Goal: Task Accomplishment & Management: Complete application form

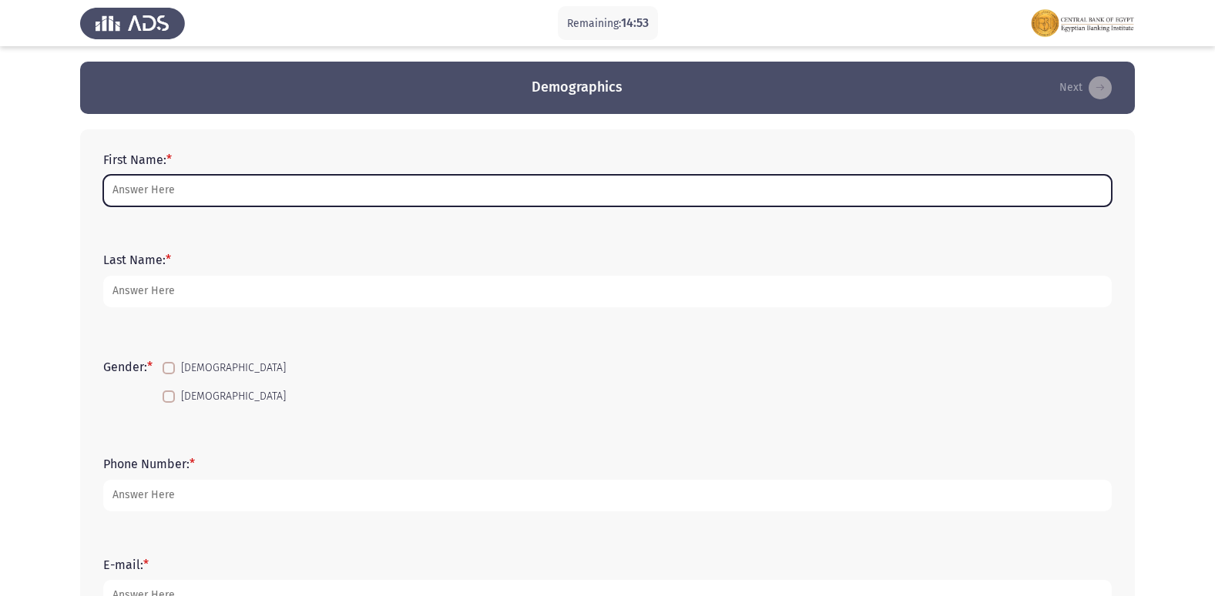
click at [186, 180] on input "First Name: *" at bounding box center [607, 191] width 1008 height 32
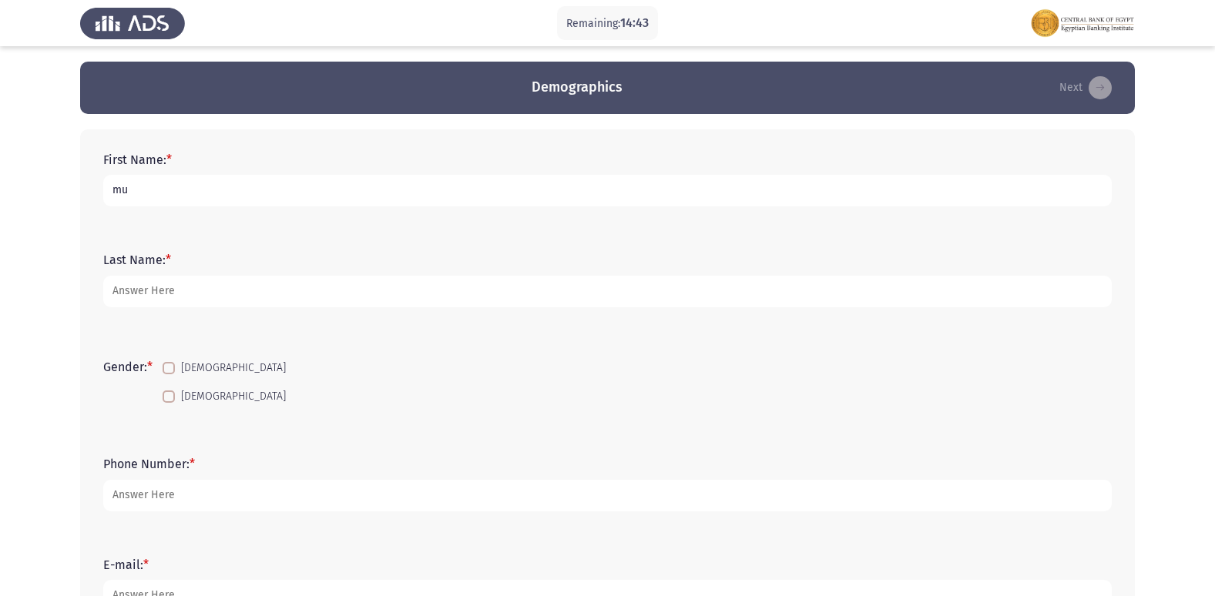
type input "m"
type input "[PERSON_NAME]"
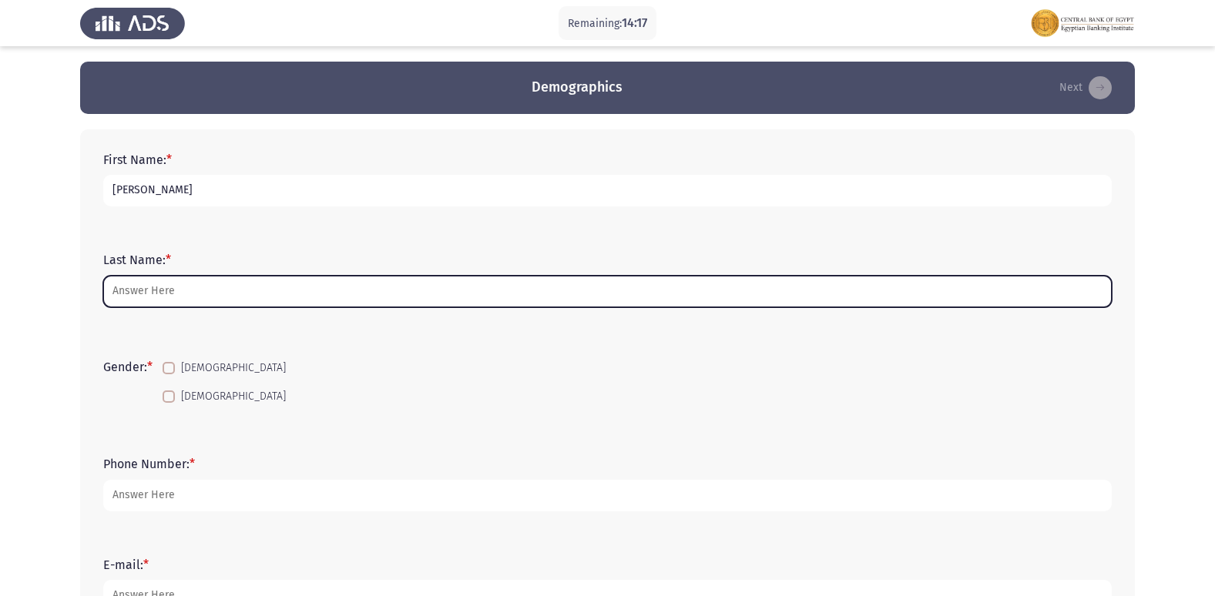
click at [166, 295] on input "Last Name: *" at bounding box center [607, 292] width 1008 height 32
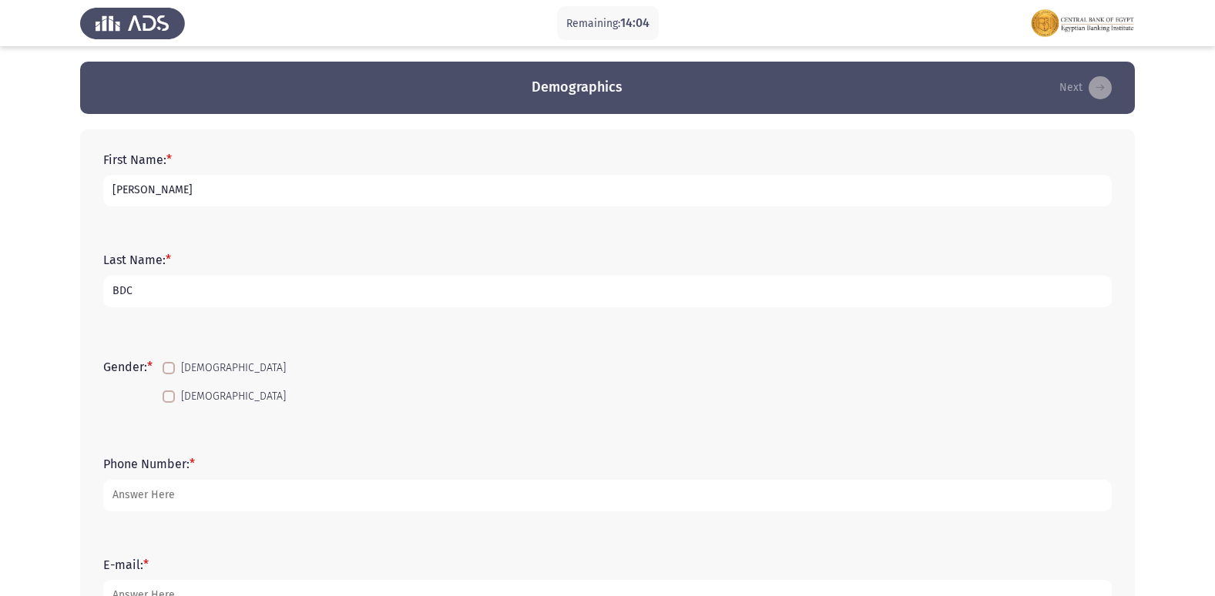
type input "BDC"
drag, startPoint x: 170, startPoint y: 394, endPoint x: 186, endPoint y: 393, distance: 16.2
click at [172, 394] on span at bounding box center [169, 396] width 12 height 12
click at [169, 403] on input "[DEMOGRAPHIC_DATA]" at bounding box center [168, 403] width 1 height 1
checkbox input "true"
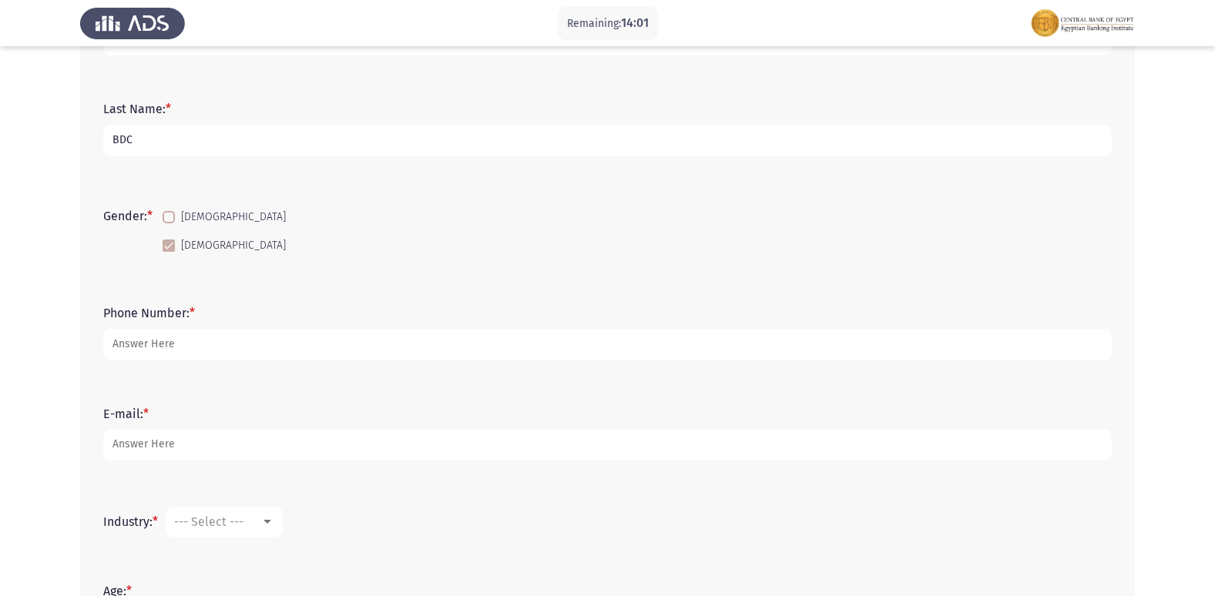
scroll to position [154, 0]
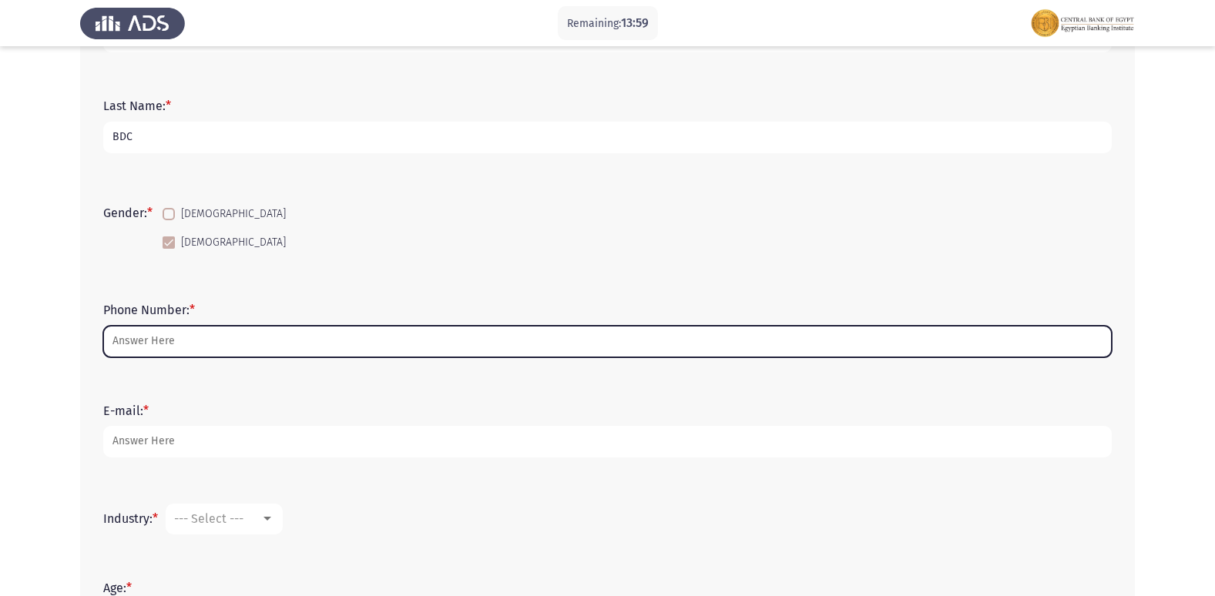
click at [192, 327] on input "Phone Number: *" at bounding box center [607, 342] width 1008 height 32
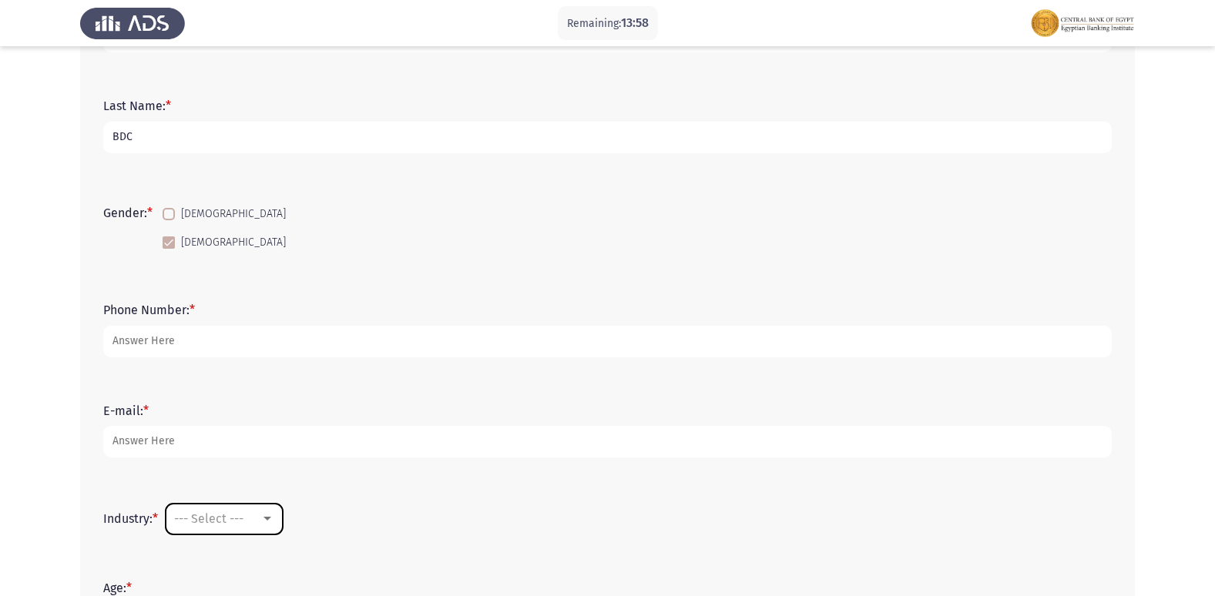
click at [266, 522] on div at bounding box center [267, 519] width 14 height 12
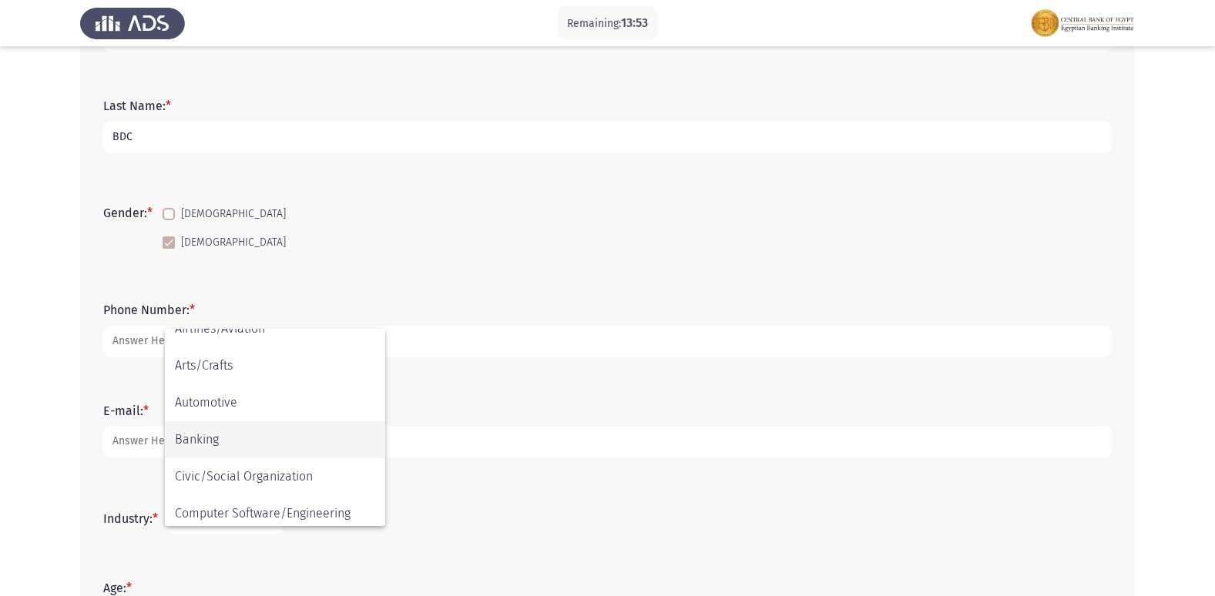
click at [209, 440] on span "Banking" at bounding box center [275, 439] width 200 height 37
click at [368, 516] on div at bounding box center [361, 519] width 14 height 12
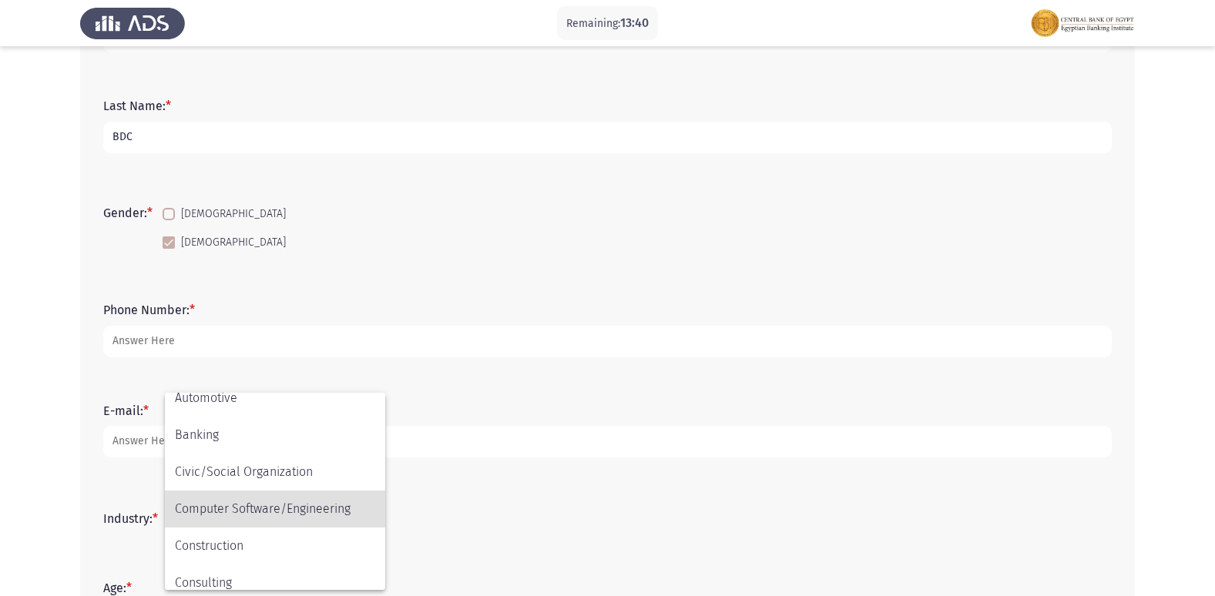
scroll to position [130, 0]
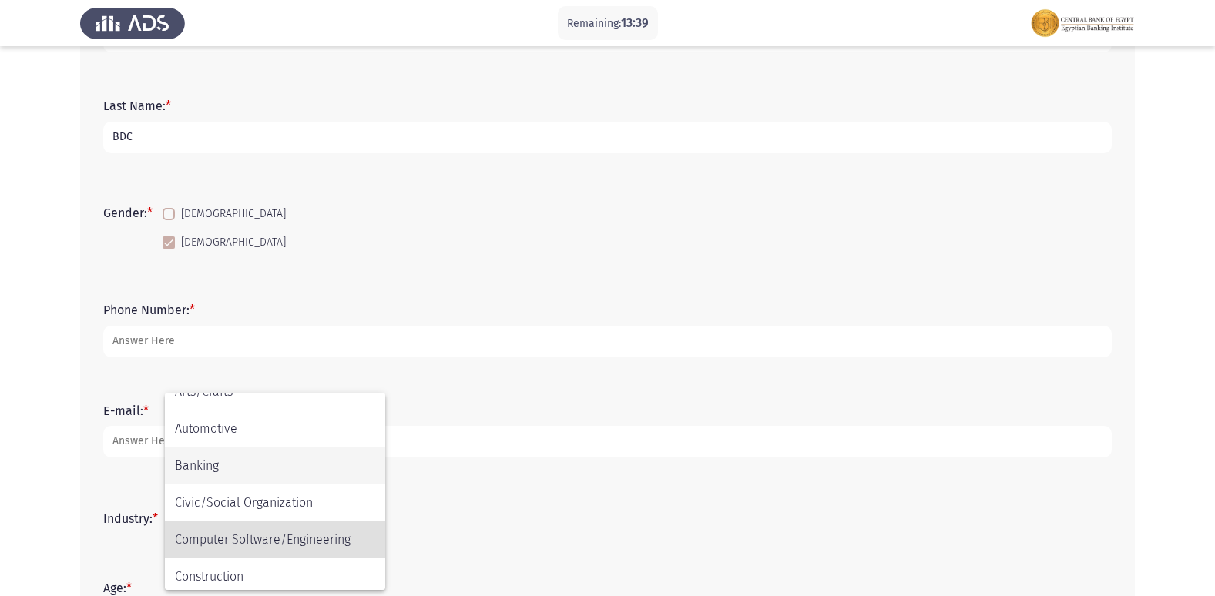
click at [327, 461] on span "Banking" at bounding box center [275, 465] width 200 height 37
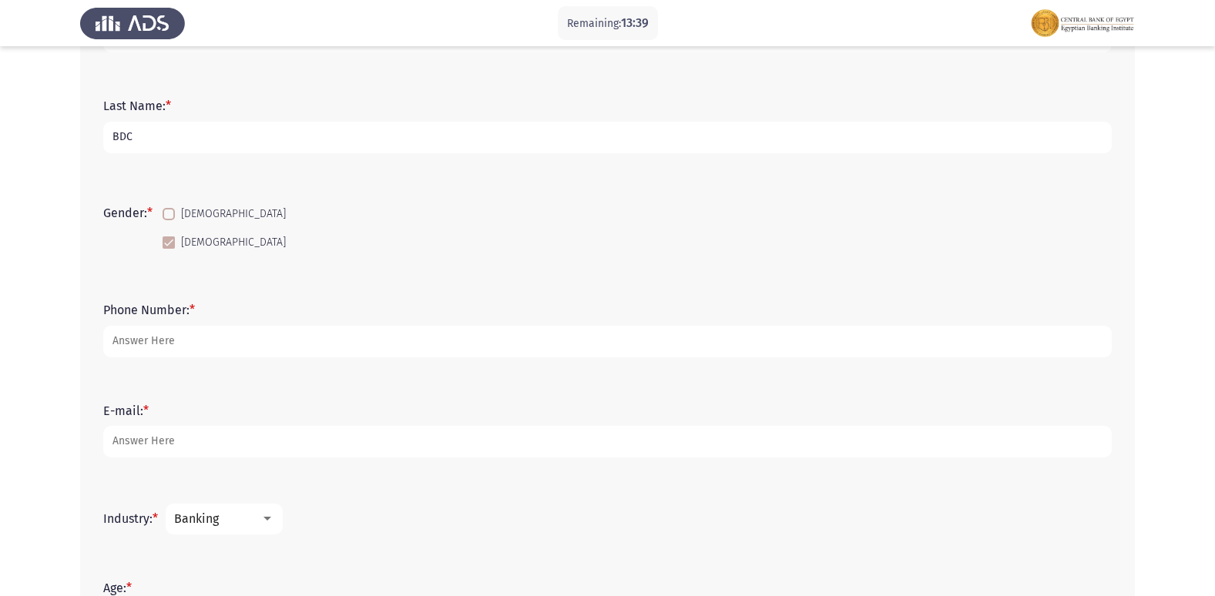
click at [472, 407] on form "E-mail: *" at bounding box center [607, 431] width 1008 height 54
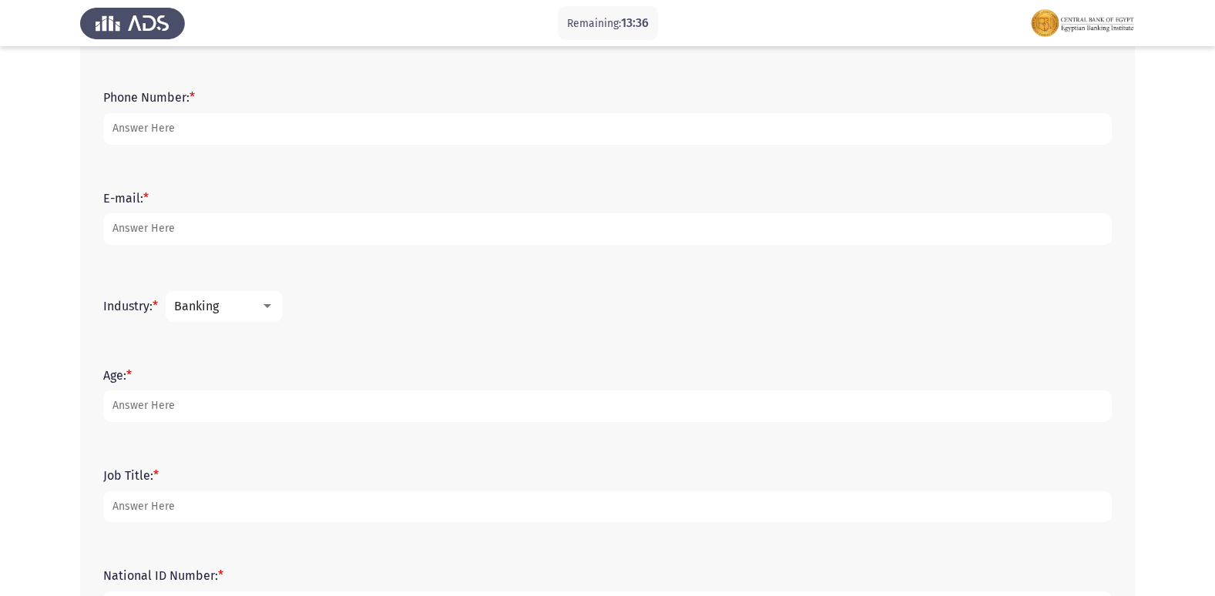
scroll to position [370, 0]
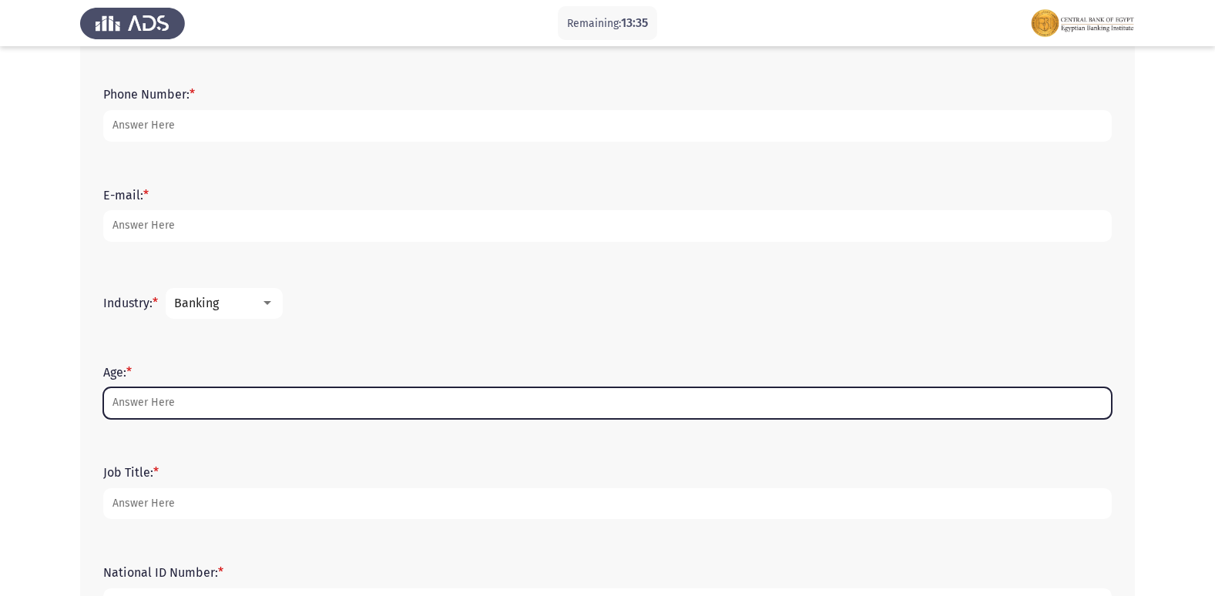
click at [253, 404] on input "Age: *" at bounding box center [607, 403] width 1008 height 32
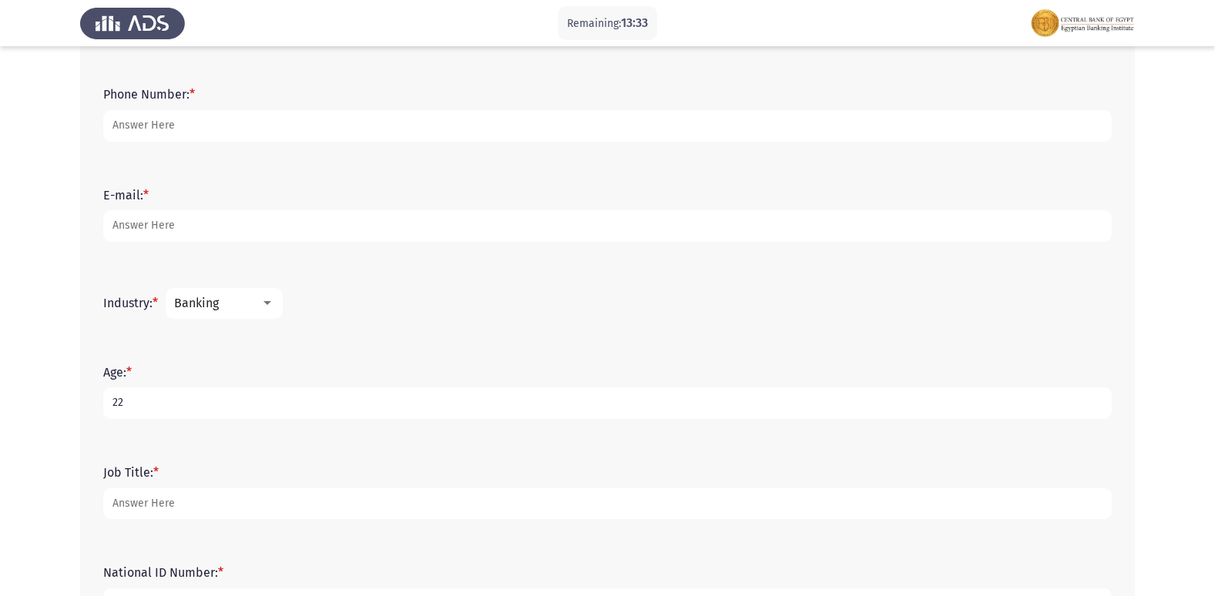
type input "22"
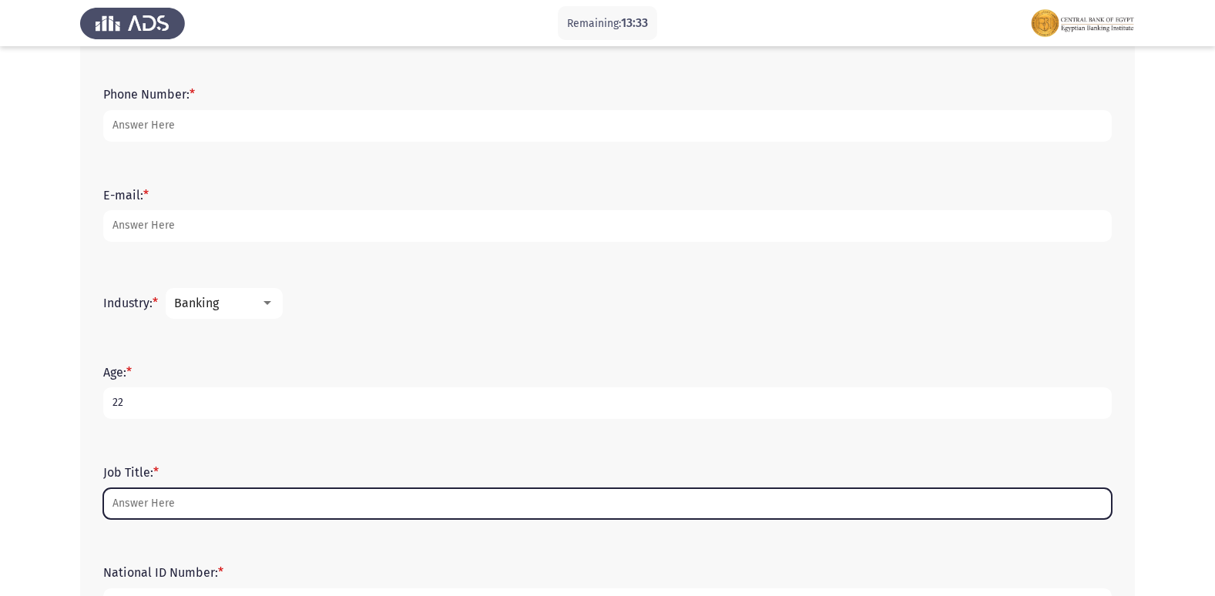
click at [180, 505] on input "Job Title: *" at bounding box center [607, 504] width 1008 height 32
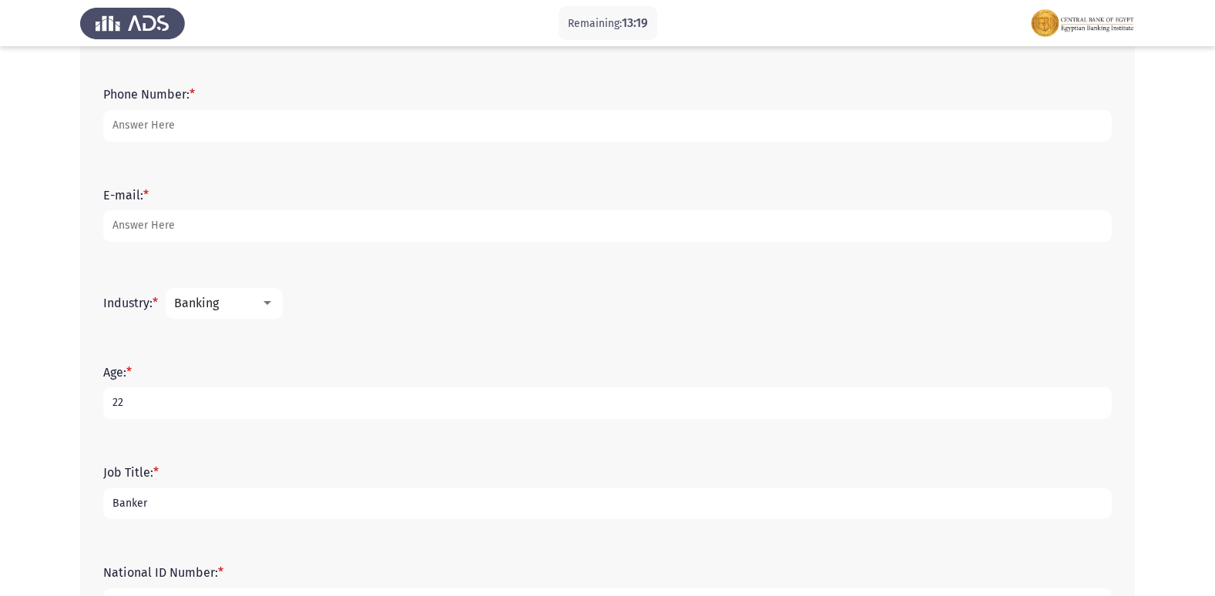
type input "Banker"
click at [340, 461] on div "Job Title: * Banker" at bounding box center [608, 492] width 1024 height 69
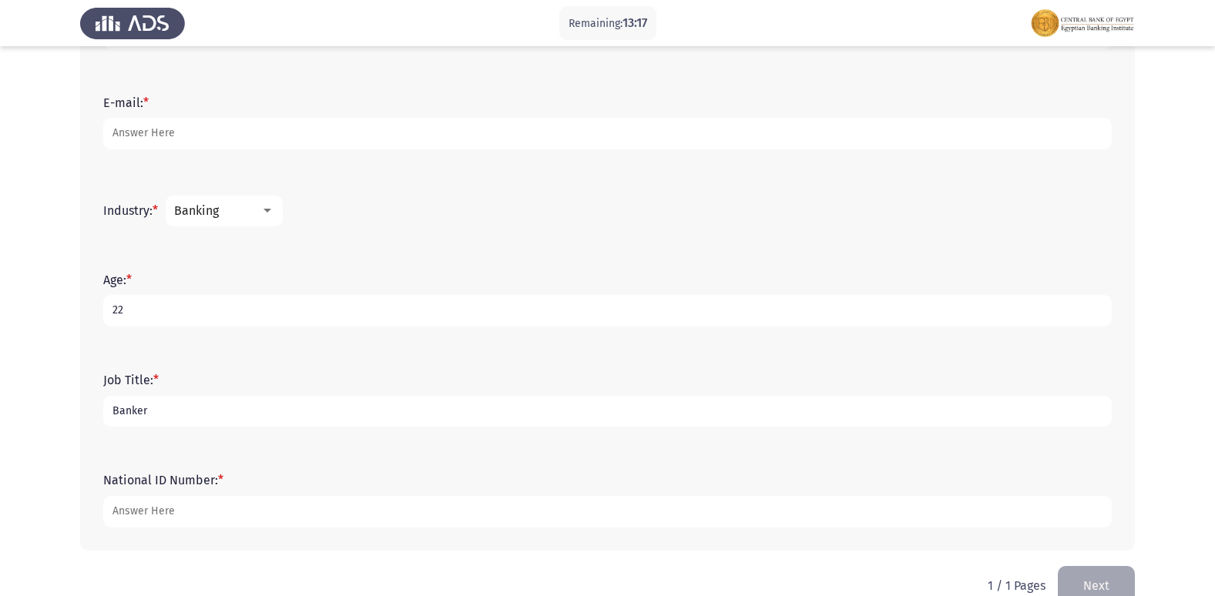
scroll to position [493, 0]
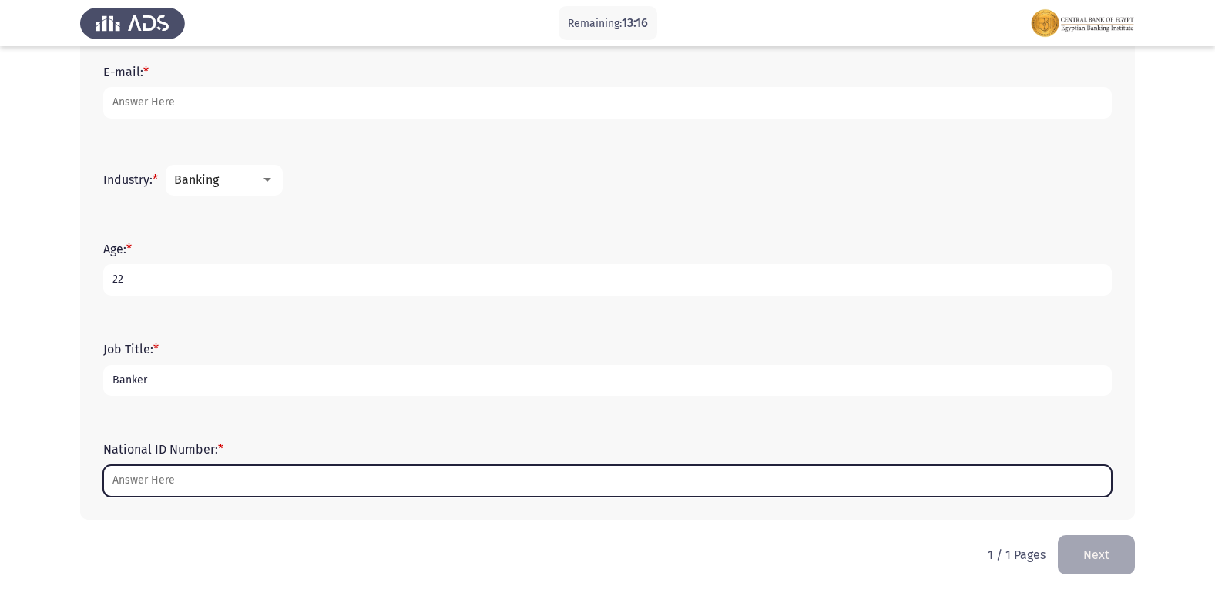
click at [114, 487] on input "National ID Number: *" at bounding box center [607, 481] width 1008 height 32
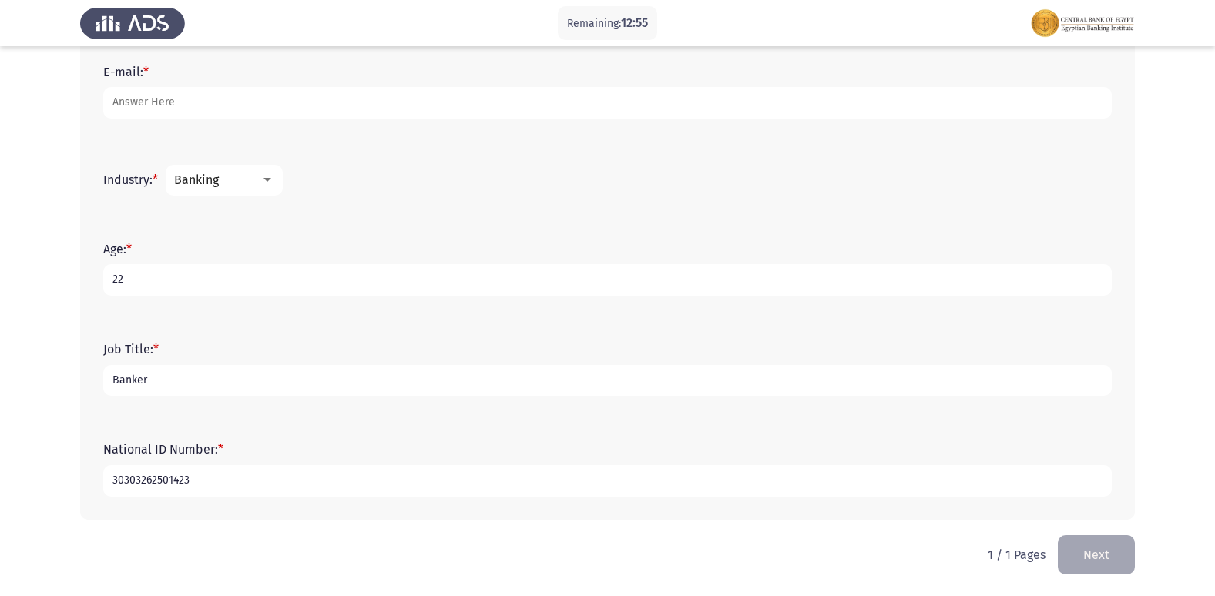
type input "30303262501423"
click at [446, 198] on div "Industry: * Banking" at bounding box center [608, 180] width 1024 height 46
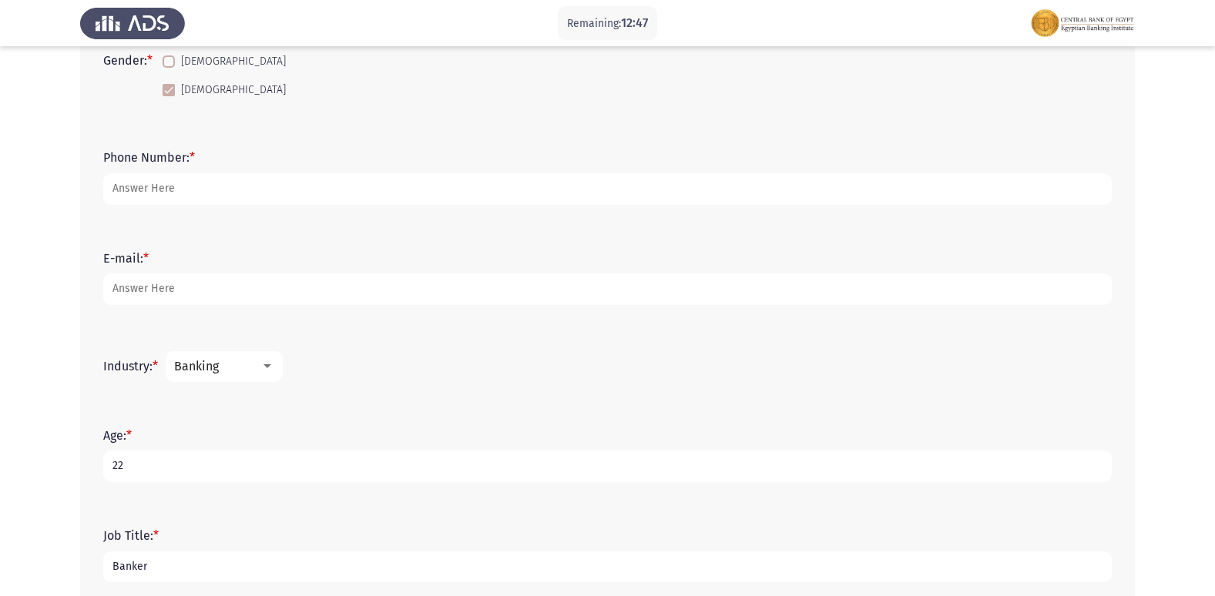
scroll to position [308, 0]
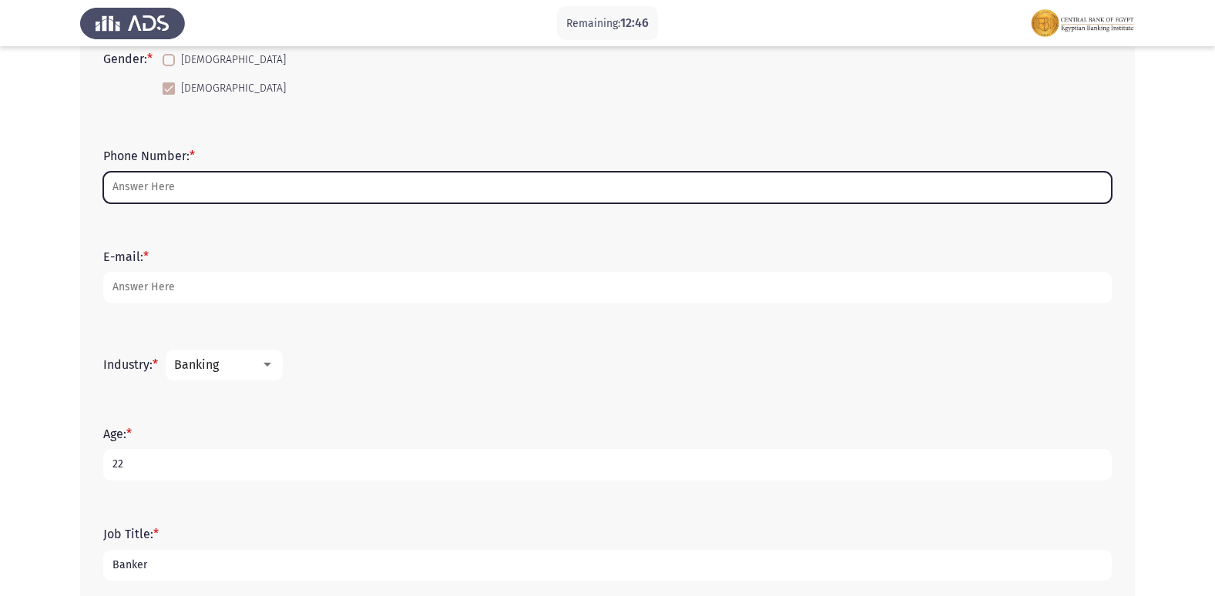
click at [349, 199] on input "Phone Number: *" at bounding box center [607, 188] width 1008 height 32
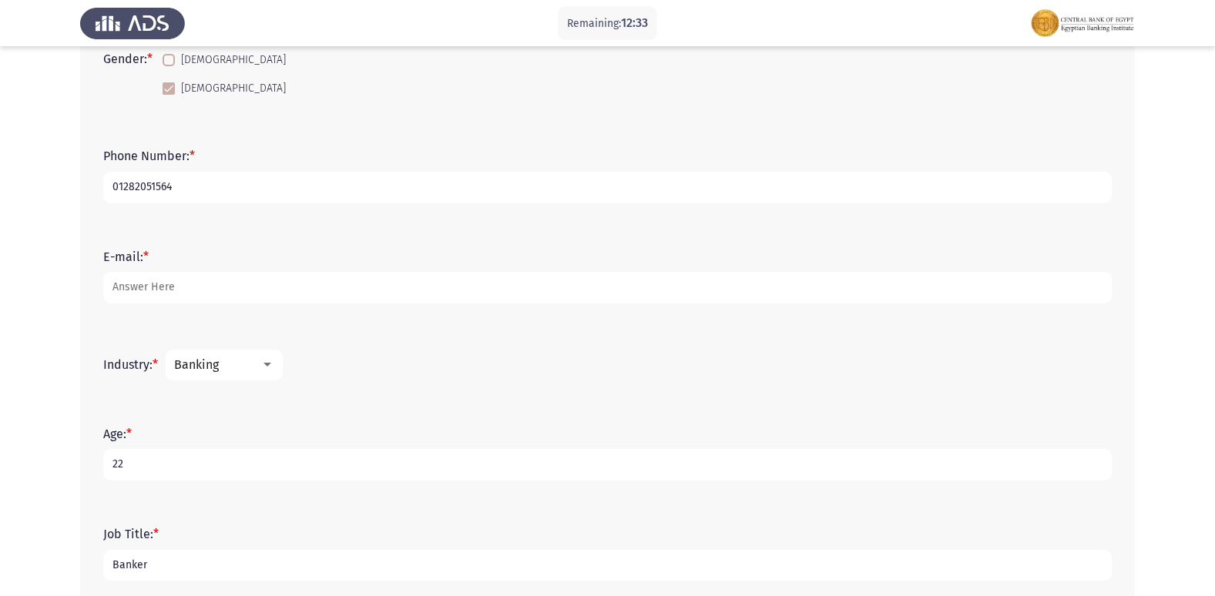
type input "01282051564"
click at [607, 228] on div "E-mail: *" at bounding box center [608, 276] width 1024 height 100
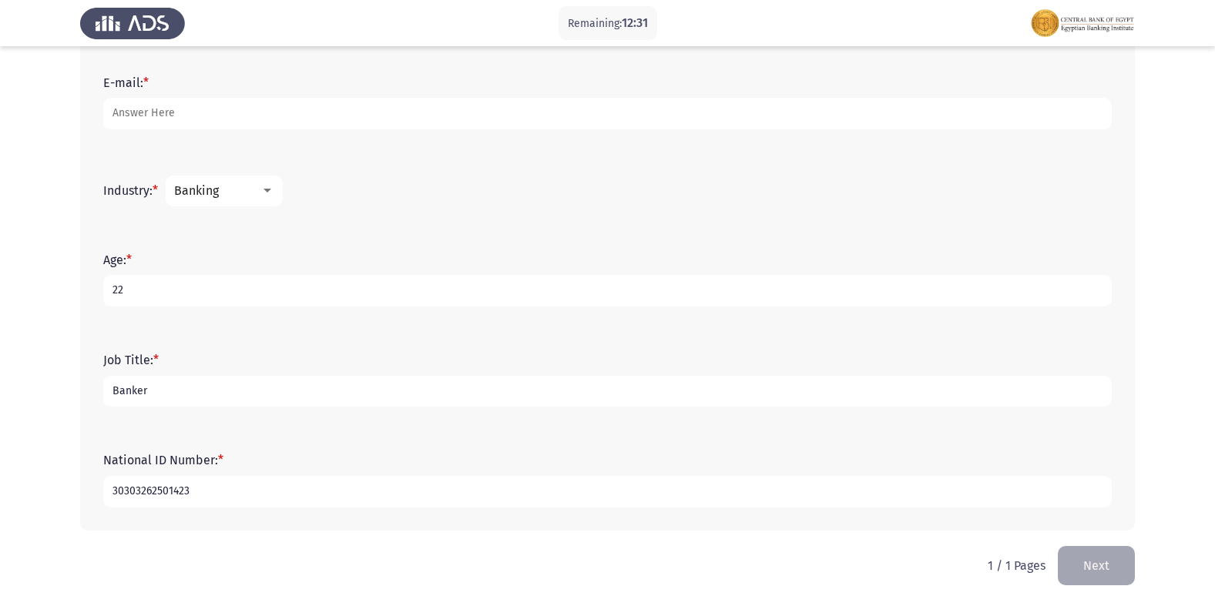
scroll to position [494, 0]
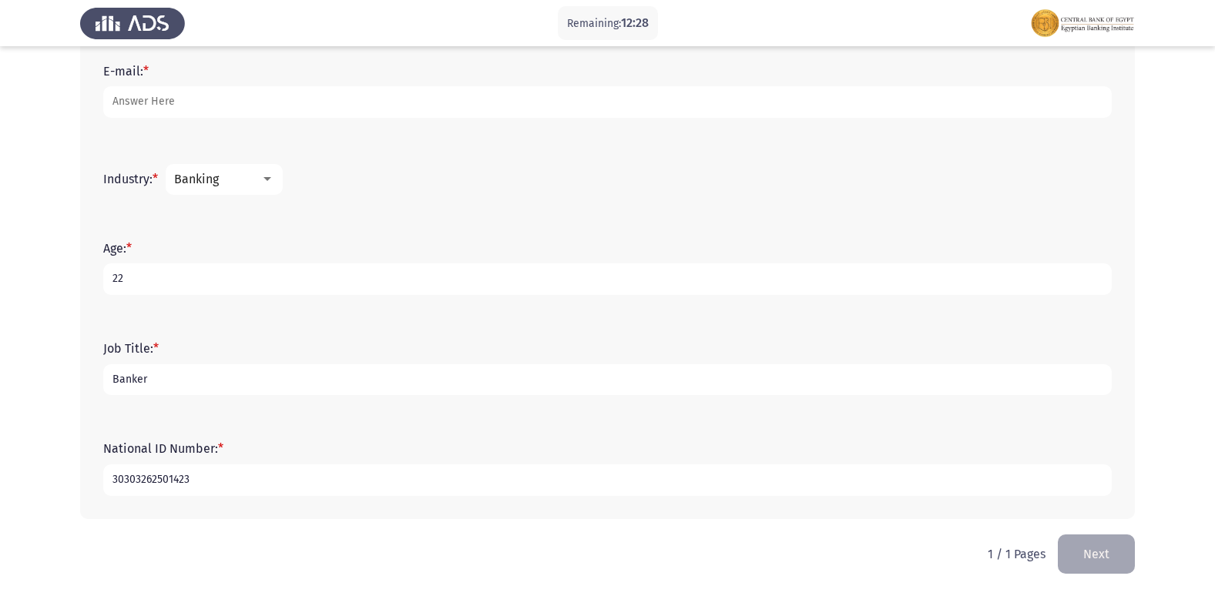
click at [1068, 575] on html "Remaining: 12:28 Demographics Next First Name: * [PERSON_NAME] Last Name: * BDC…" at bounding box center [607, 51] width 1215 height 1090
click at [1090, 558] on button "Next" at bounding box center [1096, 554] width 77 height 39
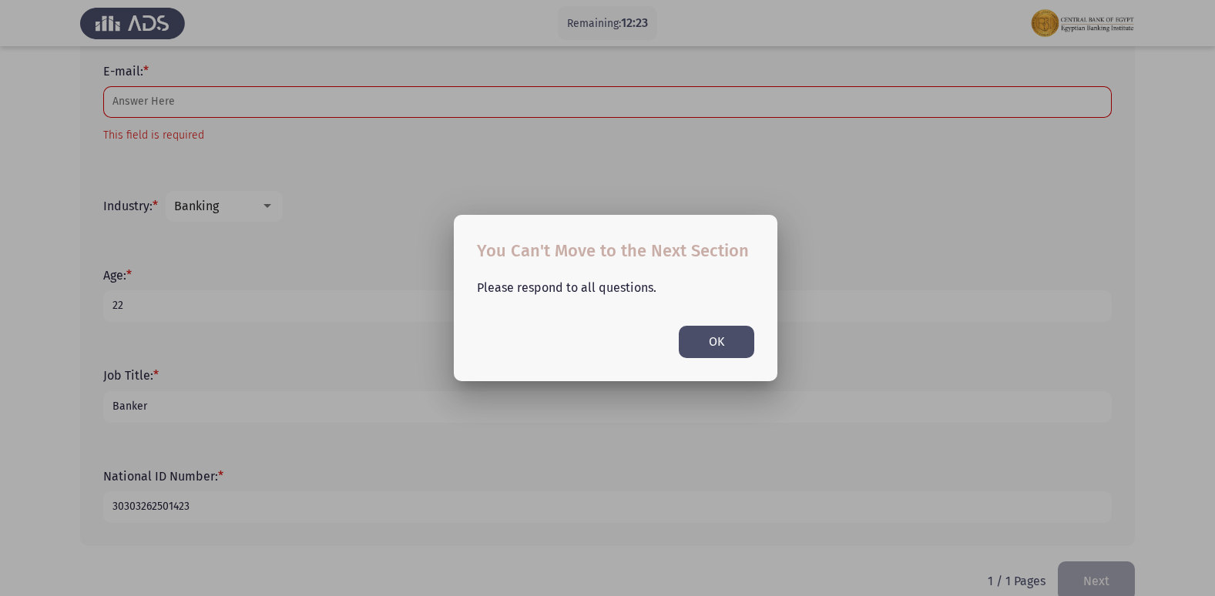
click at [729, 342] on button "OK" at bounding box center [716, 342] width 75 height 32
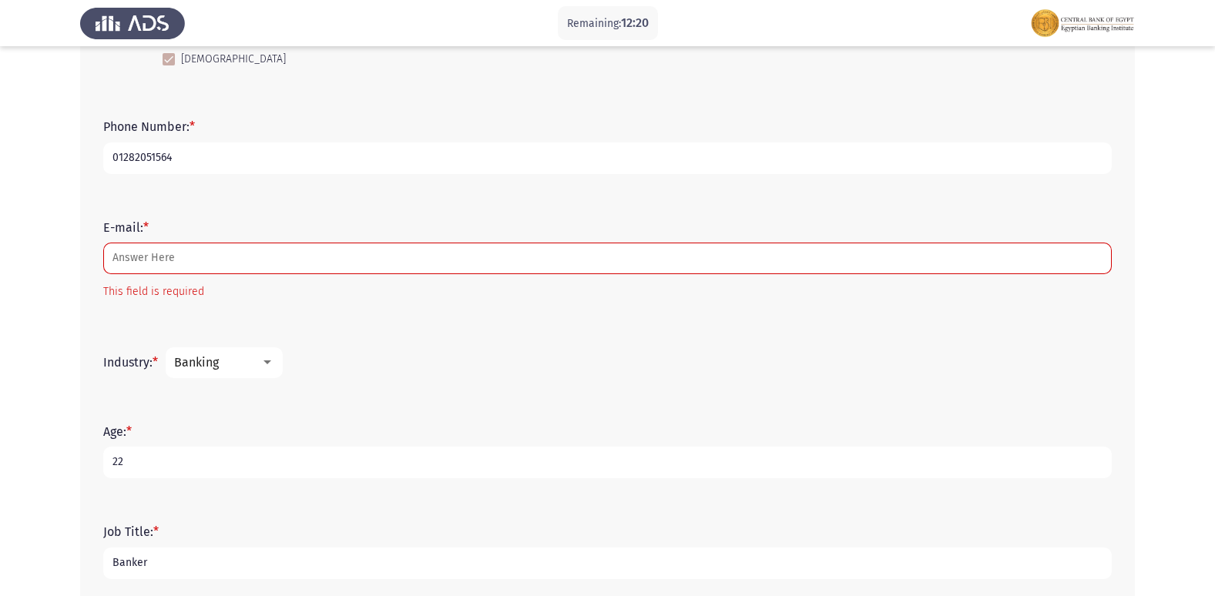
scroll to position [313, 0]
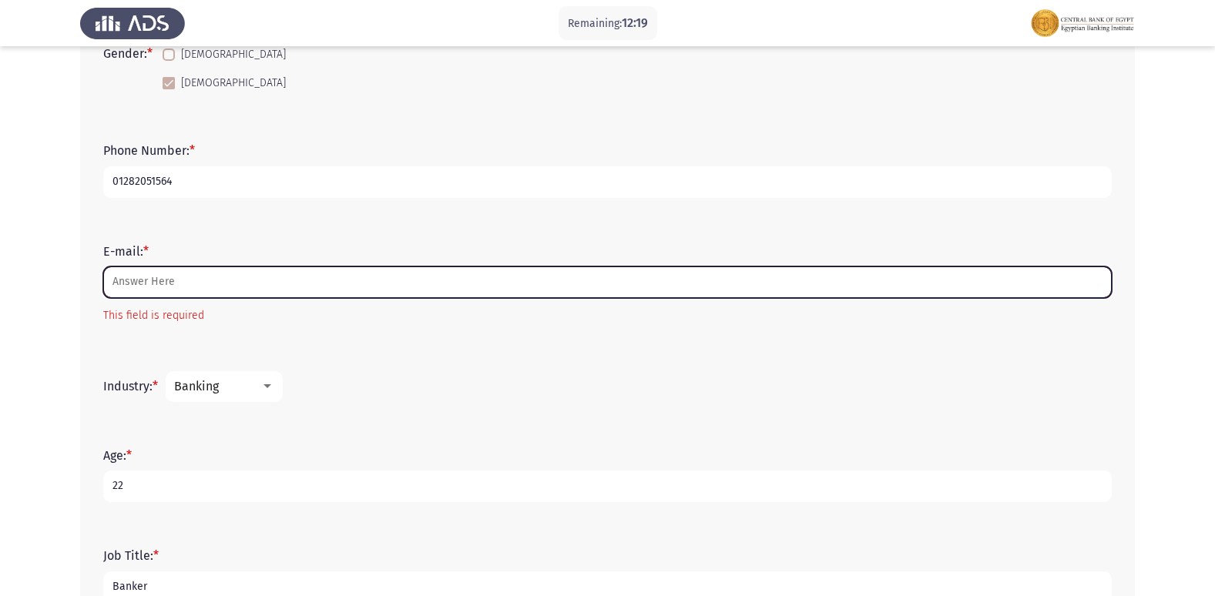
click at [485, 281] on input "E-mail: *" at bounding box center [607, 282] width 1008 height 32
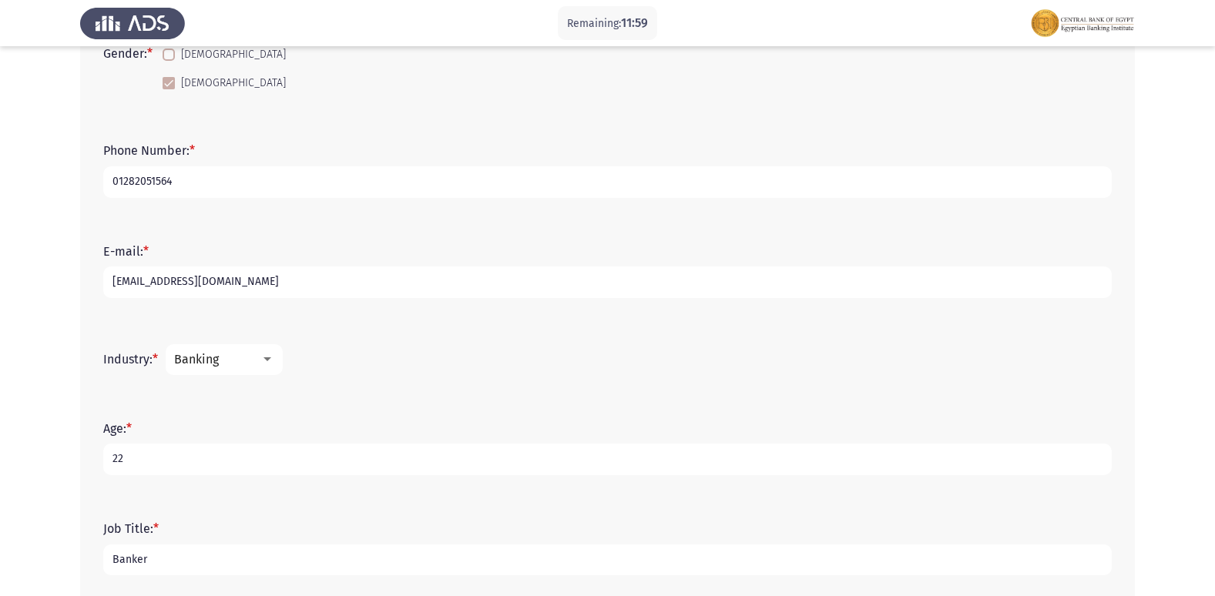
type input "[EMAIL_ADDRESS][DOMAIN_NAME]"
click at [539, 251] on form "E-mail: * [EMAIL_ADDRESS][DOMAIN_NAME]" at bounding box center [607, 271] width 1008 height 54
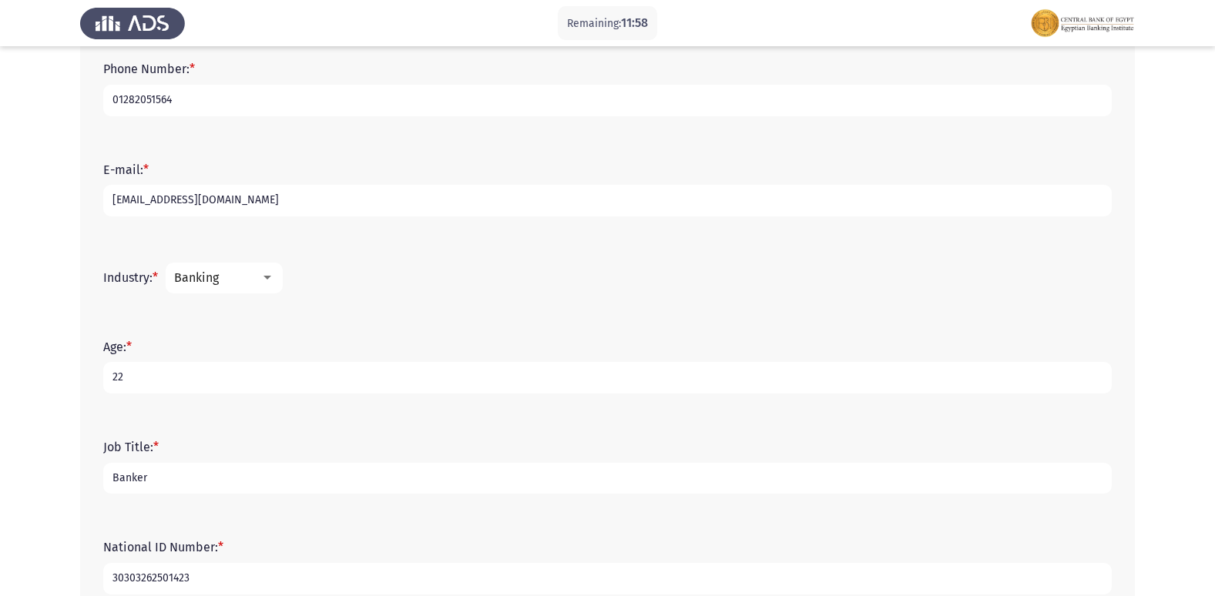
scroll to position [494, 0]
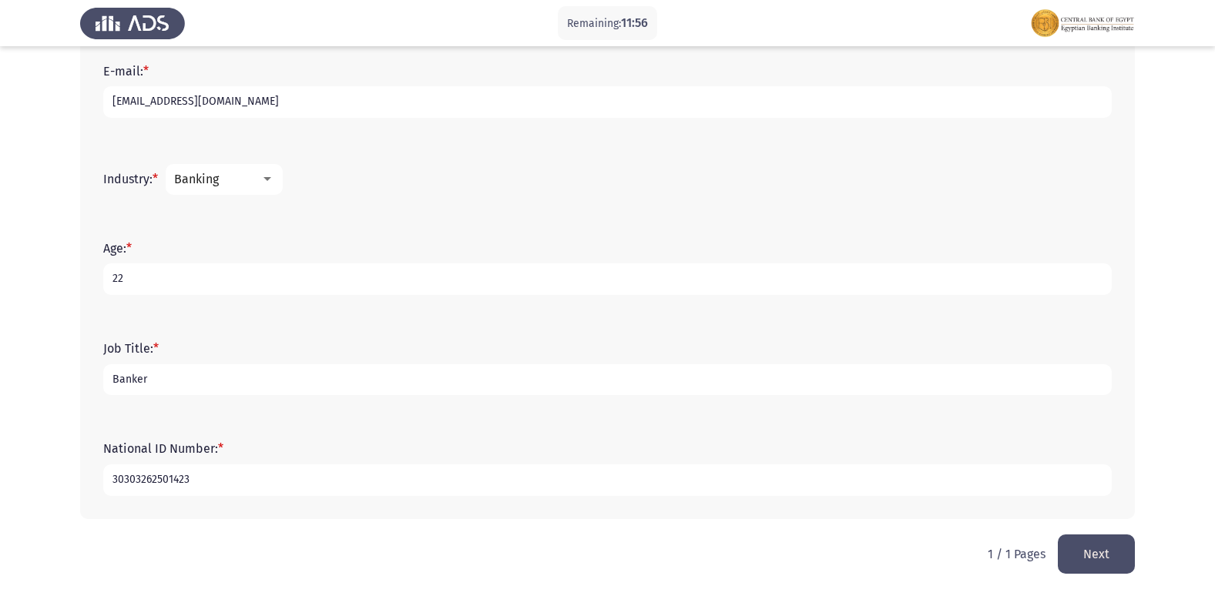
click at [1089, 554] on button "Next" at bounding box center [1096, 554] width 77 height 39
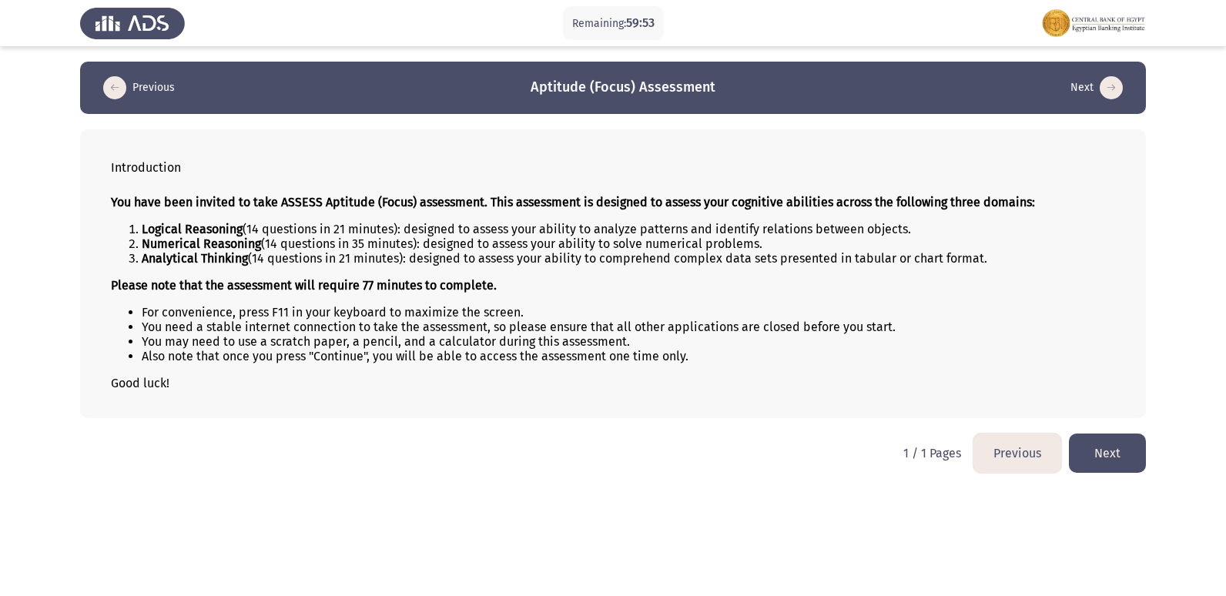
click at [1109, 464] on button "Next" at bounding box center [1107, 453] width 77 height 39
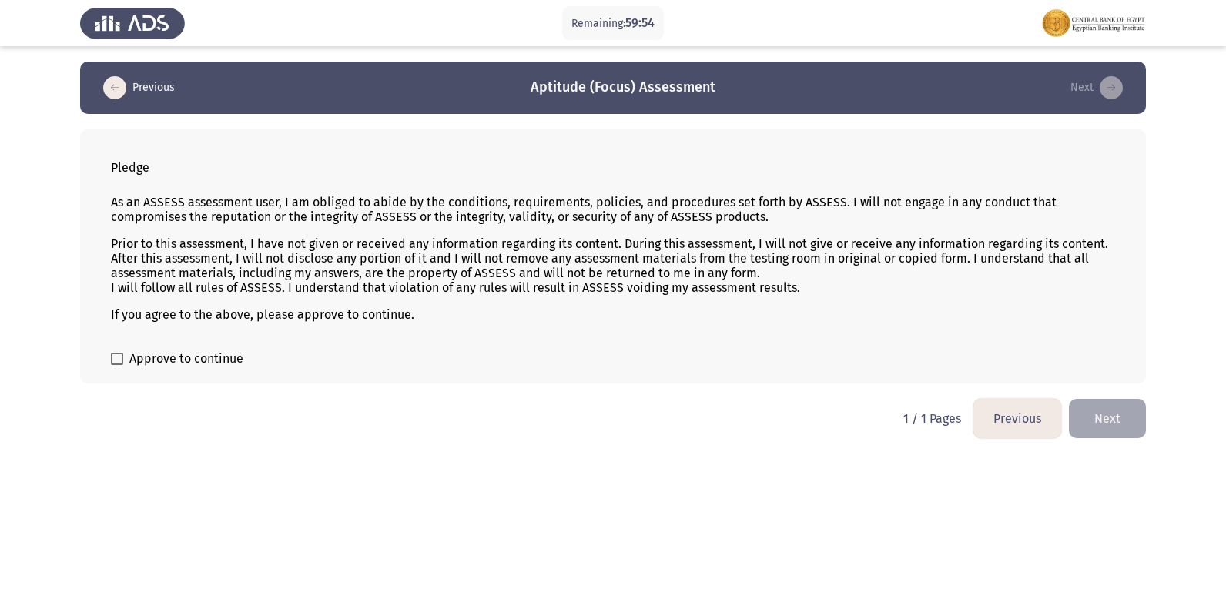
click at [1017, 426] on button "Previous" at bounding box center [1018, 418] width 88 height 39
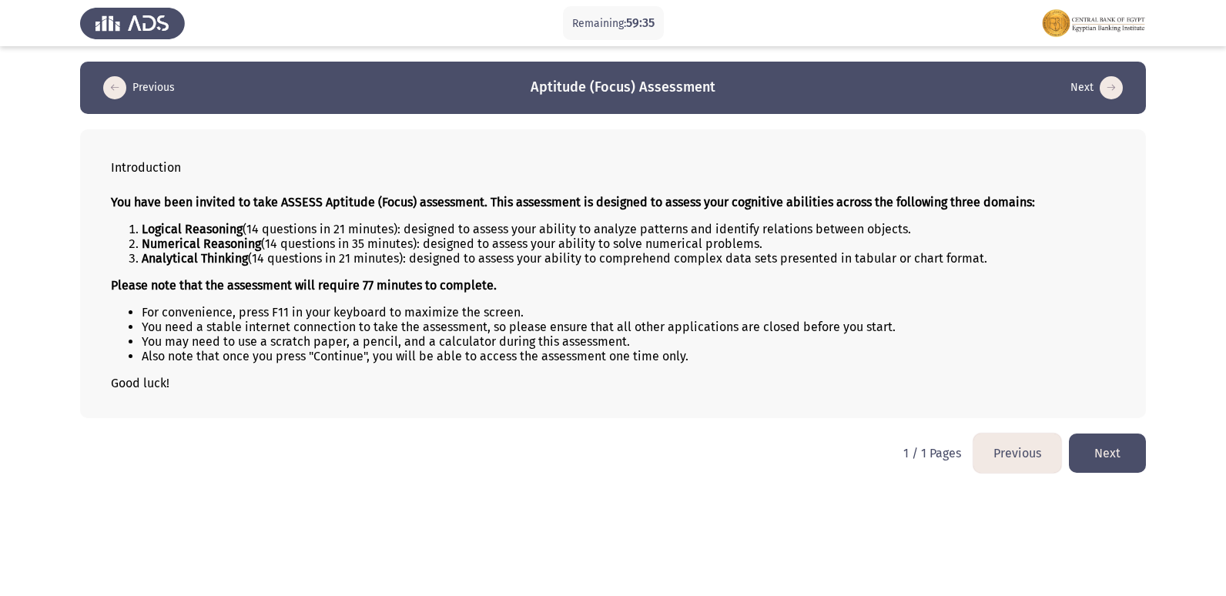
click at [1100, 445] on button "Next" at bounding box center [1107, 453] width 77 height 39
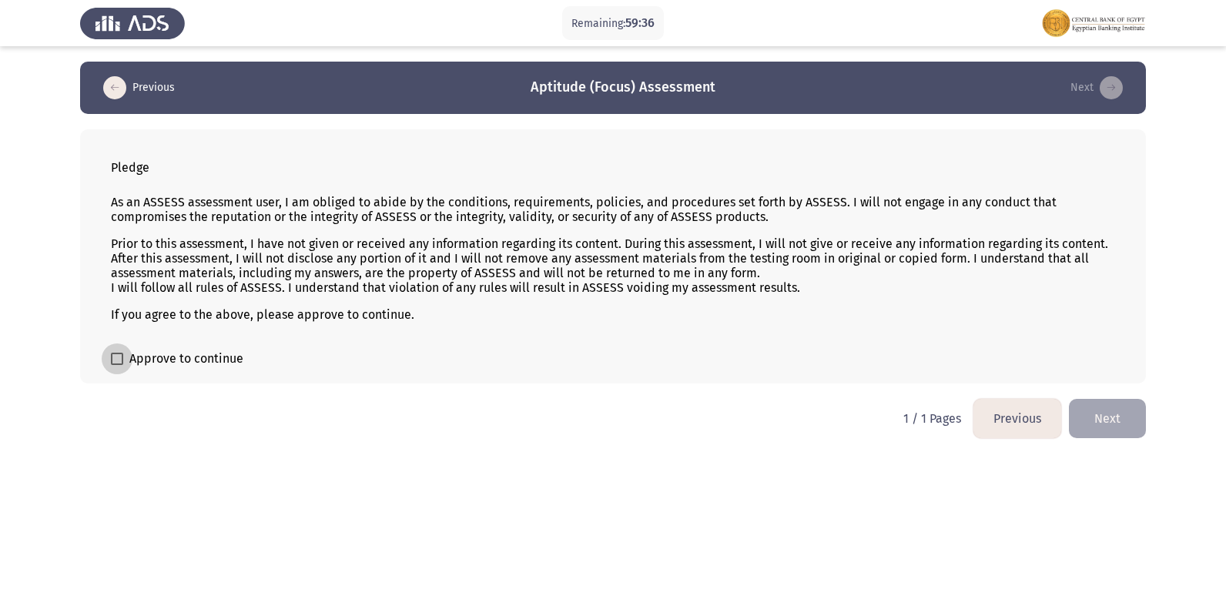
click at [118, 360] on span at bounding box center [117, 359] width 12 height 12
click at [117, 365] on input "Approve to continue" at bounding box center [116, 365] width 1 height 1
checkbox input "true"
click at [1087, 425] on button "Next" at bounding box center [1107, 418] width 77 height 39
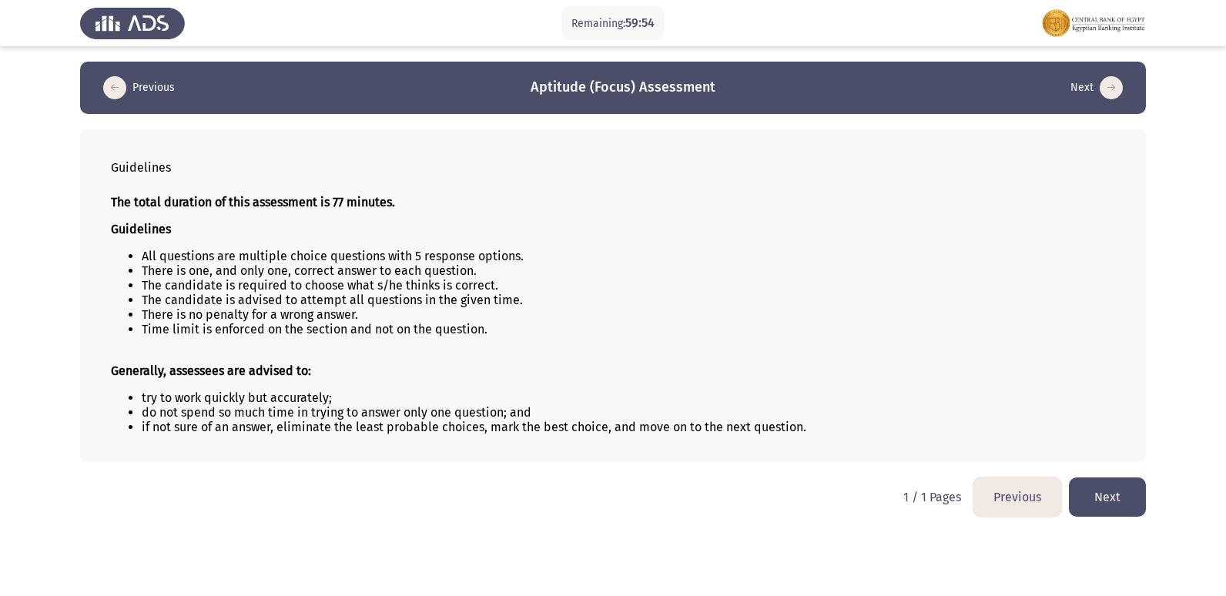
click at [1112, 492] on button "Next" at bounding box center [1107, 497] width 77 height 39
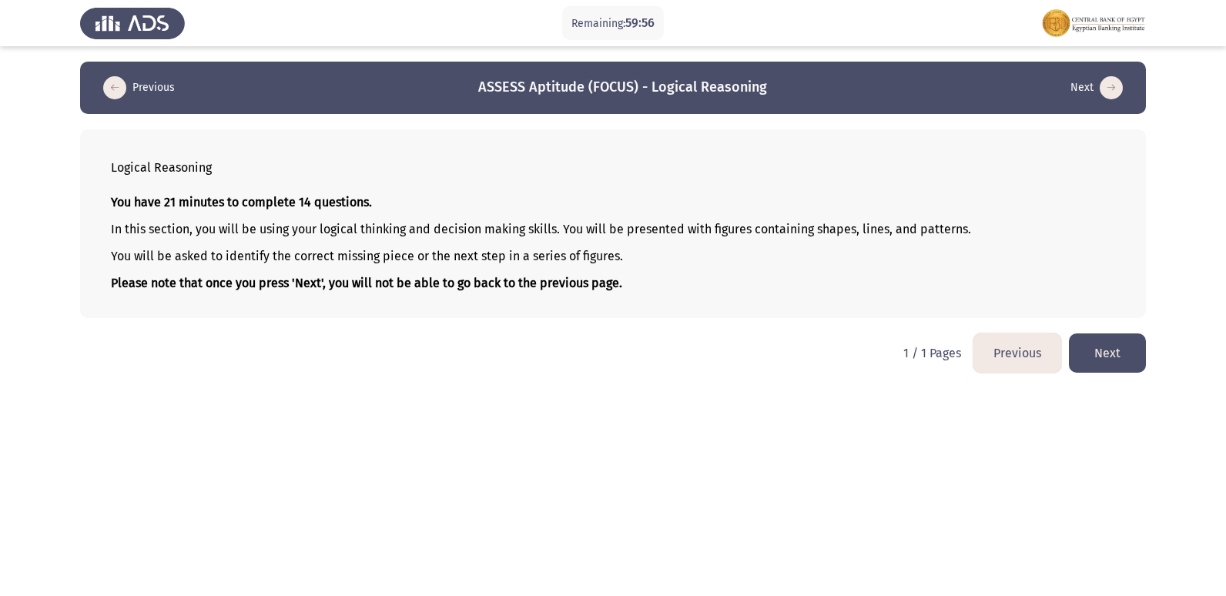
click at [1125, 356] on button "Next" at bounding box center [1107, 353] width 77 height 39
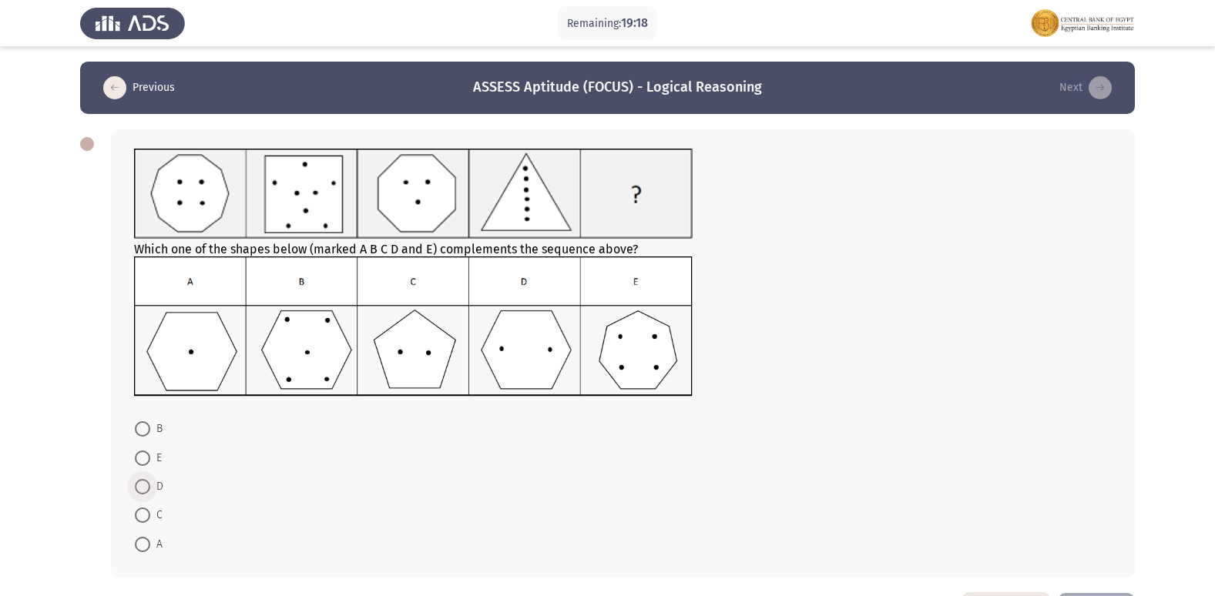
click at [143, 488] on span at bounding box center [142, 486] width 15 height 15
click at [143, 488] on input "D" at bounding box center [142, 486] width 15 height 15
radio input "true"
click at [801, 472] on form "B E D C A" at bounding box center [622, 485] width 977 height 142
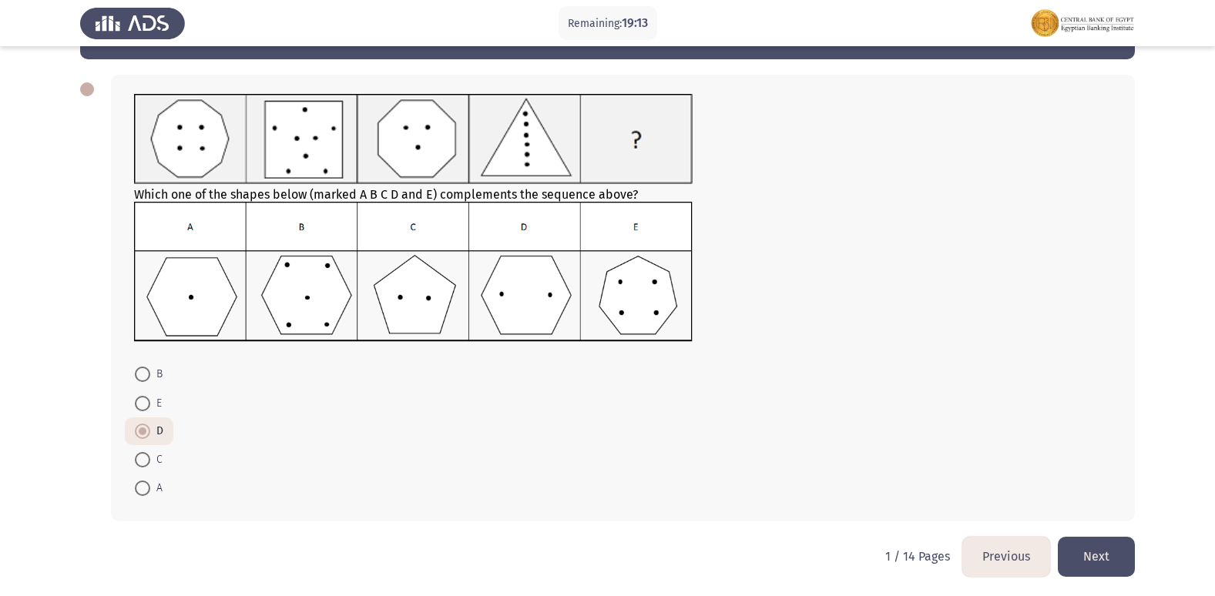
scroll to position [57, 0]
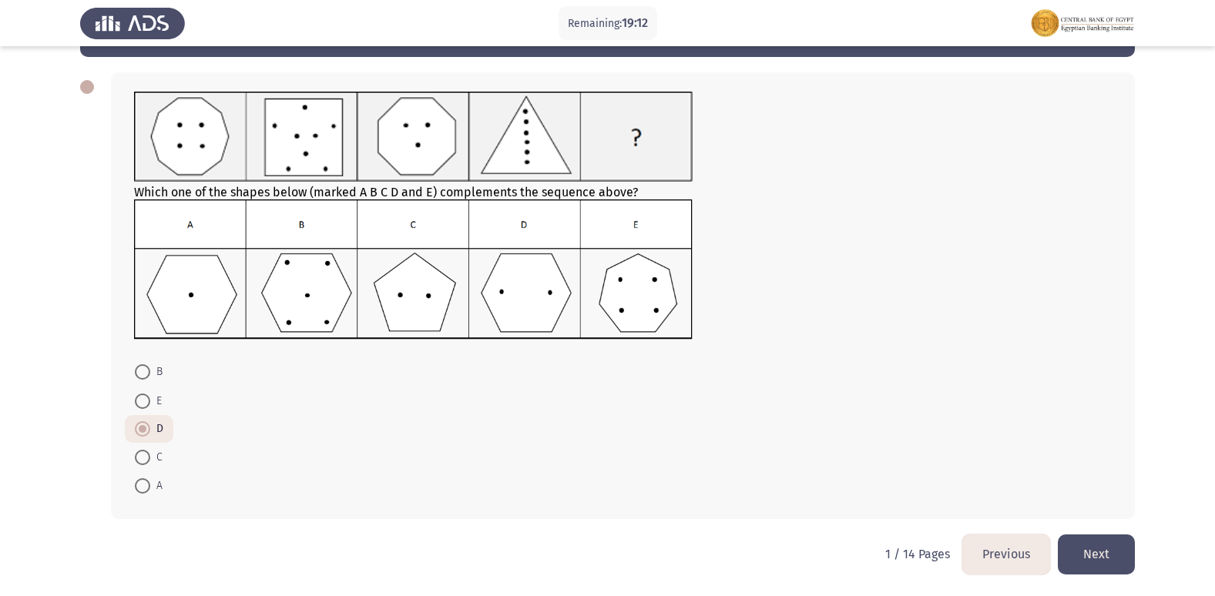
click at [1115, 553] on button "Next" at bounding box center [1096, 554] width 77 height 39
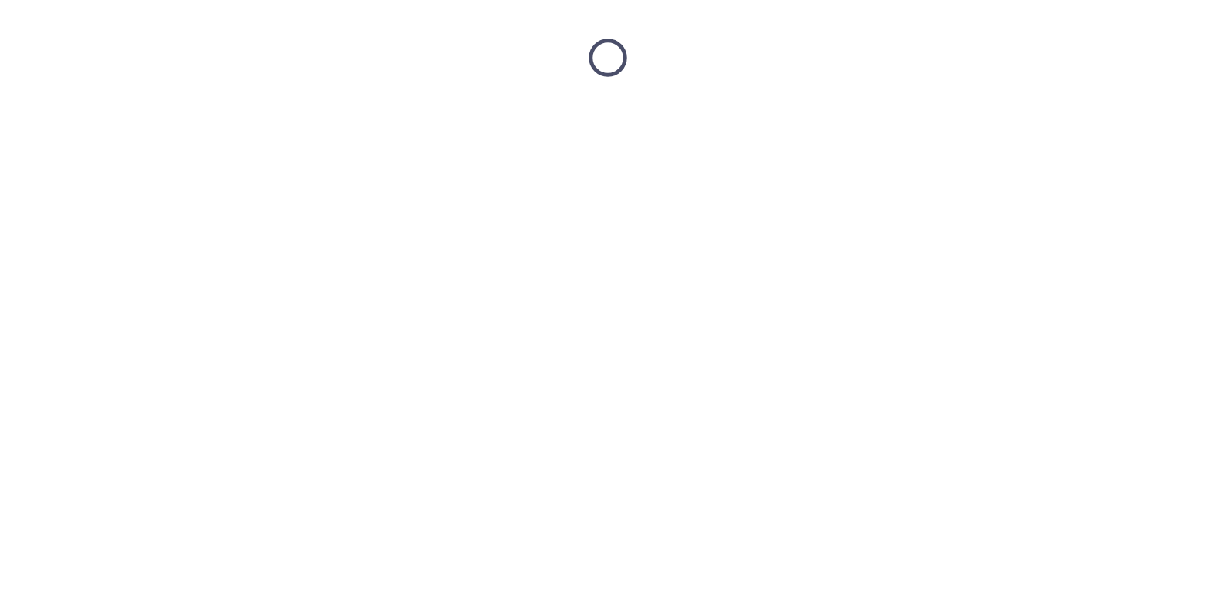
scroll to position [0, 0]
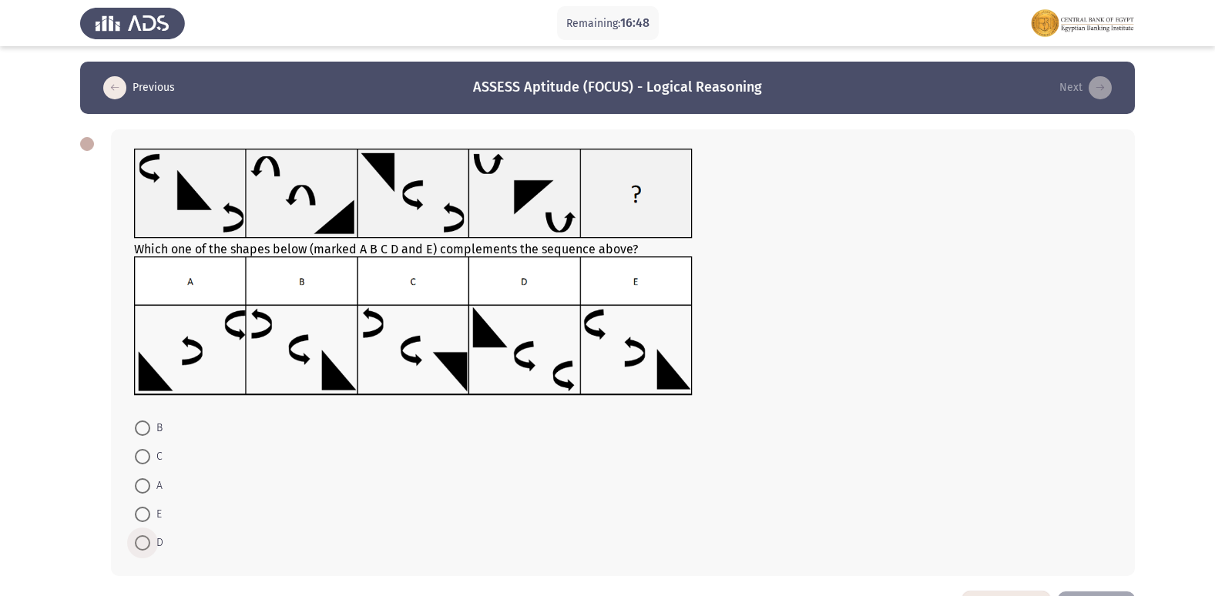
click at [149, 541] on span at bounding box center [142, 542] width 15 height 15
click at [149, 541] on input "D" at bounding box center [142, 542] width 15 height 15
radio input "true"
click at [1052, 511] on form "B C A E D" at bounding box center [622, 485] width 977 height 142
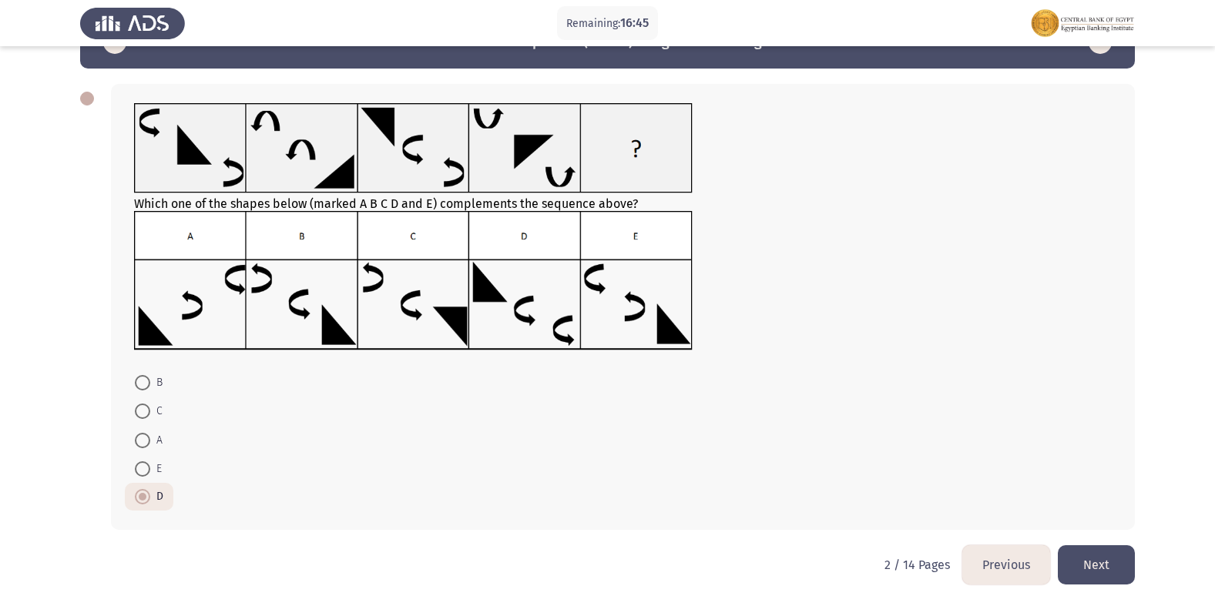
scroll to position [56, 0]
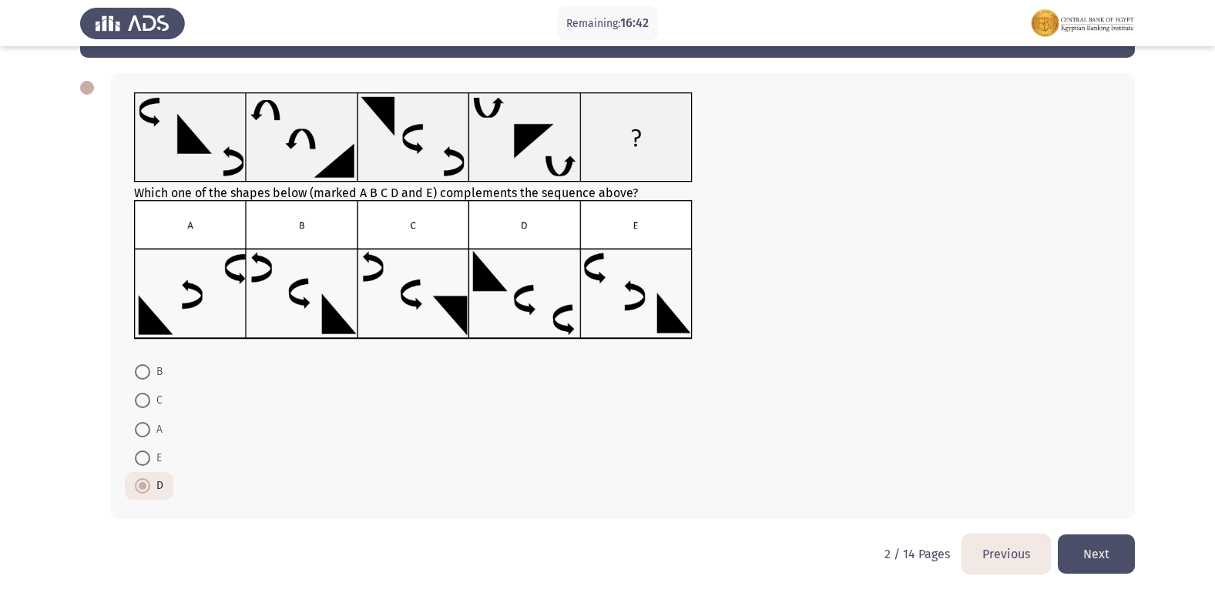
click at [1091, 558] on button "Next" at bounding box center [1096, 554] width 77 height 39
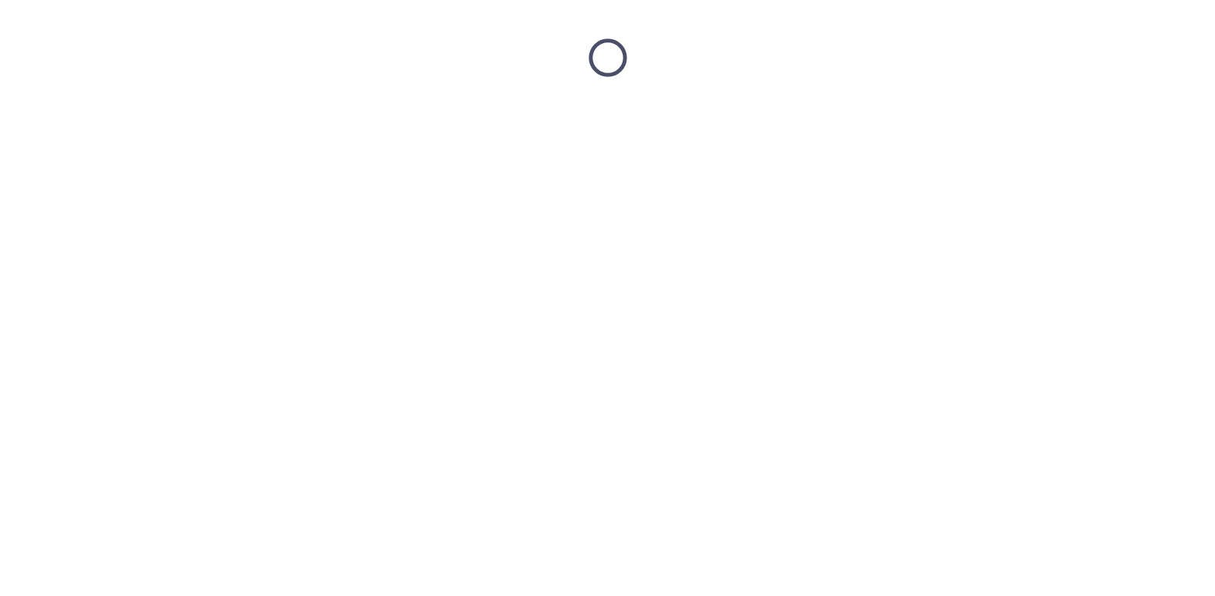
scroll to position [0, 0]
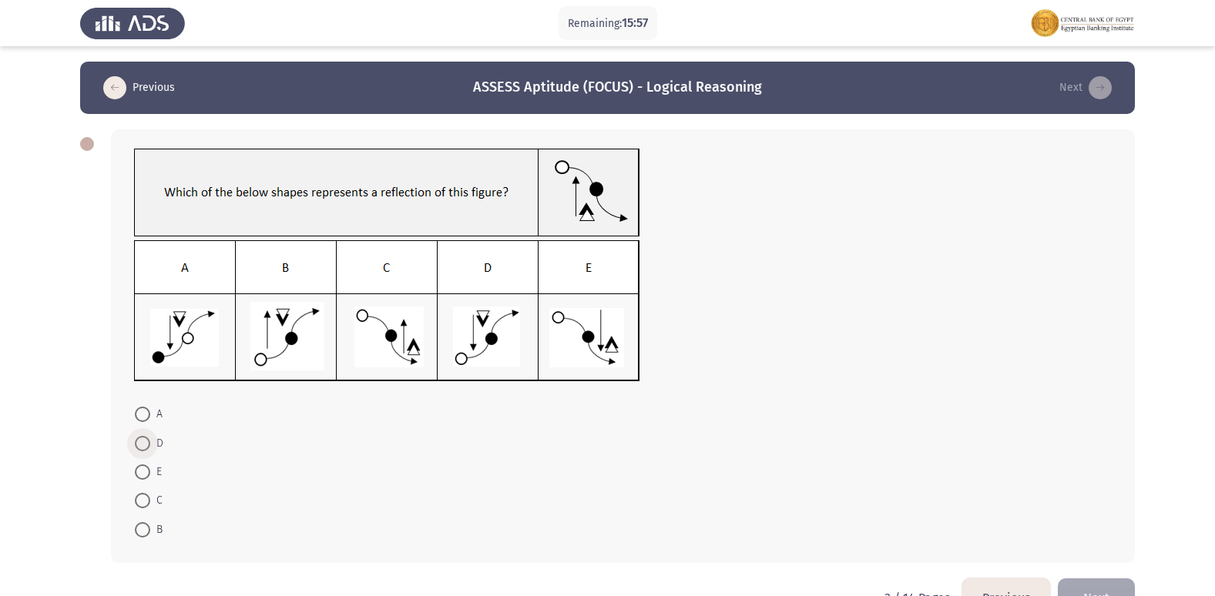
click at [142, 441] on span at bounding box center [142, 443] width 15 height 15
click at [142, 441] on input "D" at bounding box center [142, 443] width 15 height 15
radio input "true"
click at [1081, 589] on button "Next" at bounding box center [1096, 596] width 77 height 39
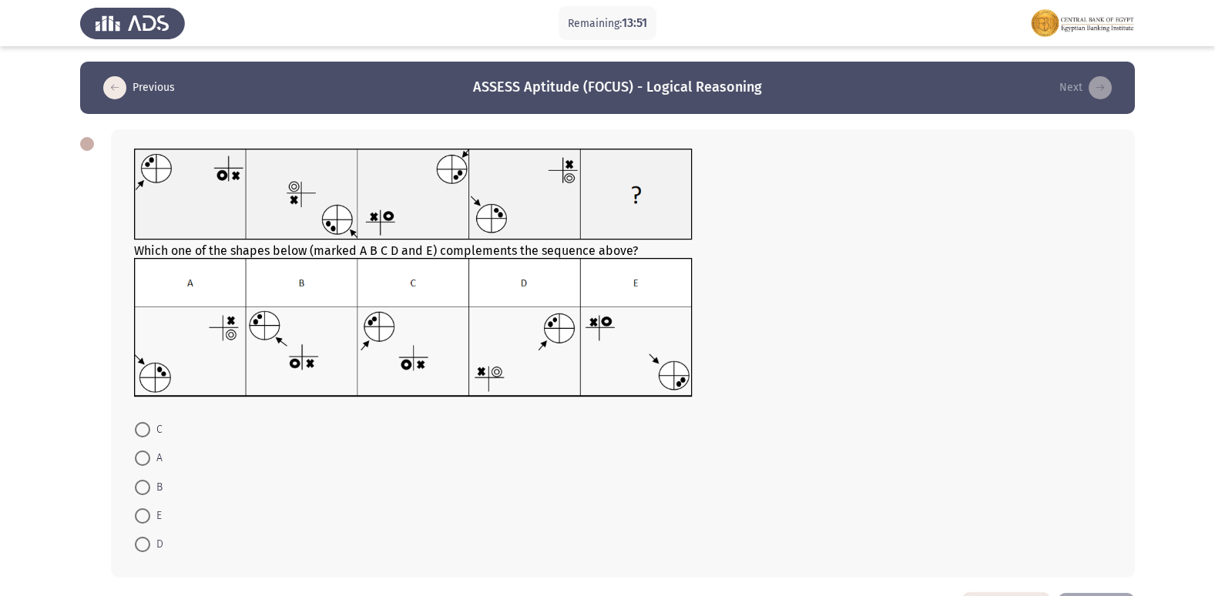
click at [144, 427] on span at bounding box center [142, 429] width 15 height 15
click at [144, 427] on input "C" at bounding box center [142, 429] width 15 height 15
radio input "true"
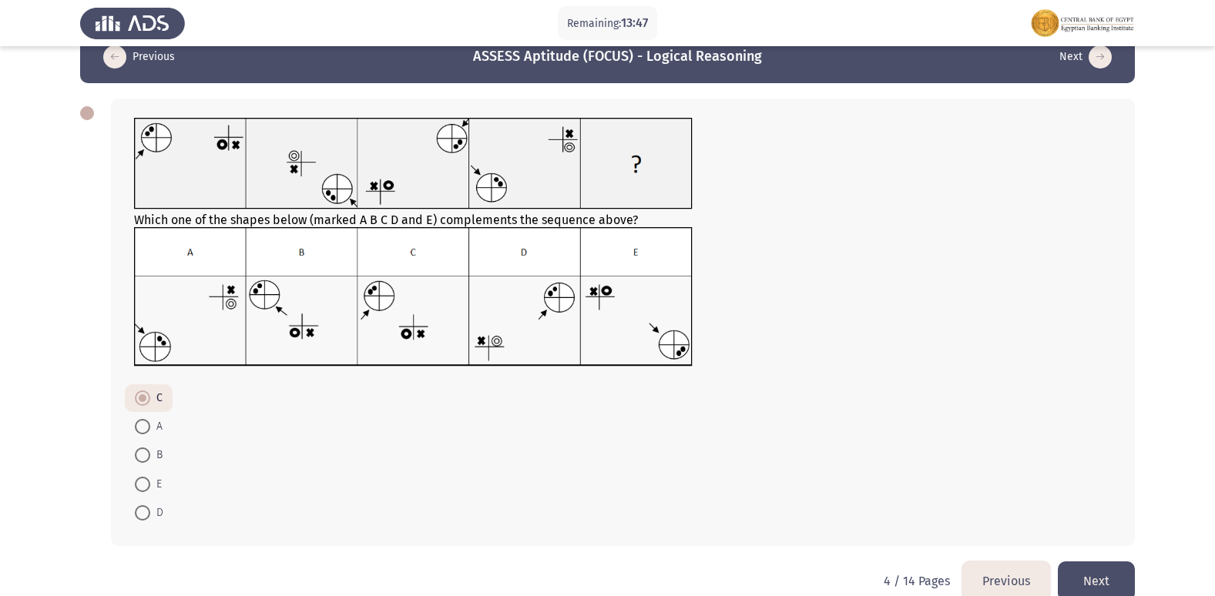
scroll to position [58, 0]
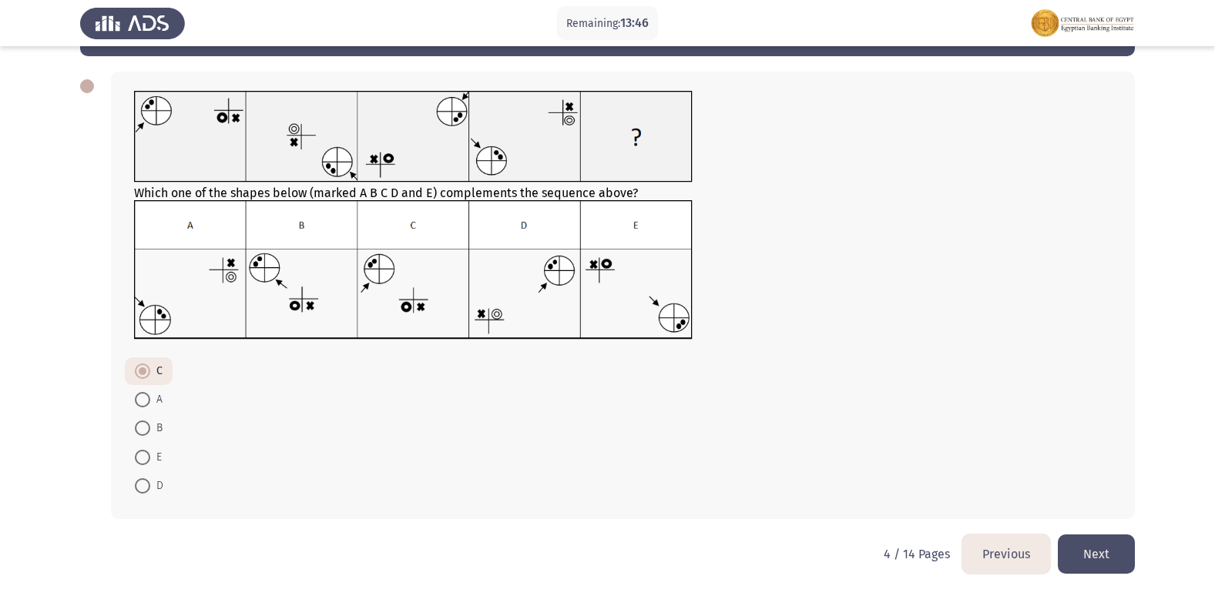
click at [1112, 555] on button "Next" at bounding box center [1096, 554] width 77 height 39
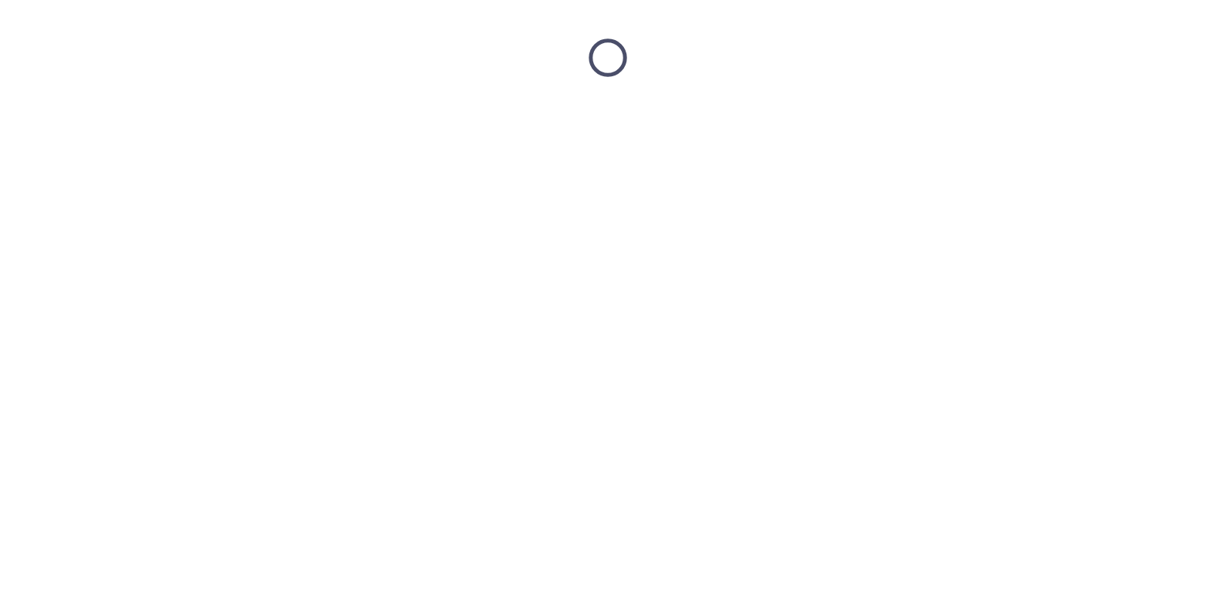
scroll to position [0, 0]
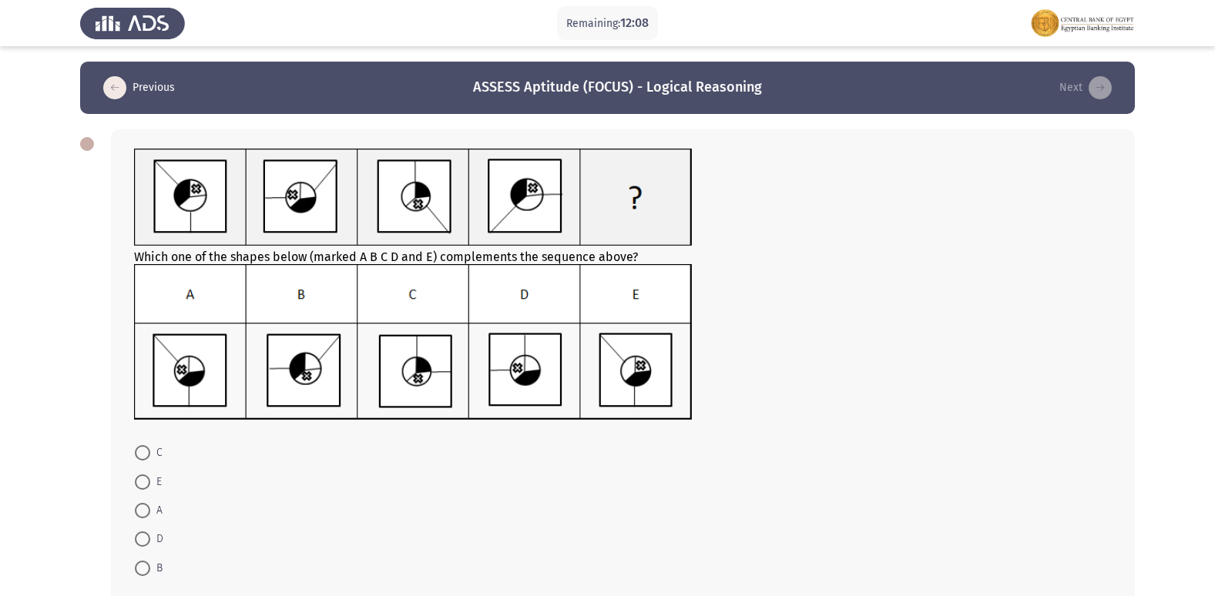
click at [148, 482] on span at bounding box center [142, 481] width 15 height 15
click at [148, 482] on input "E" at bounding box center [142, 481] width 15 height 15
radio input "true"
click at [876, 464] on form "C E A D B" at bounding box center [622, 509] width 977 height 142
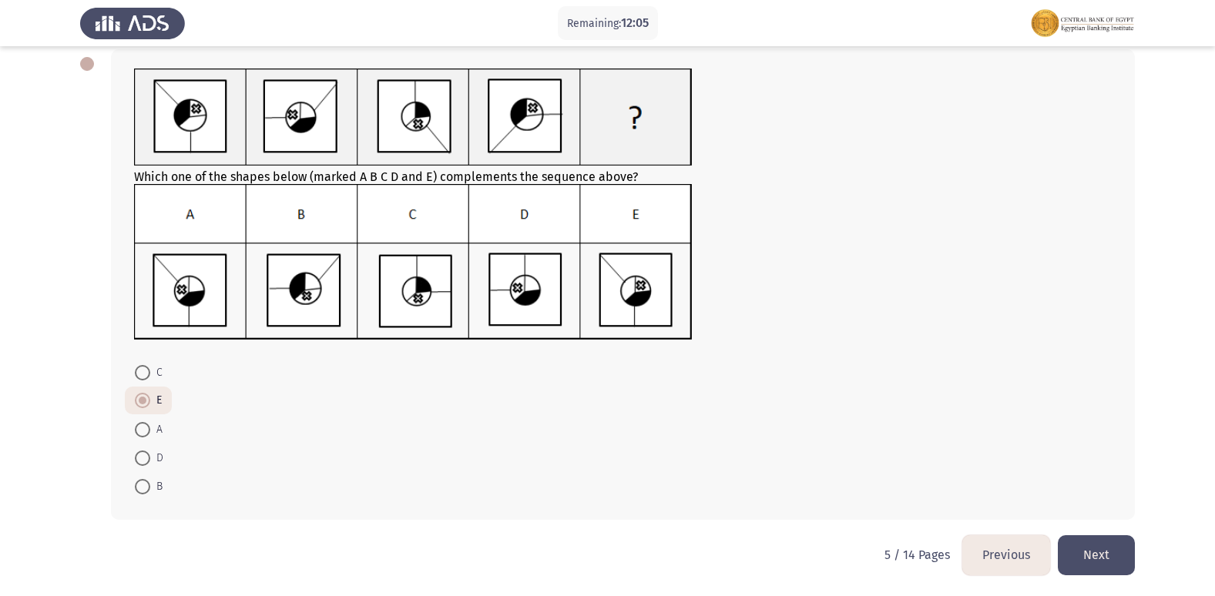
scroll to position [81, 0]
click at [1102, 558] on button "Next" at bounding box center [1096, 554] width 77 height 39
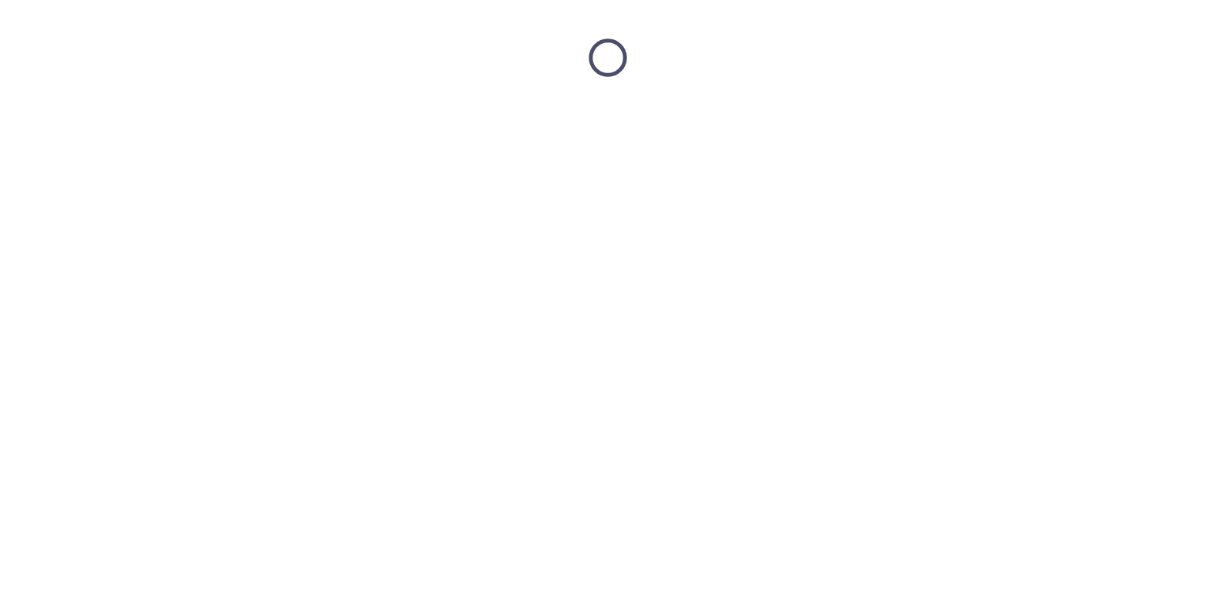
scroll to position [0, 0]
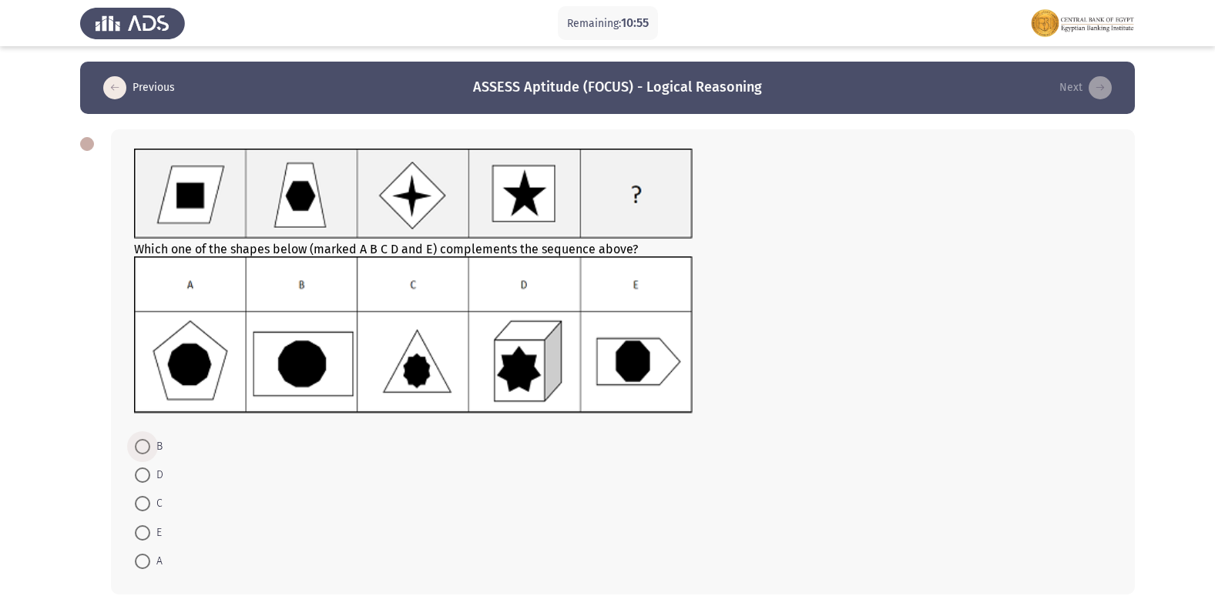
click at [140, 440] on span at bounding box center [142, 446] width 15 height 15
click at [140, 440] on input "B" at bounding box center [142, 446] width 15 height 15
radio input "true"
click at [684, 474] on form "B D C E A" at bounding box center [622, 502] width 977 height 142
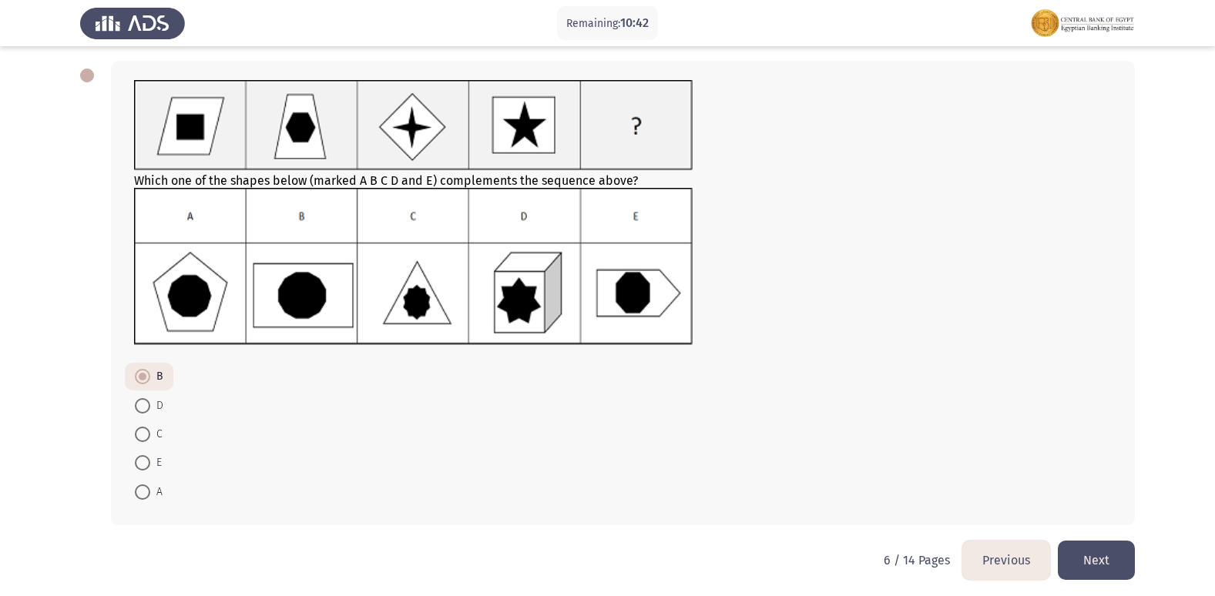
scroll to position [75, 0]
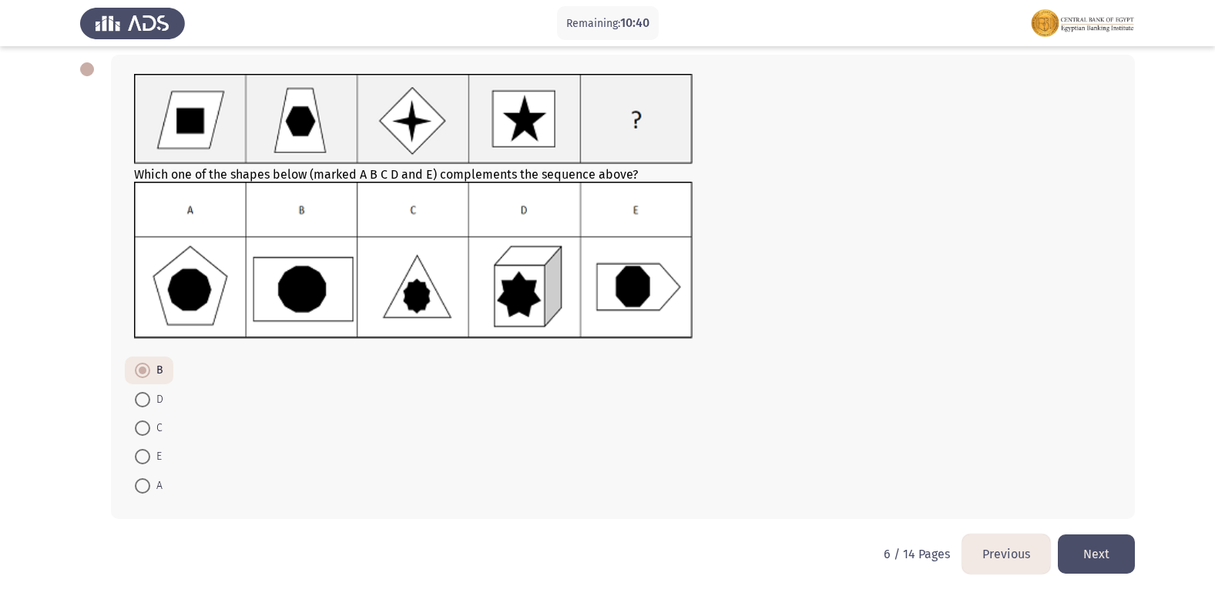
click at [1116, 555] on button "Next" at bounding box center [1096, 554] width 77 height 39
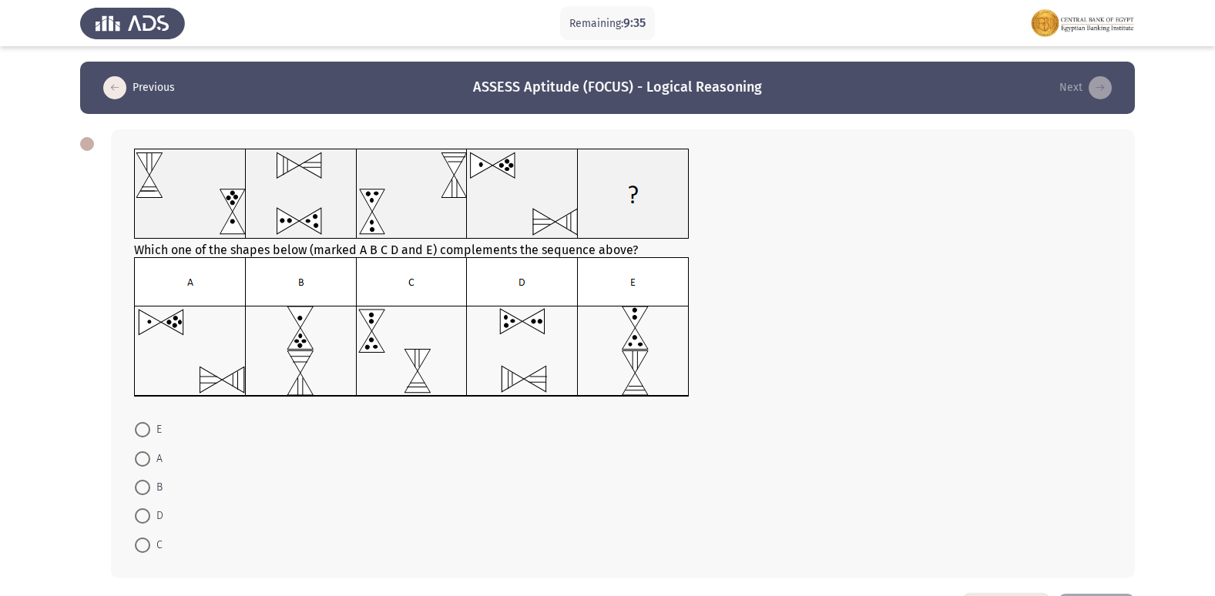
click at [138, 434] on span at bounding box center [142, 429] width 15 height 15
click at [138, 434] on input "E" at bounding box center [142, 429] width 15 height 15
radio input "true"
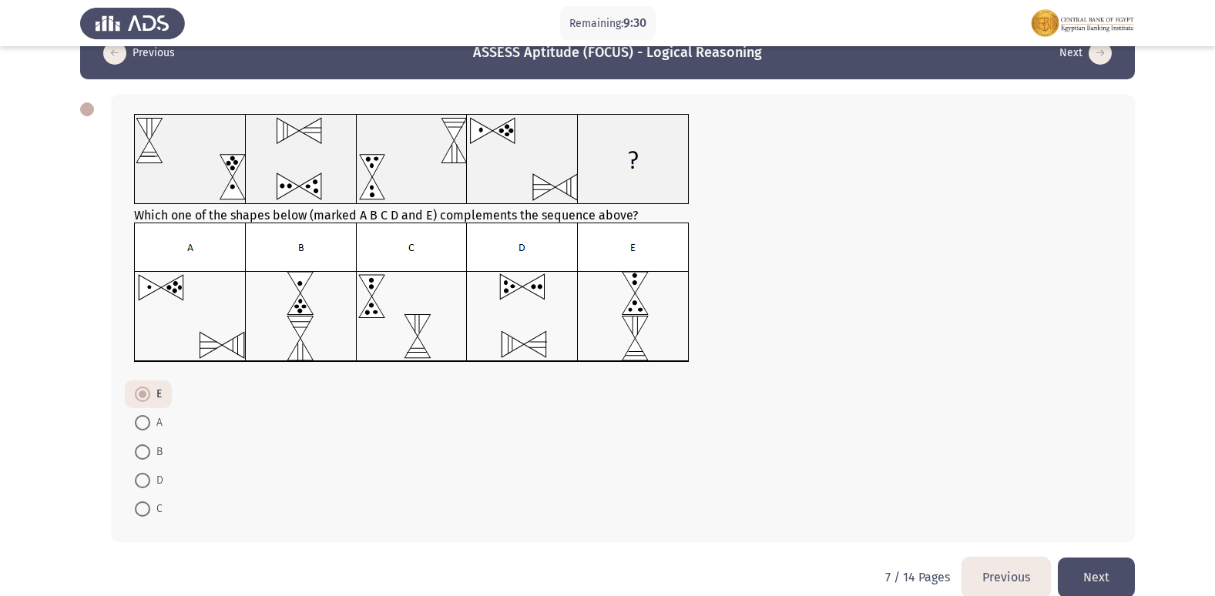
scroll to position [58, 0]
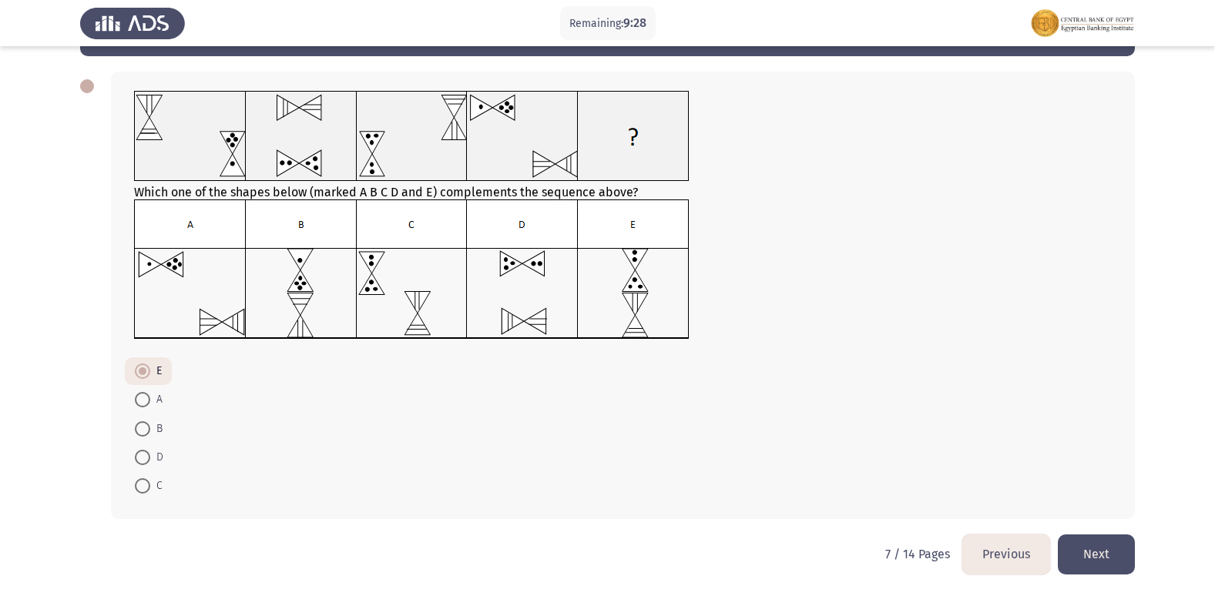
click at [1109, 551] on button "Next" at bounding box center [1096, 554] width 77 height 39
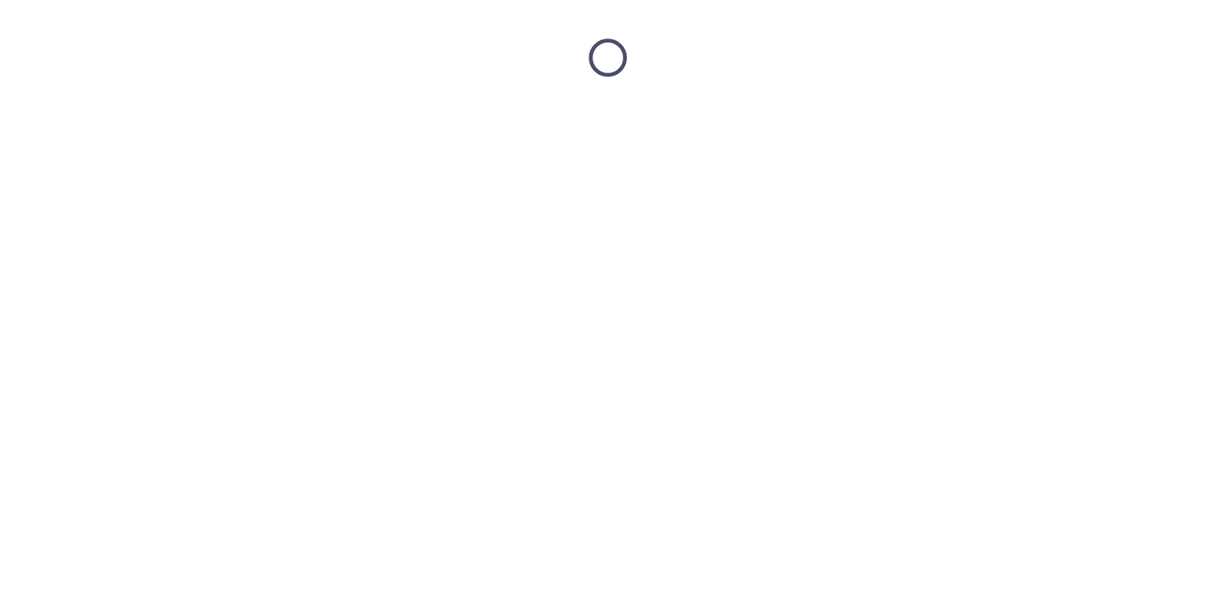
scroll to position [0, 0]
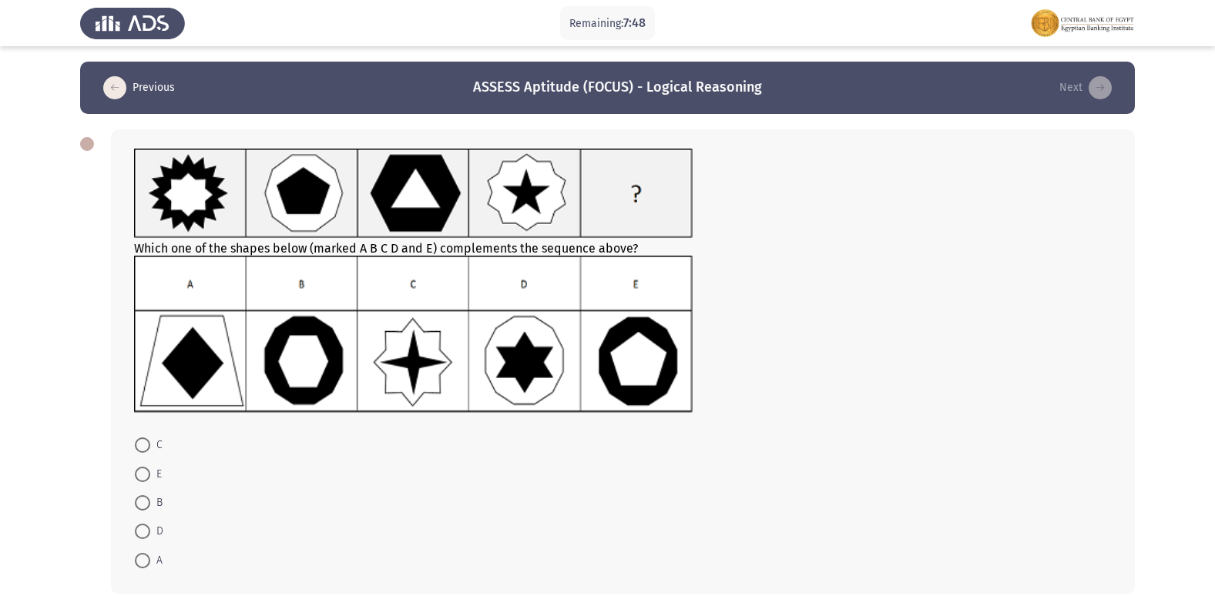
click at [146, 498] on span at bounding box center [142, 502] width 15 height 15
click at [146, 498] on input "B" at bounding box center [142, 502] width 15 height 15
radio input "true"
click at [684, 471] on form "C E B D A" at bounding box center [622, 502] width 977 height 142
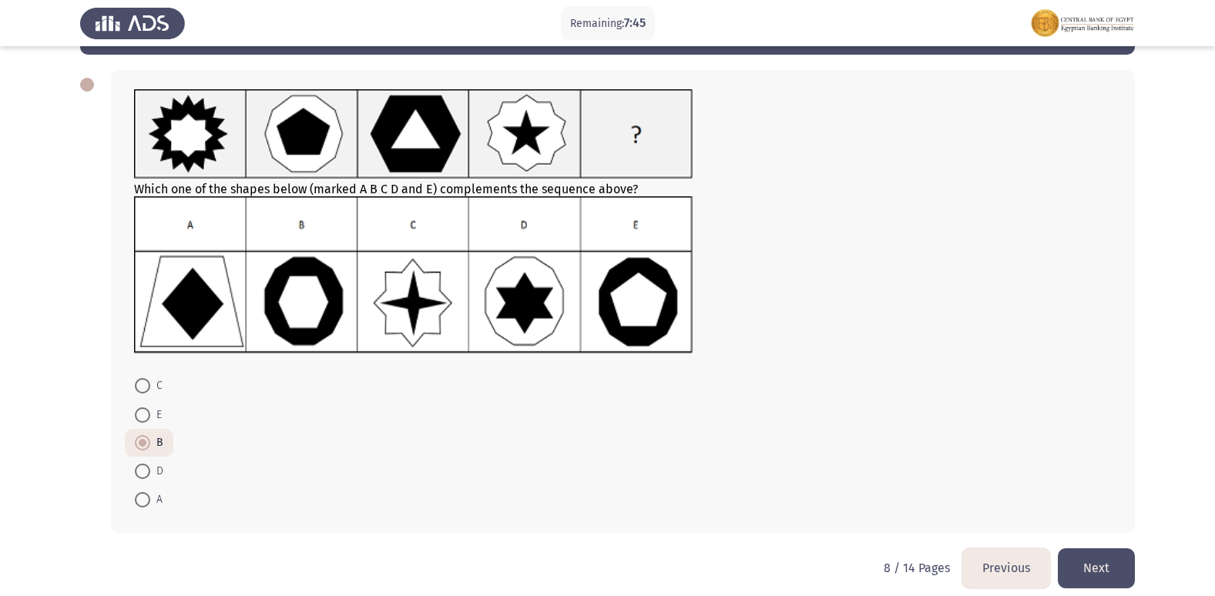
scroll to position [73, 0]
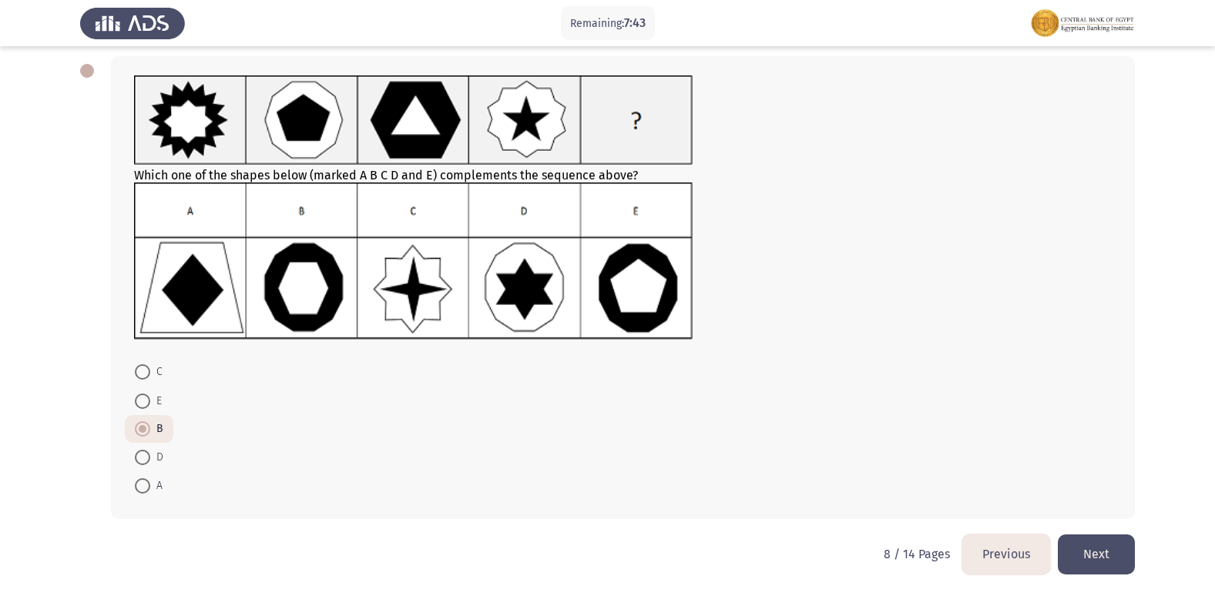
click at [1078, 548] on button "Next" at bounding box center [1096, 554] width 77 height 39
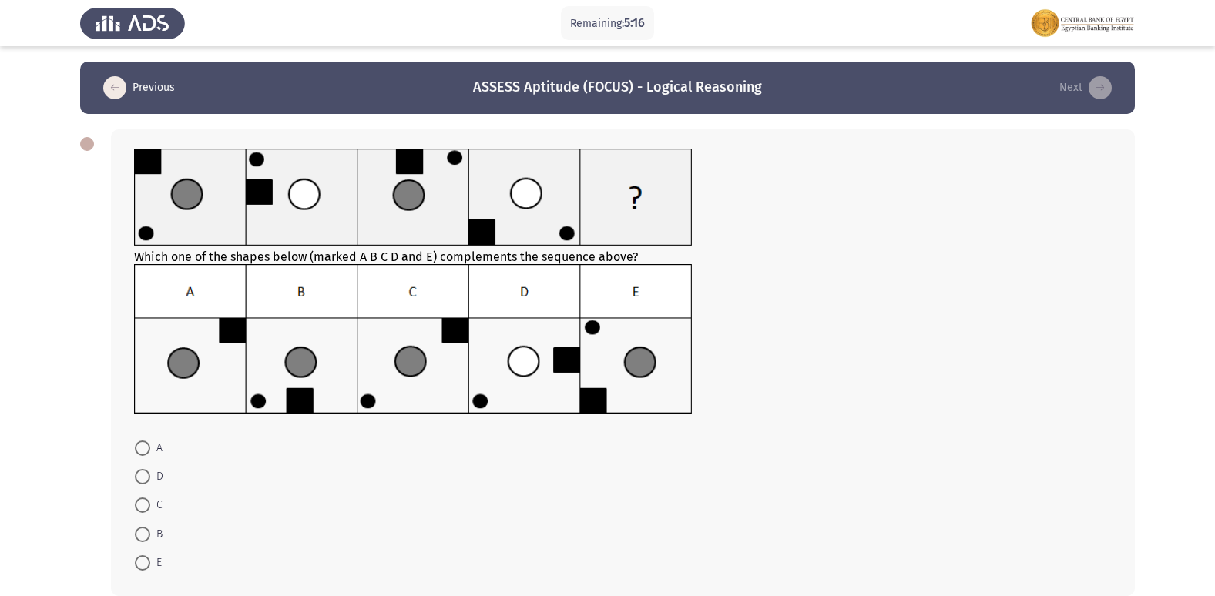
click at [142, 508] on span at bounding box center [142, 505] width 15 height 15
click at [142, 508] on input "C" at bounding box center [142, 505] width 15 height 15
radio input "true"
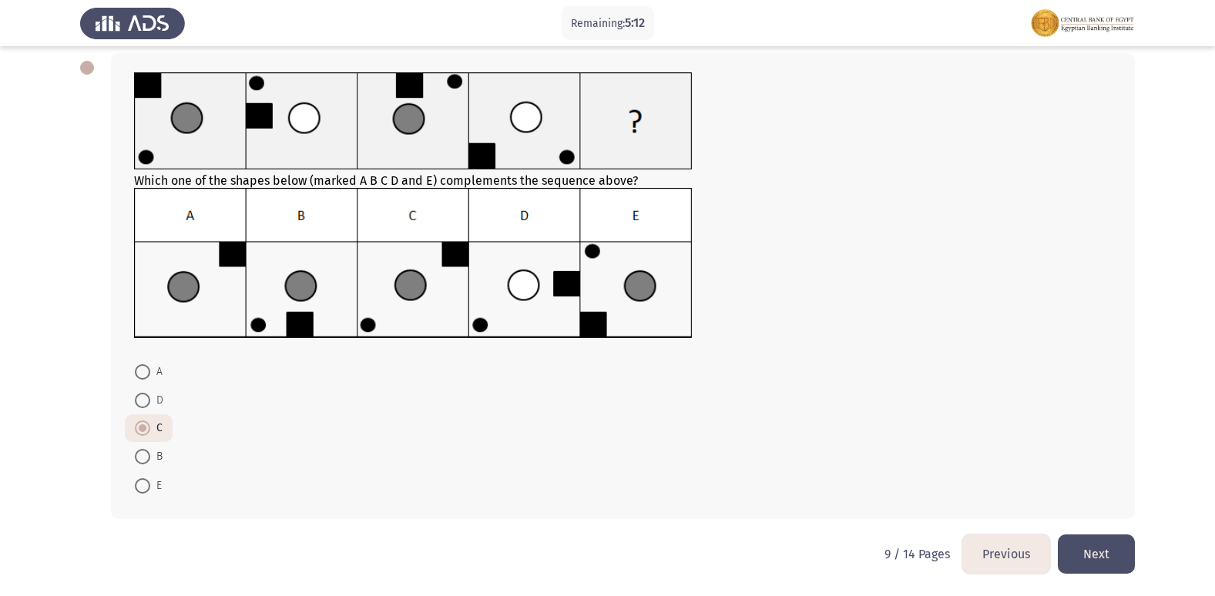
click at [1080, 550] on button "Next" at bounding box center [1096, 554] width 77 height 39
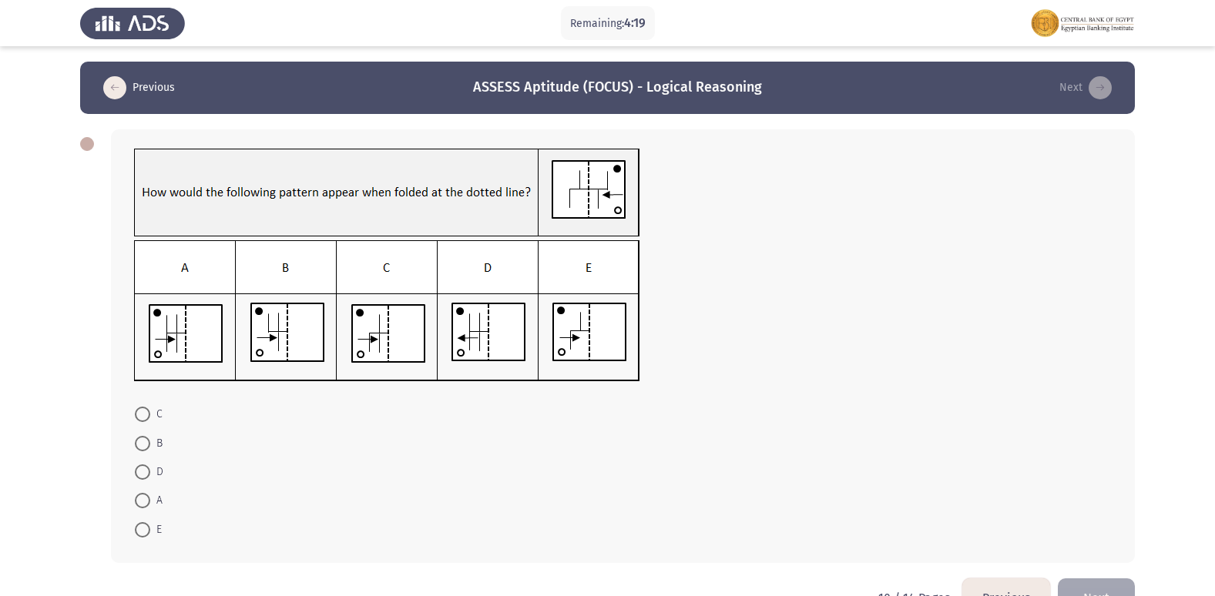
click at [136, 438] on span at bounding box center [142, 443] width 15 height 15
click at [136, 438] on input "B" at bounding box center [142, 443] width 15 height 15
radio input "true"
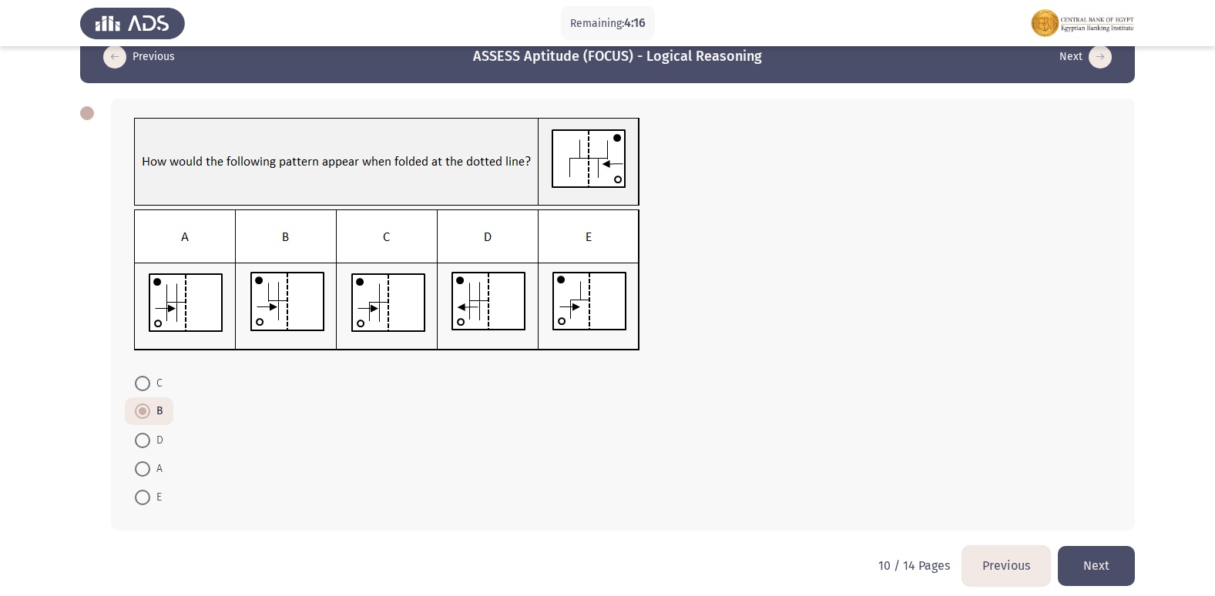
scroll to position [42, 0]
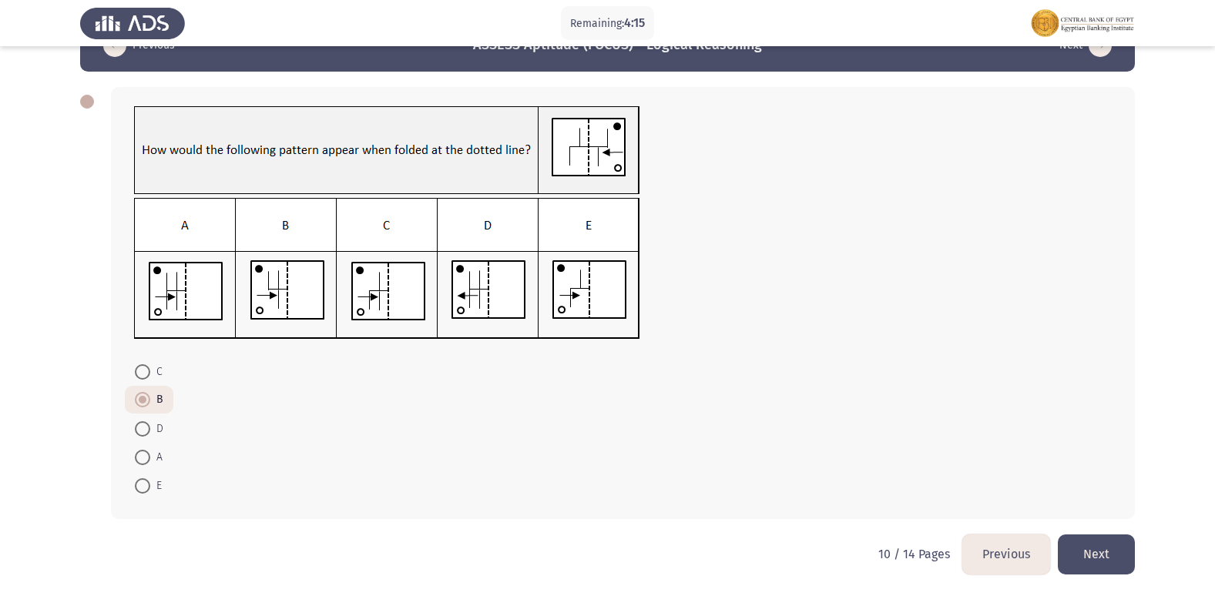
click at [1112, 548] on button "Next" at bounding box center [1096, 554] width 77 height 39
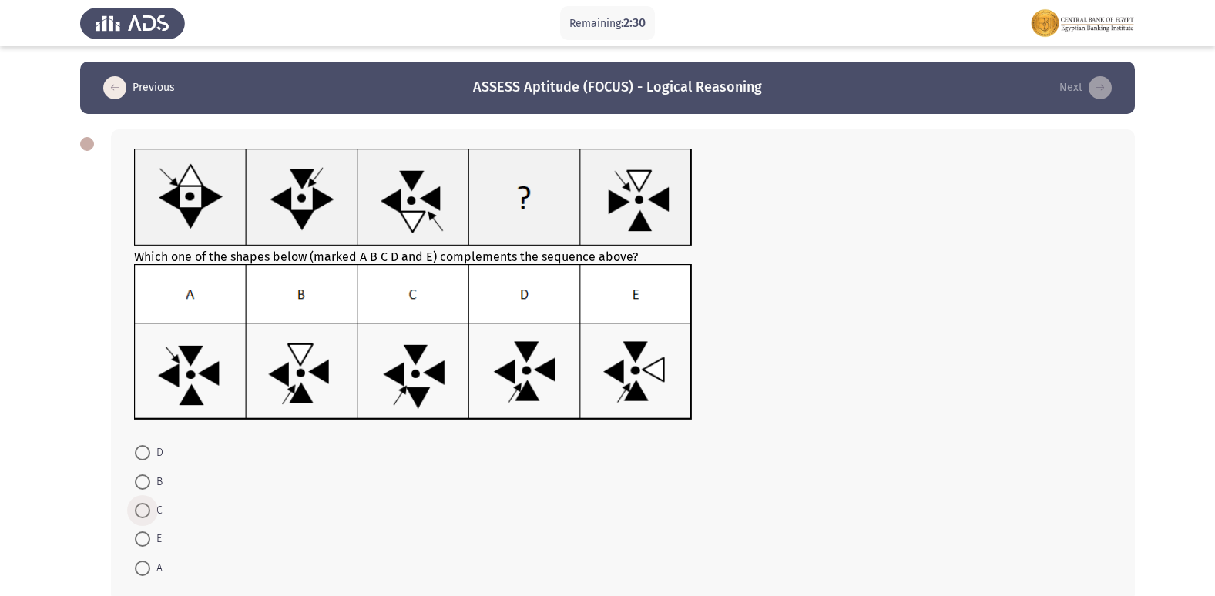
click at [136, 508] on span at bounding box center [142, 510] width 15 height 15
click at [136, 508] on input "C" at bounding box center [142, 510] width 15 height 15
radio input "true"
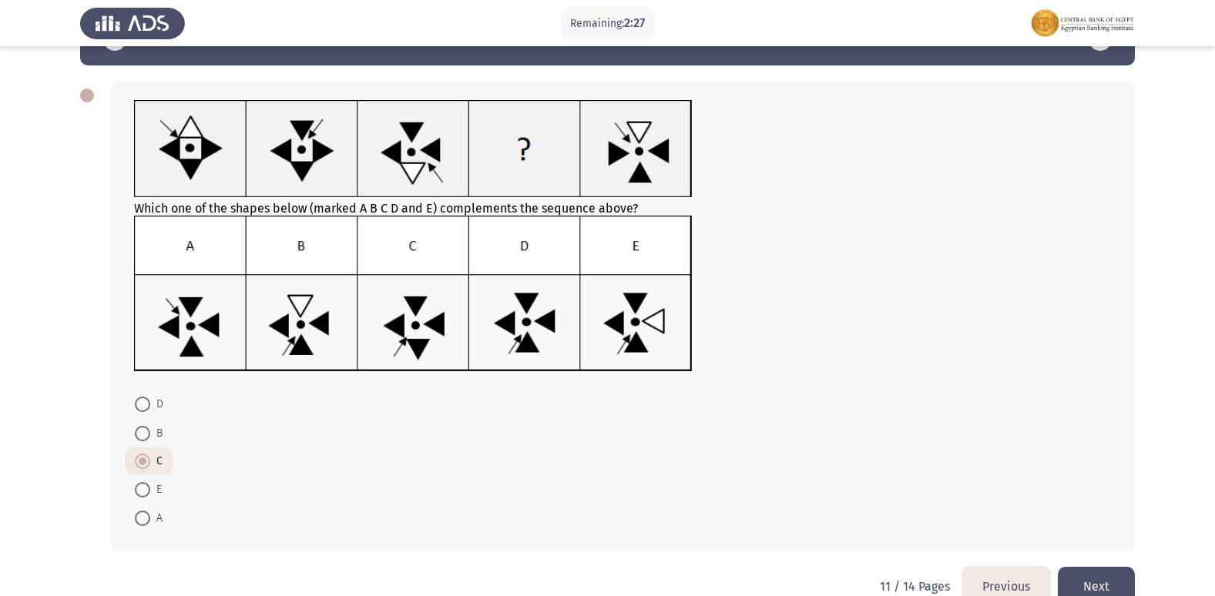
scroll to position [81, 0]
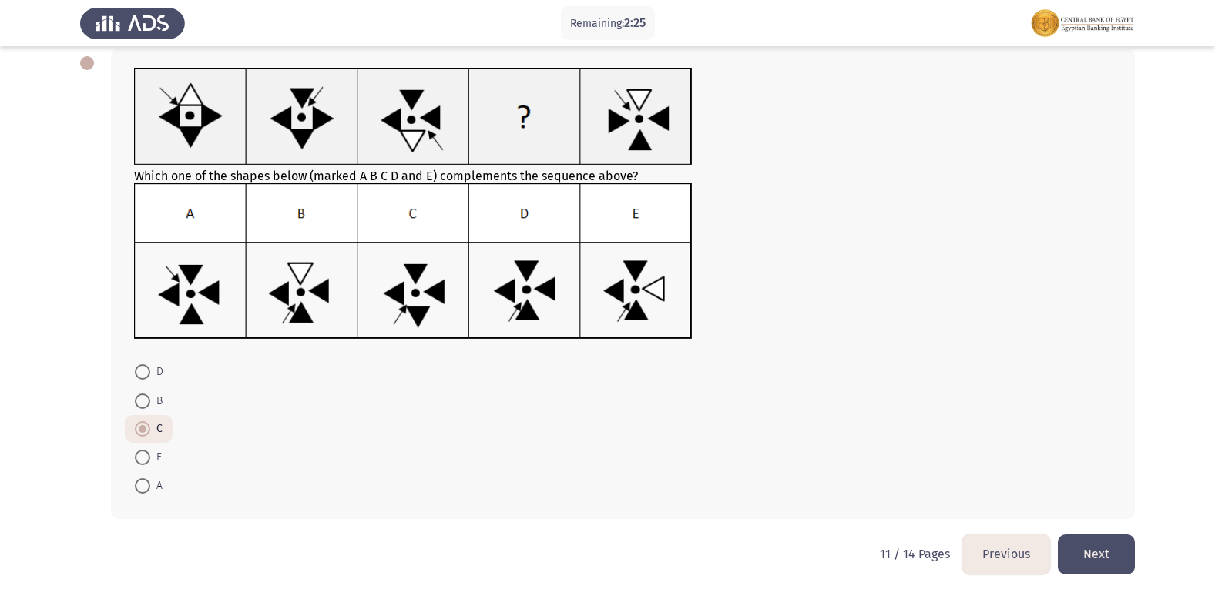
click at [1091, 550] on button "Next" at bounding box center [1096, 554] width 77 height 39
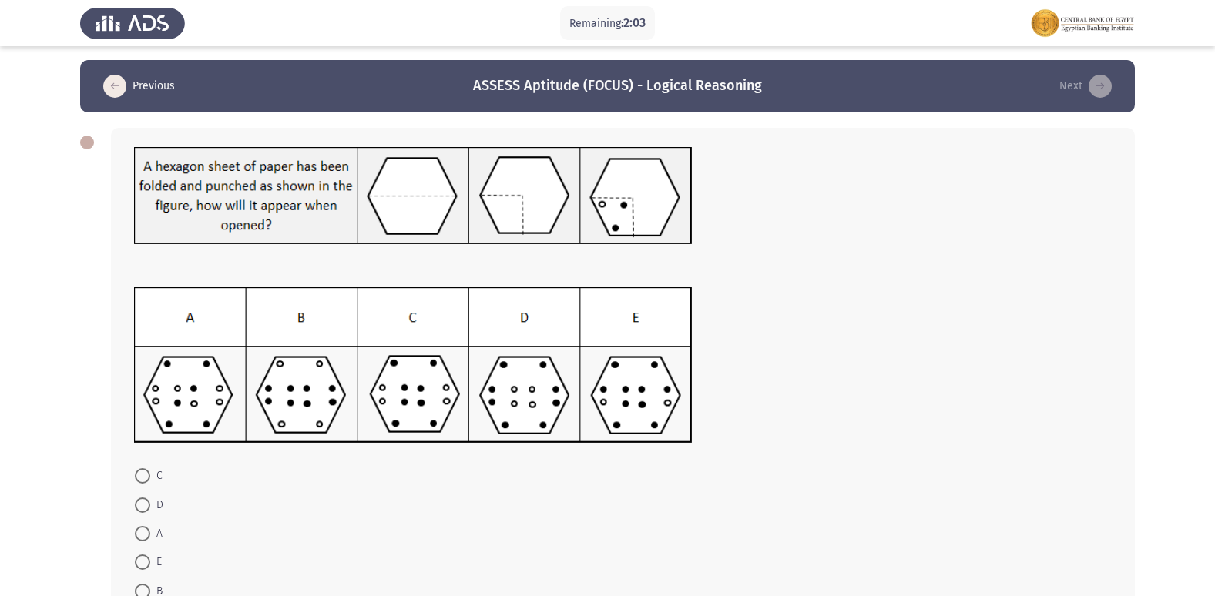
scroll to position [0, 0]
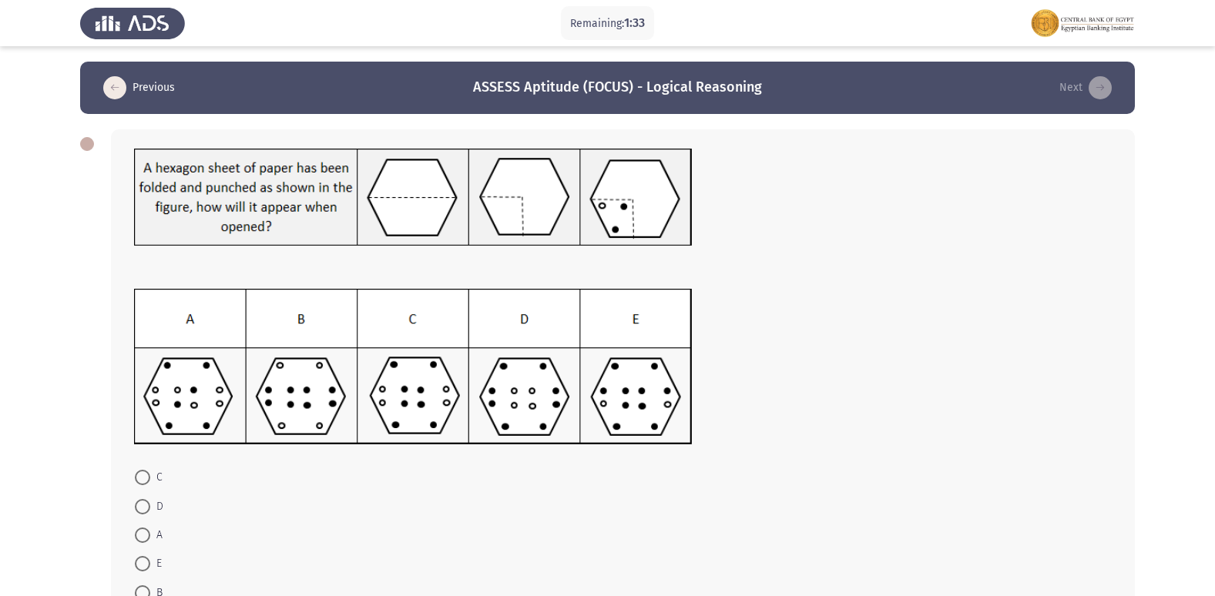
click at [144, 481] on span at bounding box center [142, 477] width 15 height 15
click at [144, 481] on input "C" at bounding box center [142, 477] width 15 height 15
radio input "true"
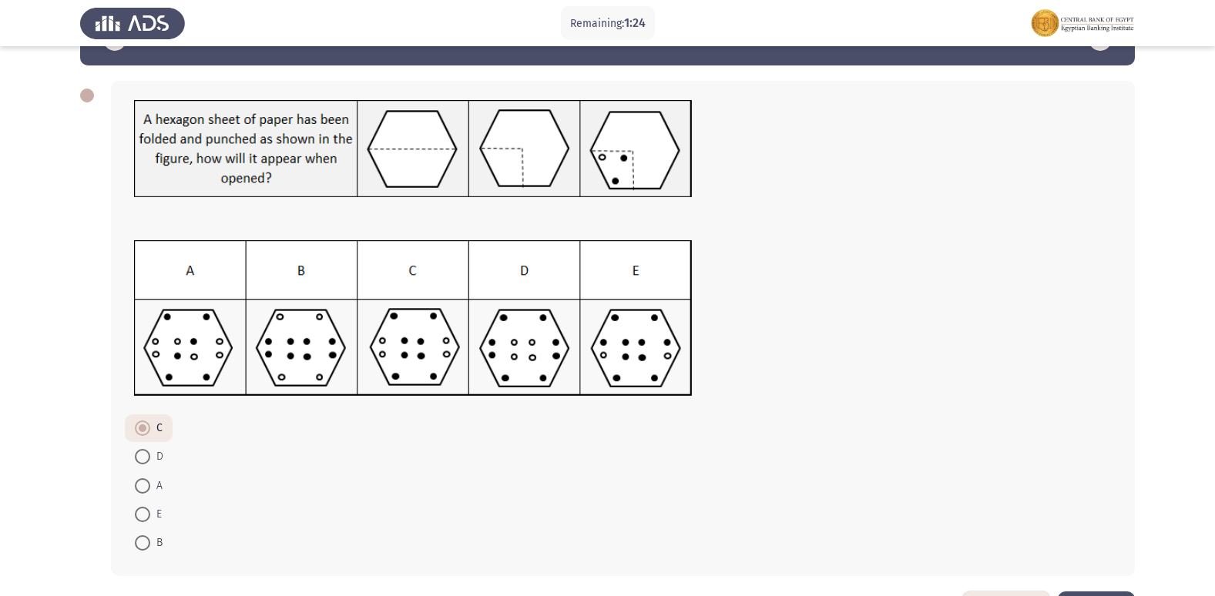
scroll to position [92, 0]
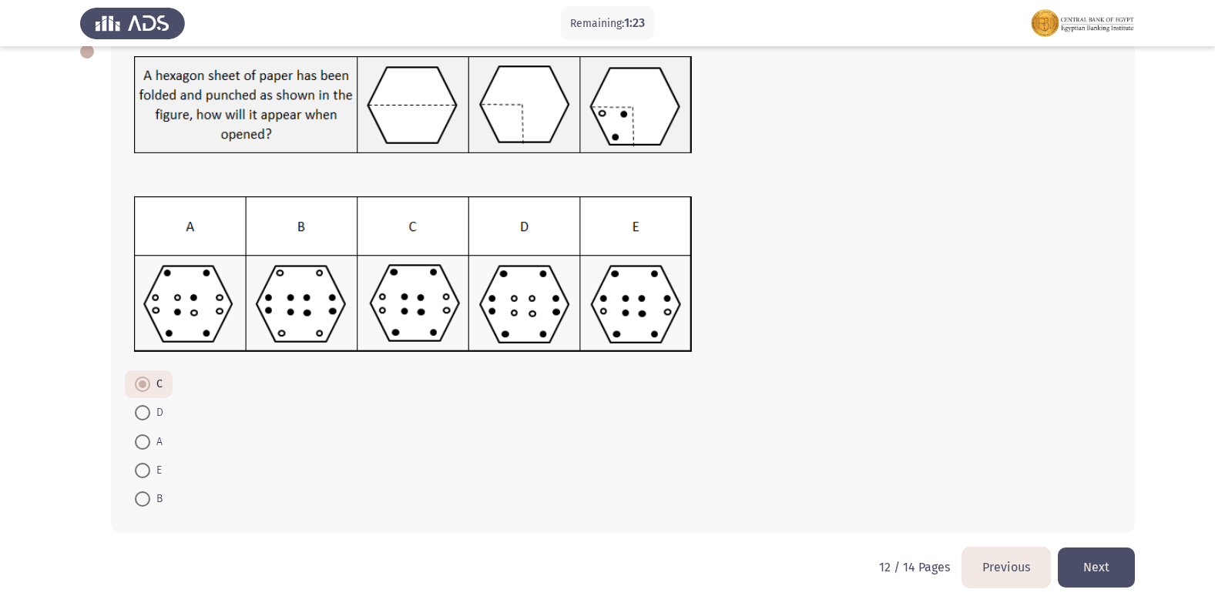
click at [1107, 556] on button "Next" at bounding box center [1096, 567] width 77 height 39
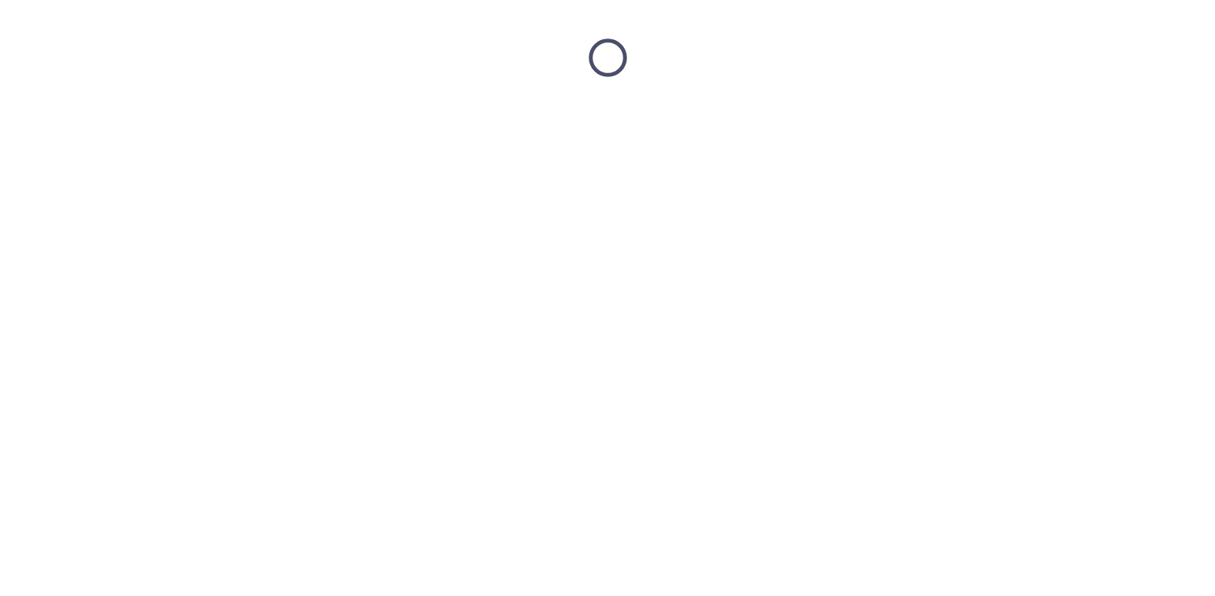
scroll to position [0, 0]
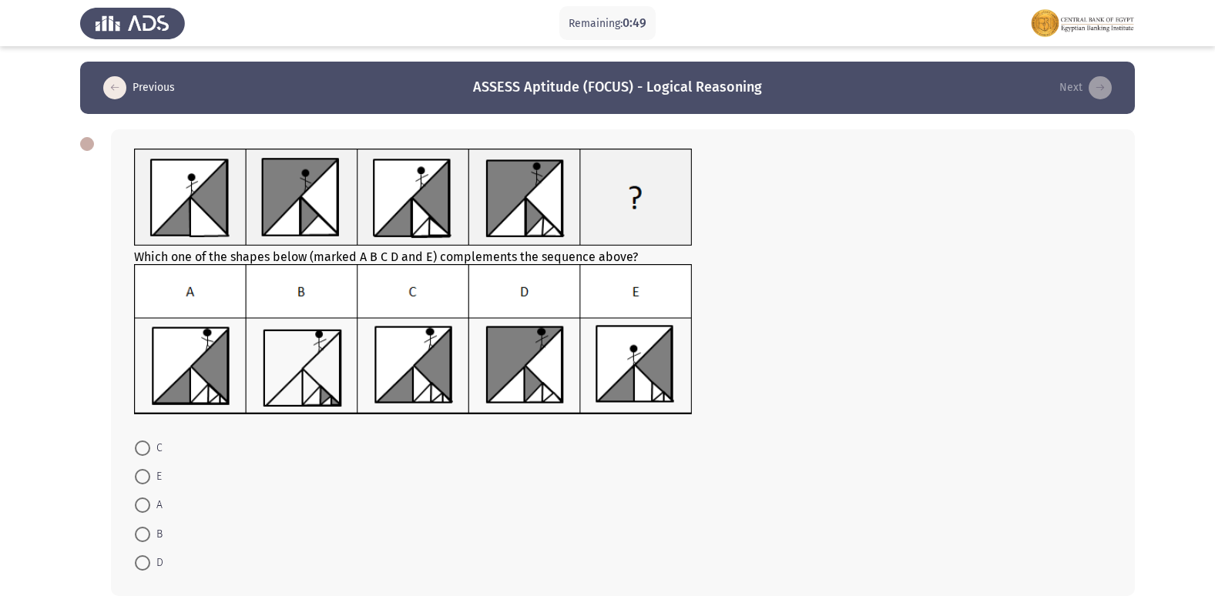
click at [142, 502] on span at bounding box center [142, 505] width 15 height 15
click at [142, 502] on input "A" at bounding box center [142, 505] width 15 height 15
radio input "true"
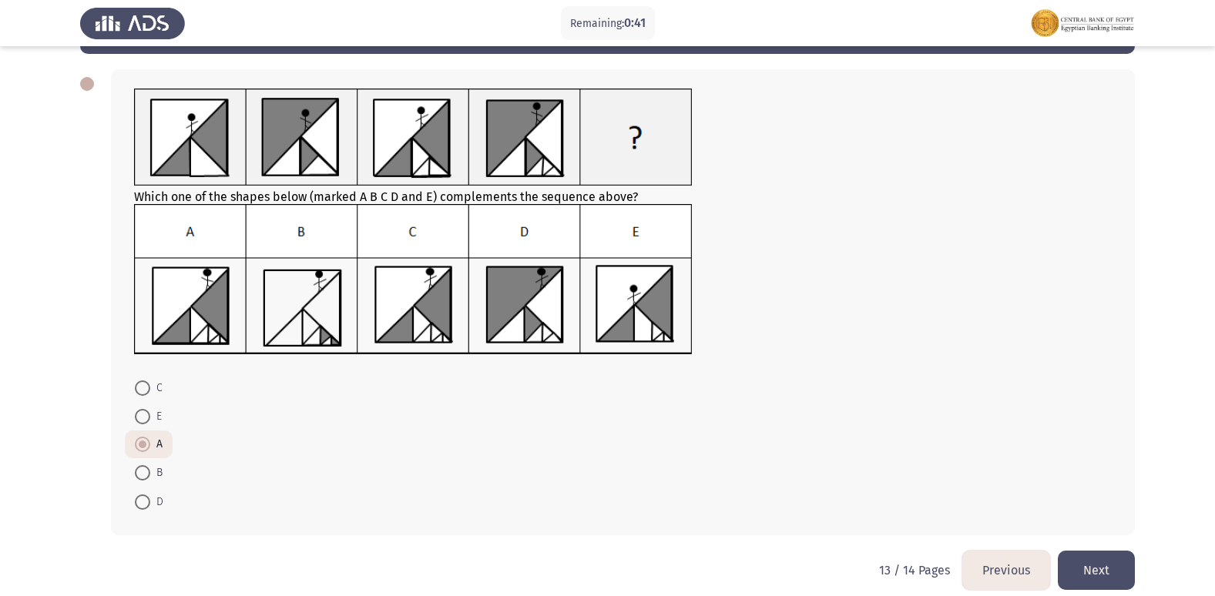
scroll to position [62, 0]
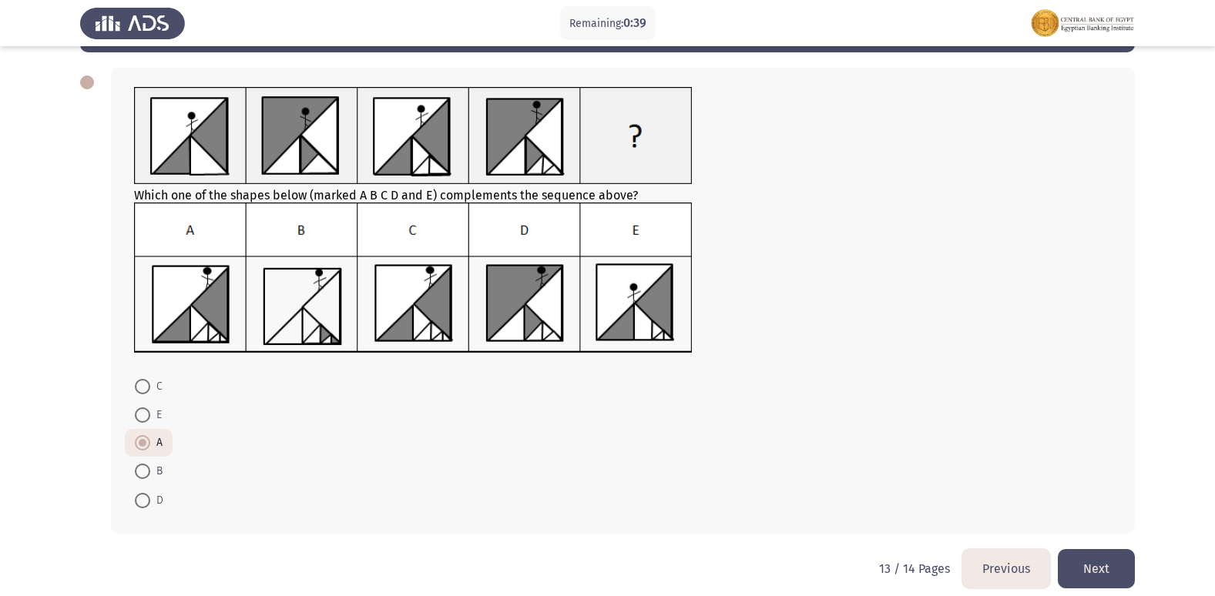
click at [1091, 565] on button "Next" at bounding box center [1096, 568] width 77 height 39
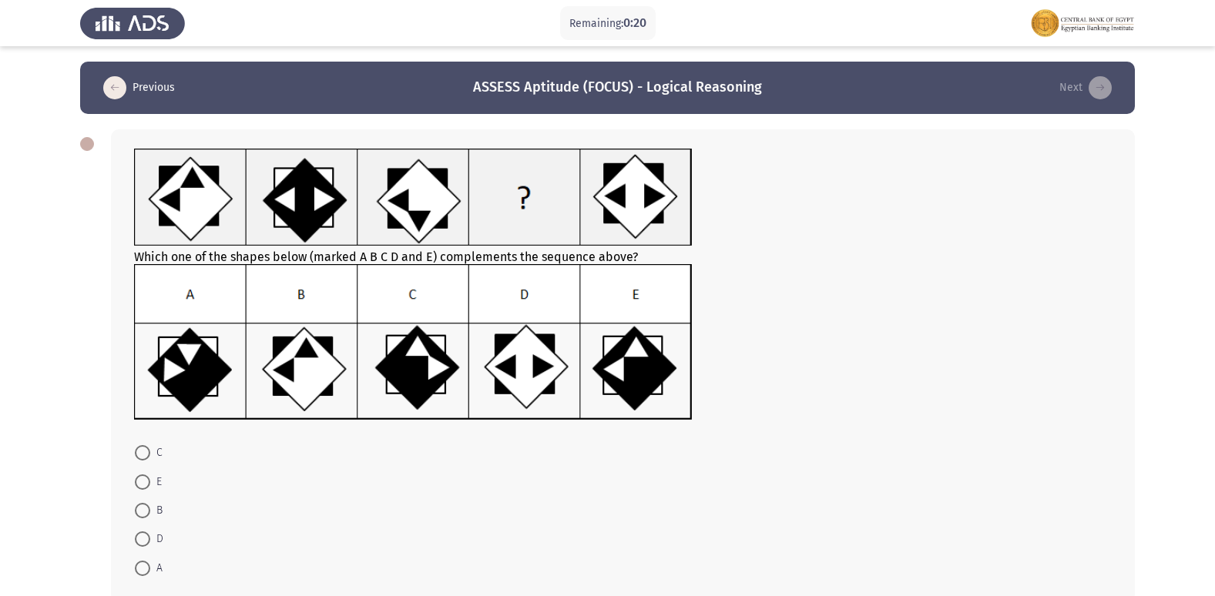
click at [134, 454] on mat-radio-button "C" at bounding box center [149, 452] width 48 height 28
click at [146, 452] on span at bounding box center [142, 452] width 15 height 15
click at [146, 452] on input "C" at bounding box center [142, 452] width 15 height 15
radio input "true"
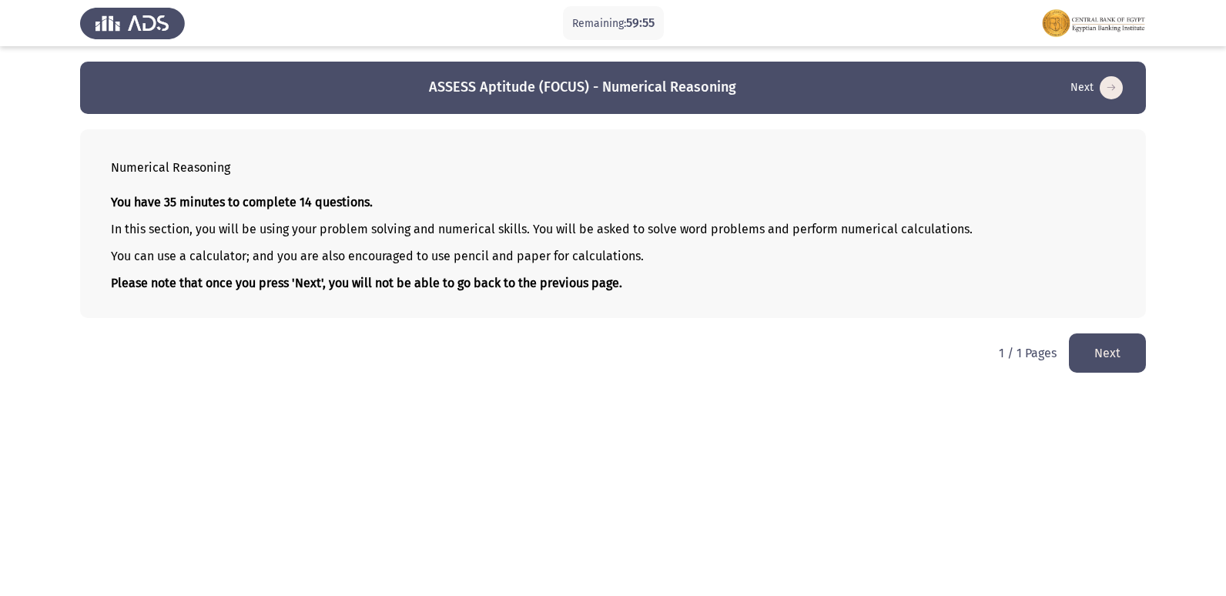
click at [1092, 354] on button "Next" at bounding box center [1107, 353] width 77 height 39
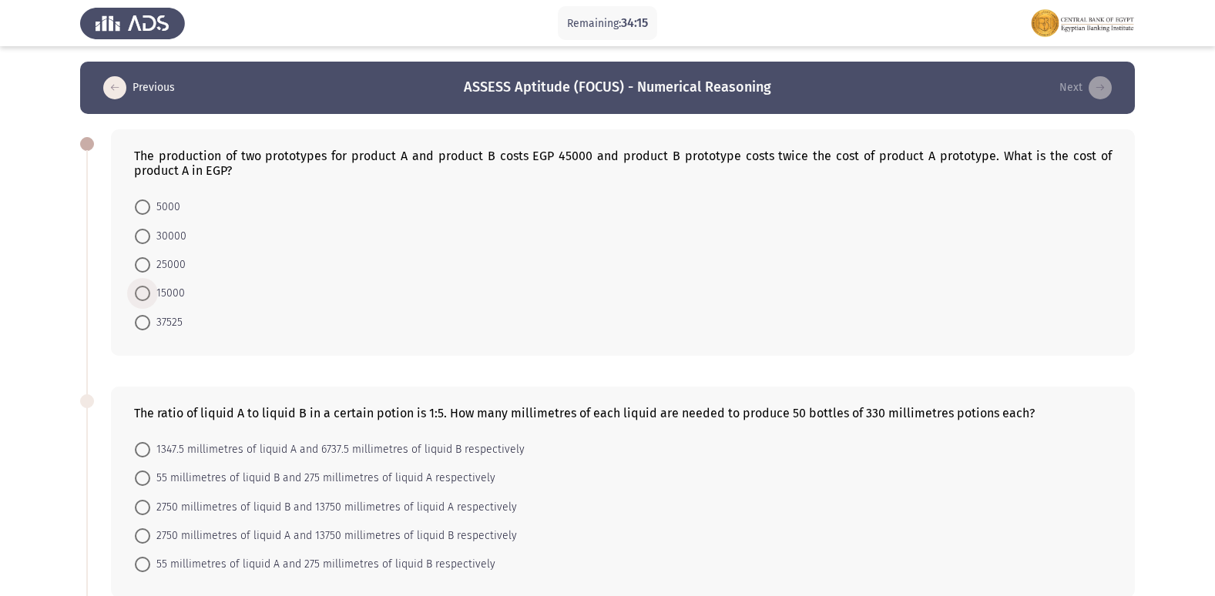
click at [142, 299] on span at bounding box center [142, 293] width 15 height 15
click at [142, 299] on input "15000" at bounding box center [142, 293] width 15 height 15
radio input "true"
click at [430, 327] on form "5000 30000 25000 15000 37525" at bounding box center [622, 264] width 977 height 142
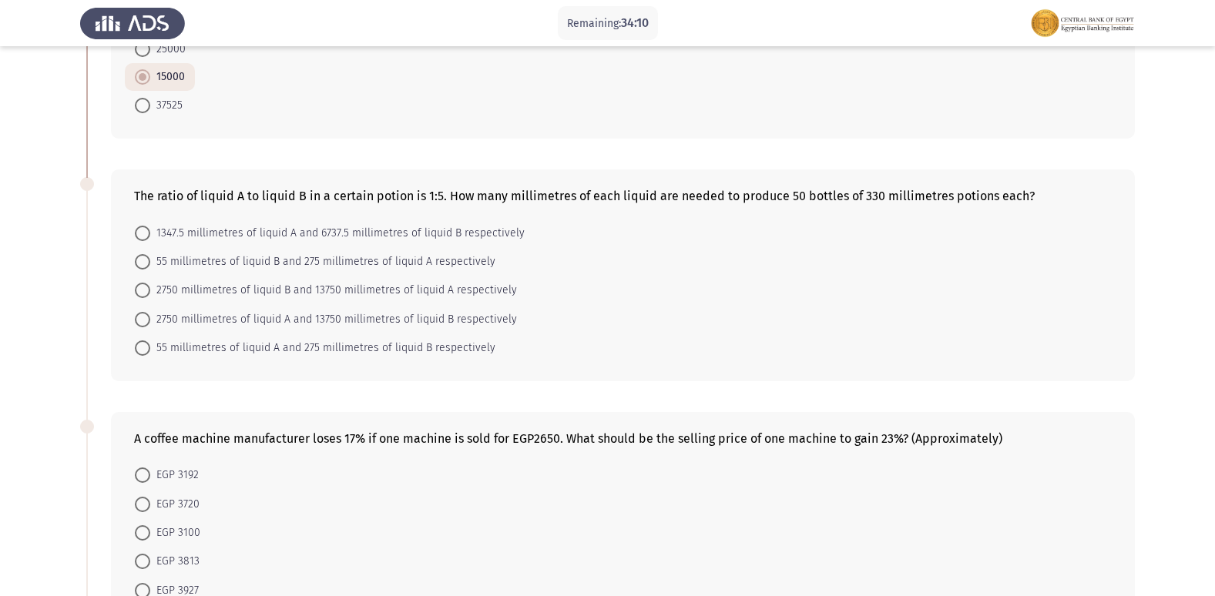
scroll to position [246, 0]
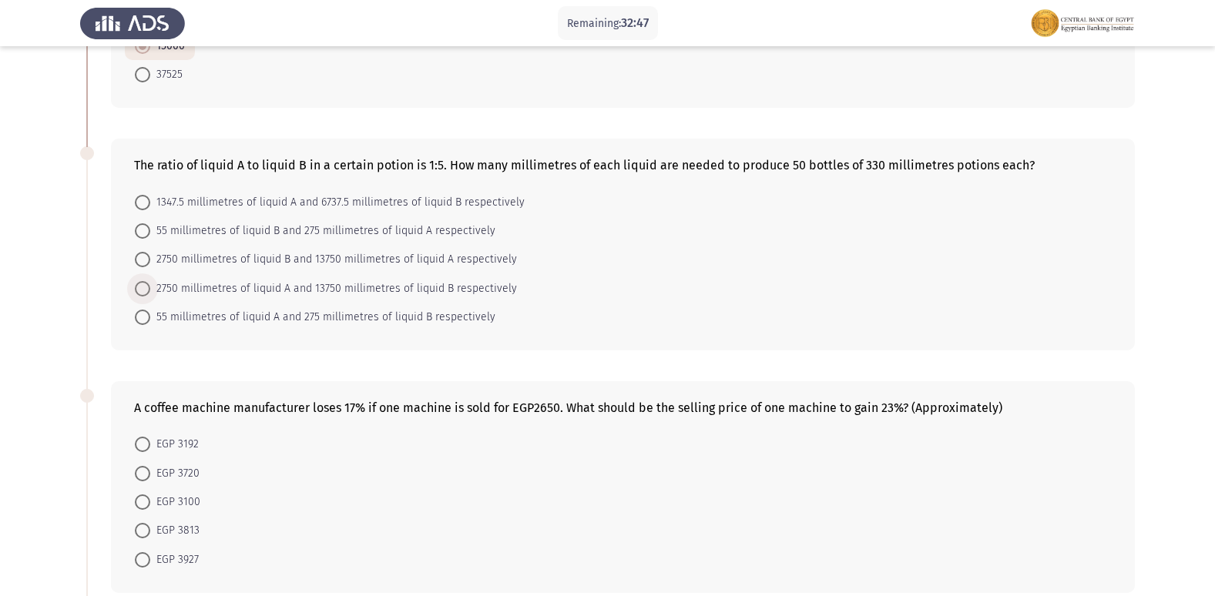
click at [149, 289] on span at bounding box center [142, 288] width 15 height 15
click at [149, 289] on input "2750 millimetres of liquid A and 13750 millimetres of liquid B respectively" at bounding box center [142, 288] width 15 height 15
radio input "true"
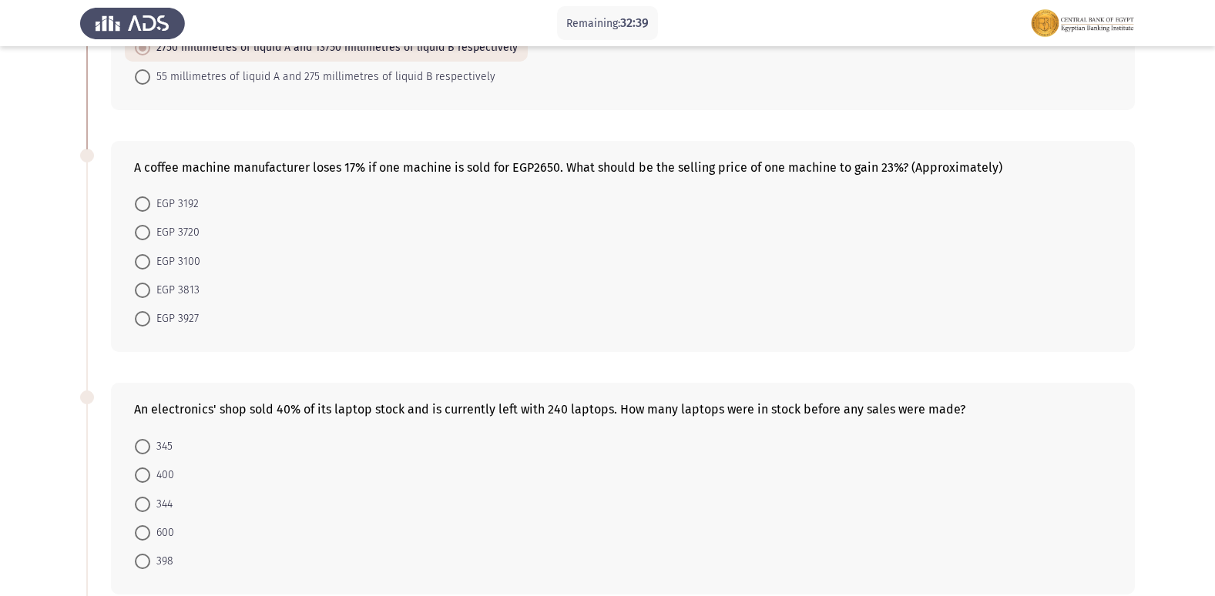
scroll to position [493, 0]
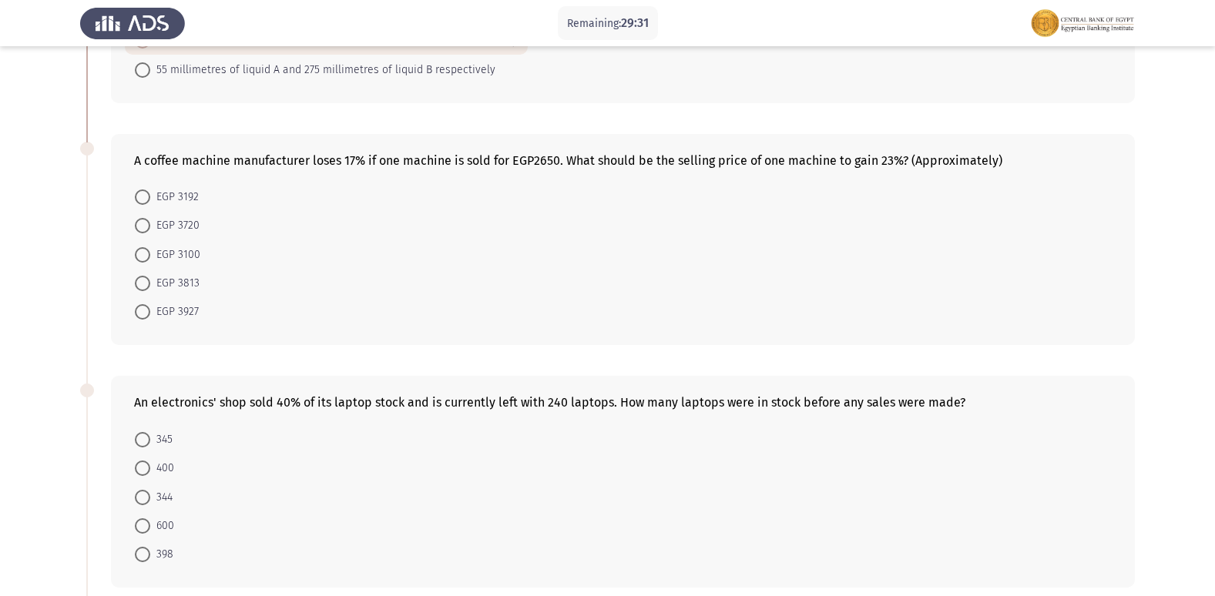
click at [152, 228] on span "EGP 3720" at bounding box center [174, 225] width 49 height 18
click at [150, 228] on input "EGP 3720" at bounding box center [142, 225] width 15 height 15
radio input "true"
click at [309, 449] on form "345 400 344 600 398" at bounding box center [622, 496] width 977 height 144
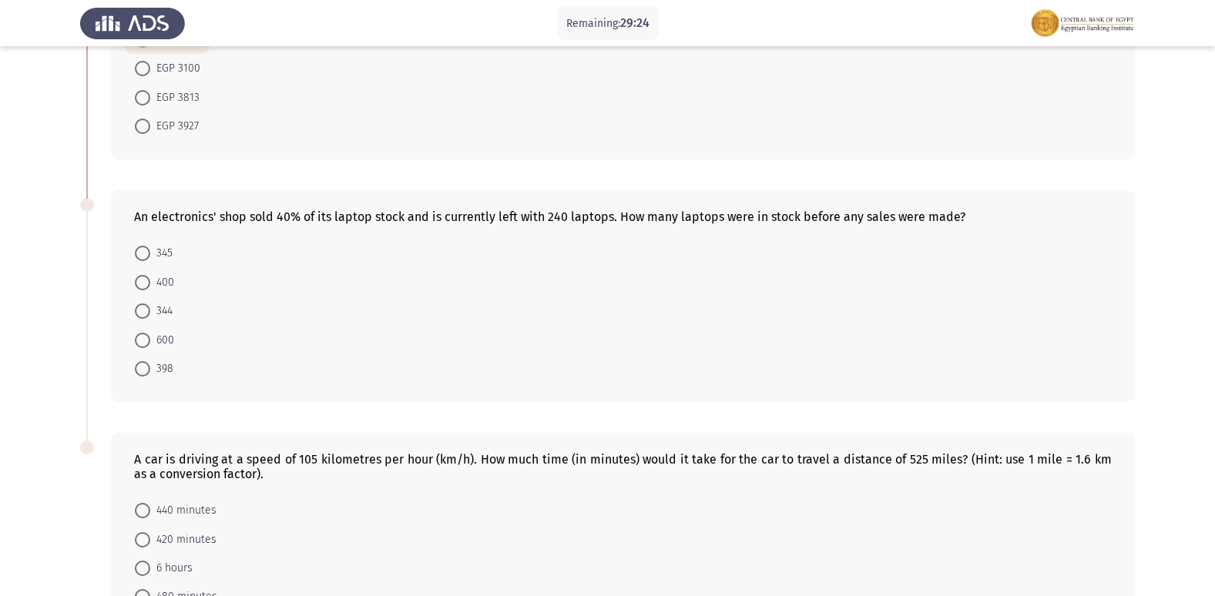
scroll to position [709, 0]
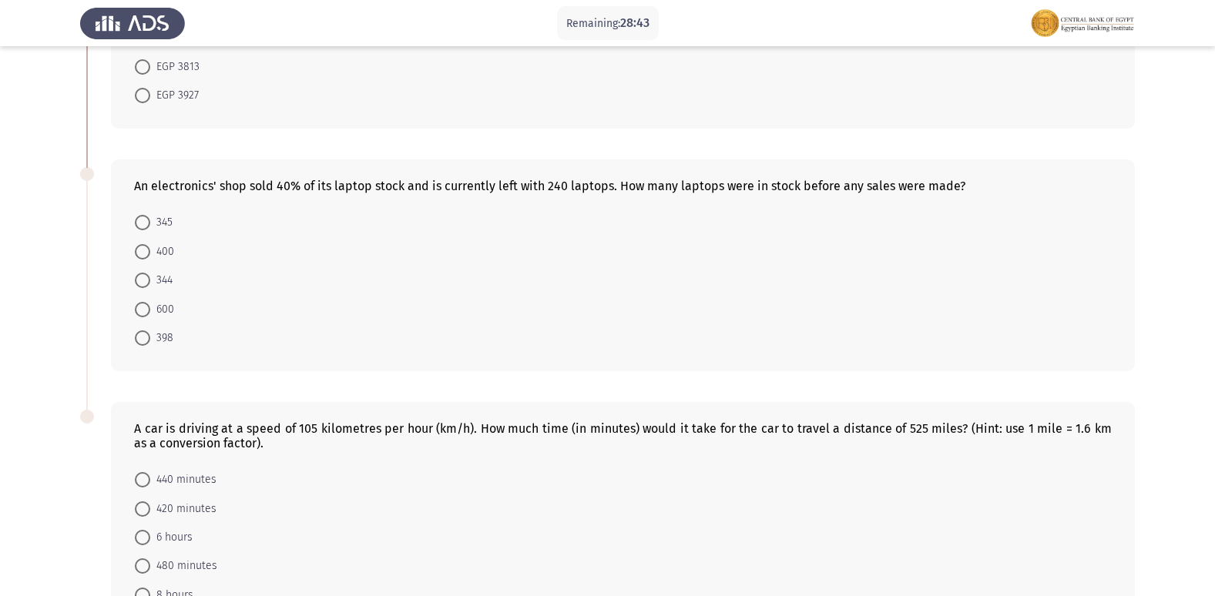
click at [143, 308] on span at bounding box center [142, 309] width 15 height 15
click at [143, 308] on input "600" at bounding box center [142, 309] width 15 height 15
radio input "true"
click at [377, 469] on form "440 minutes 420 minutes 6 hours 480 minutes 8 hours" at bounding box center [622, 536] width 977 height 144
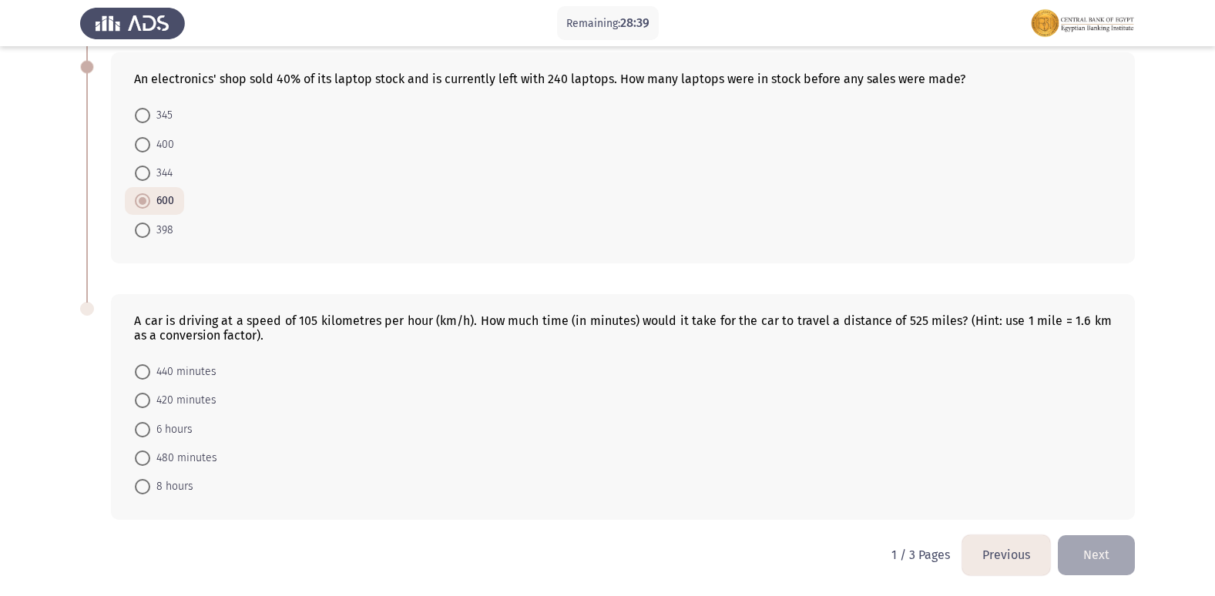
scroll to position [816, 0]
click at [146, 451] on span at bounding box center [142, 457] width 15 height 15
click at [146, 451] on input "480 minutes" at bounding box center [142, 457] width 15 height 15
radio input "true"
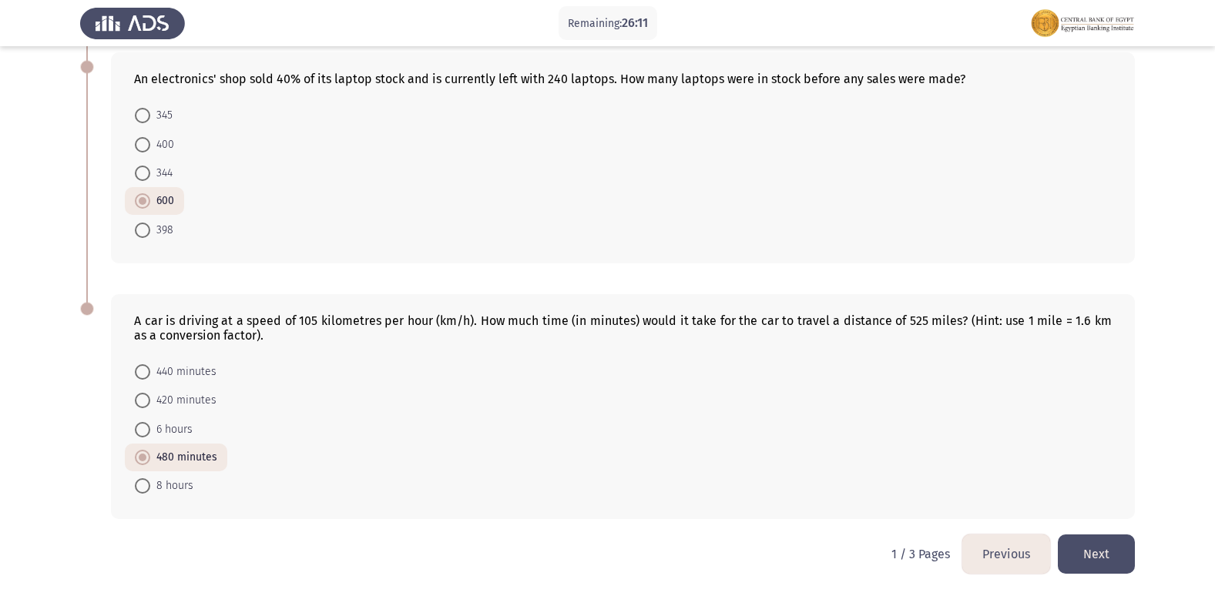
click at [451, 512] on div "A car is driving at a speed of 105 kilometres per hour (km/h). How much time (i…" at bounding box center [623, 406] width 1024 height 225
click at [1092, 553] on button "Next" at bounding box center [1096, 554] width 77 height 39
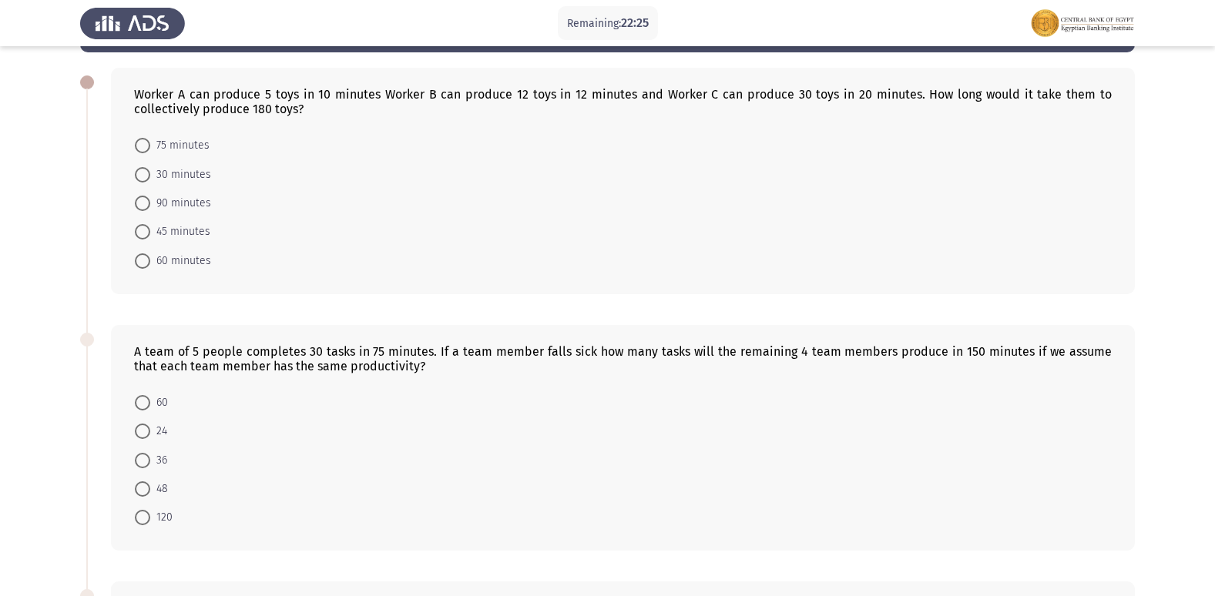
scroll to position [92, 0]
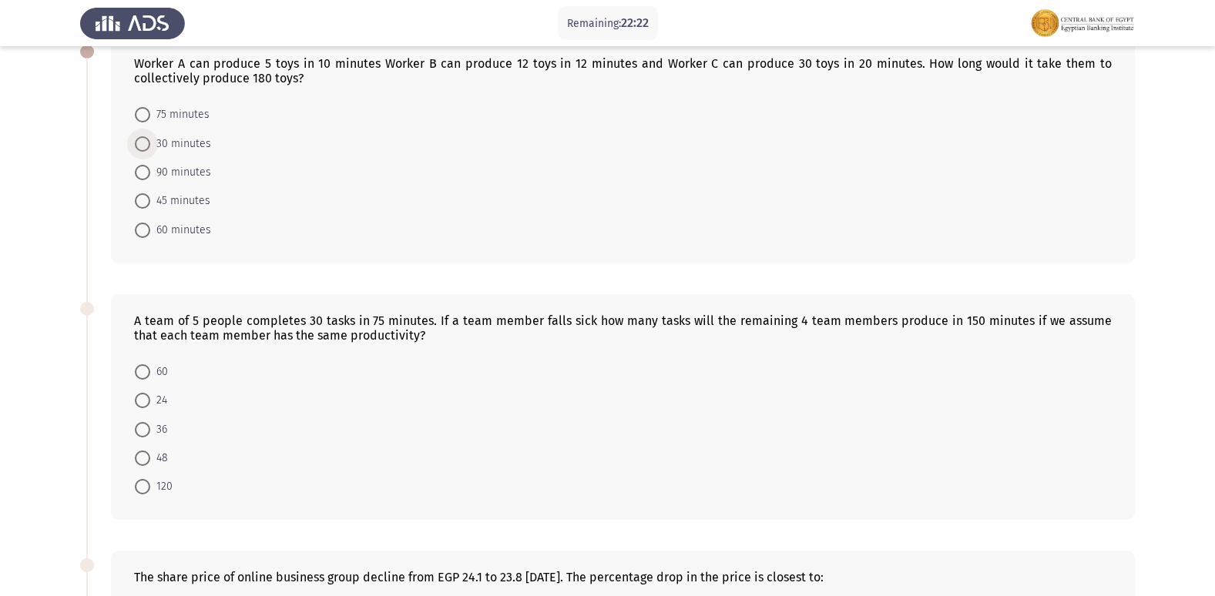
click at [149, 147] on span at bounding box center [142, 143] width 15 height 15
click at [149, 147] on input "30 minutes" at bounding box center [142, 143] width 15 height 15
radio input "true"
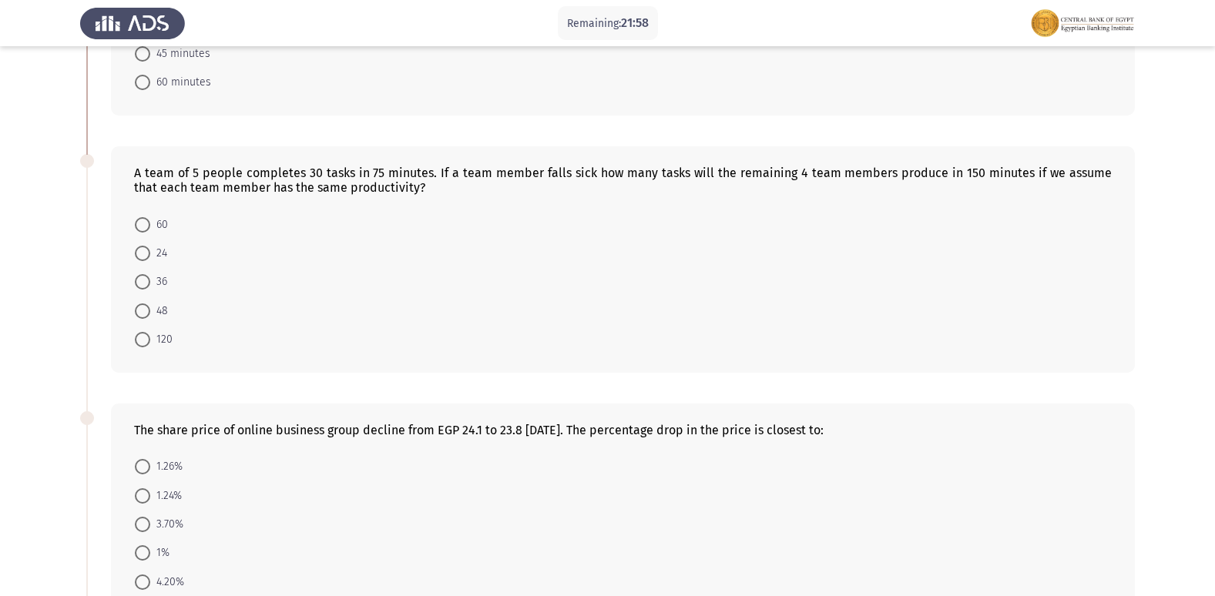
scroll to position [246, 0]
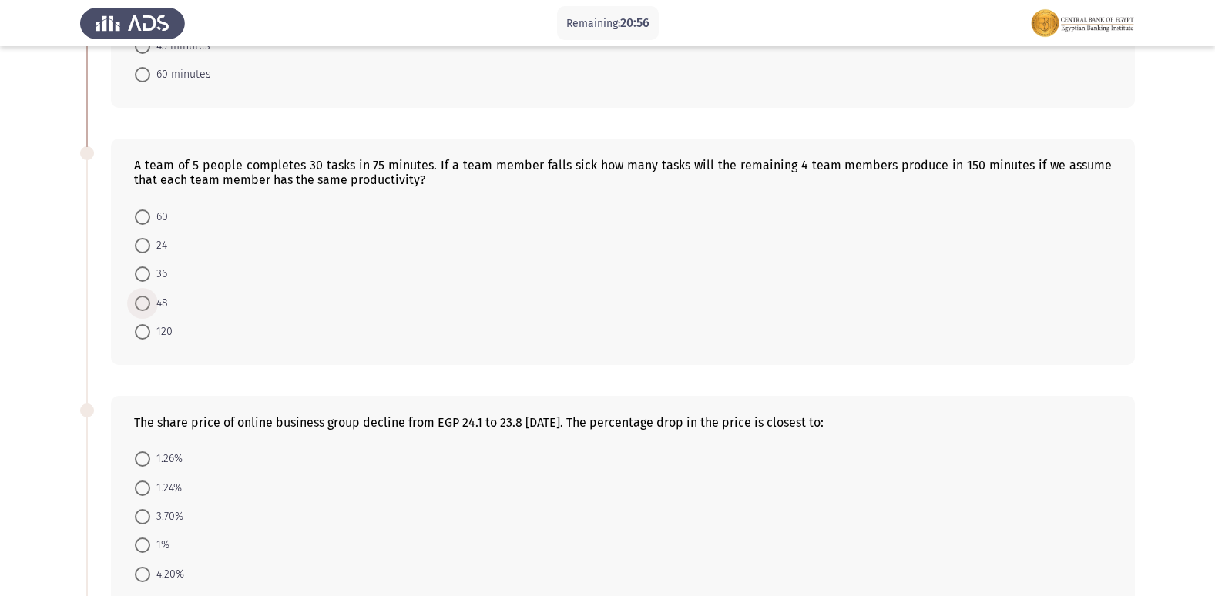
click at [150, 300] on span "48" at bounding box center [159, 303] width 18 height 18
click at [150, 300] on input "48" at bounding box center [142, 303] width 15 height 15
radio input "true"
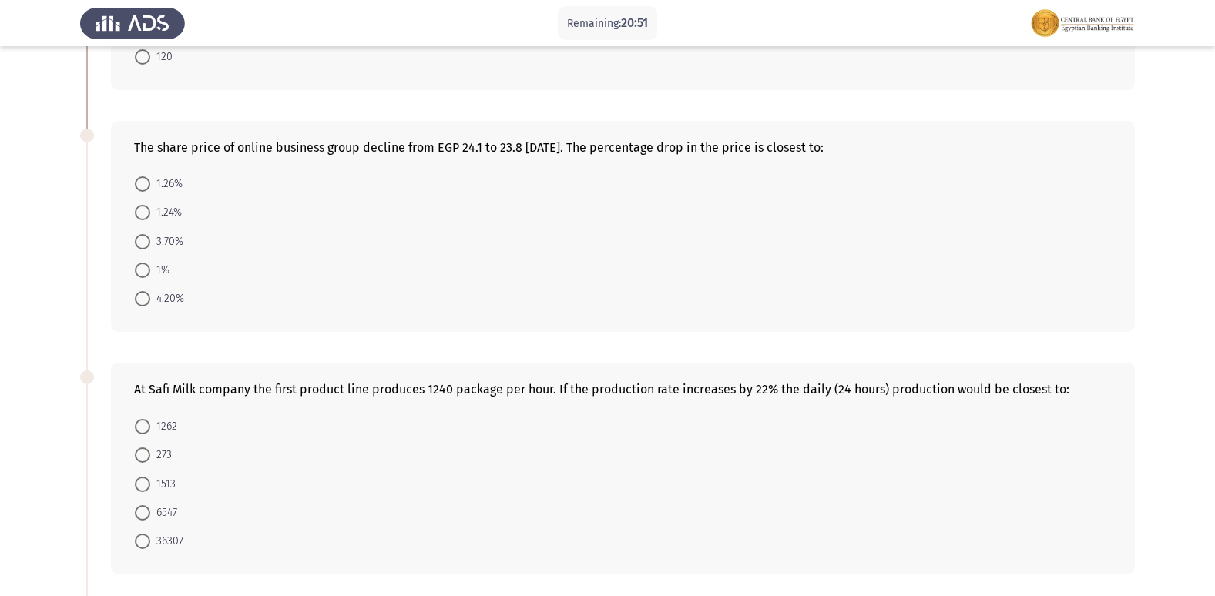
scroll to position [524, 0]
click at [142, 266] on span at bounding box center [142, 267] width 15 height 15
click at [142, 266] on input "1%" at bounding box center [142, 267] width 15 height 15
radio input "true"
click at [325, 492] on form "1262 273 1513 6547 36307" at bounding box center [622, 479] width 977 height 144
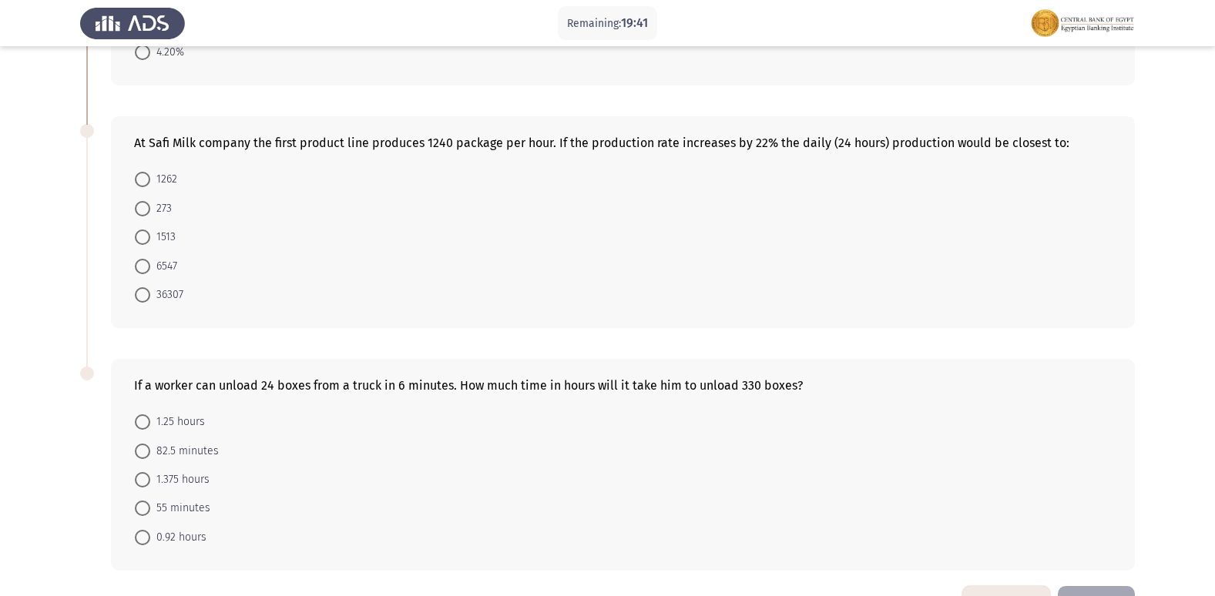
scroll to position [770, 0]
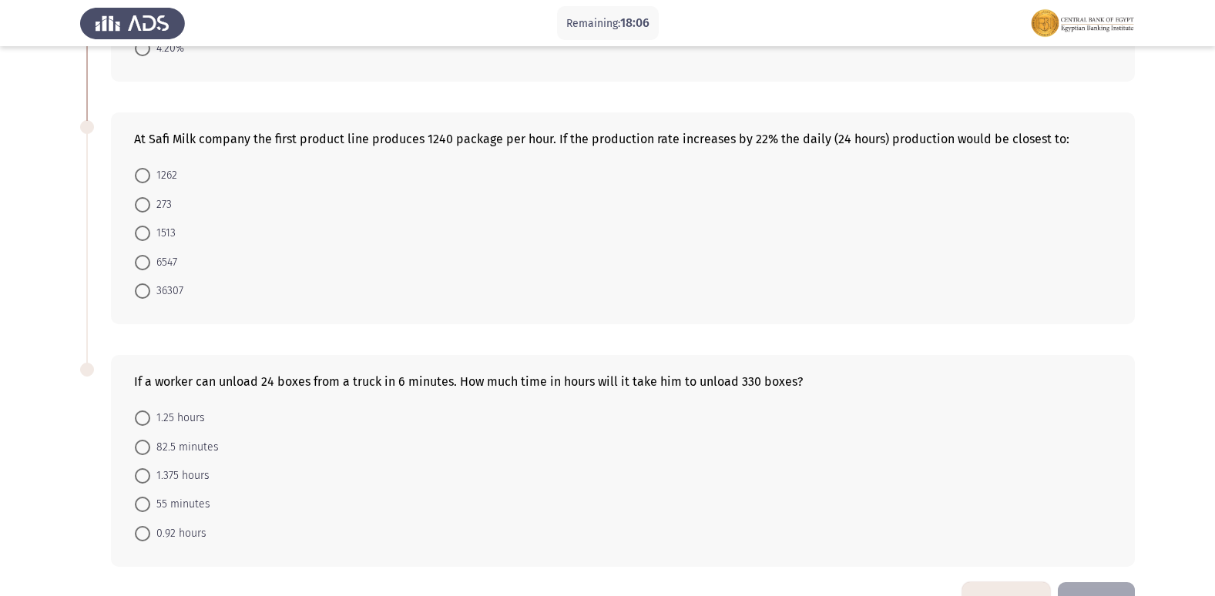
click at [147, 228] on span at bounding box center [142, 233] width 15 height 15
click at [147, 228] on input "1513" at bounding box center [142, 233] width 15 height 15
radio input "true"
click at [327, 439] on form "1.25 hours 82.5 minutes 1.375 hours 55 minutes 0.92 hours" at bounding box center [622, 475] width 977 height 144
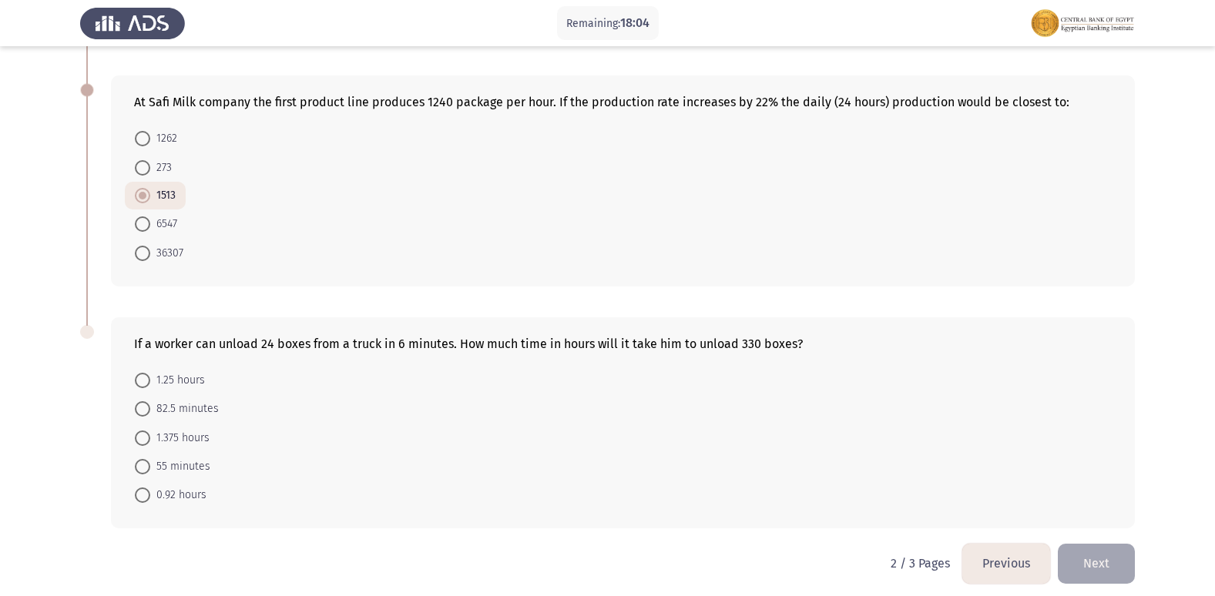
scroll to position [816, 0]
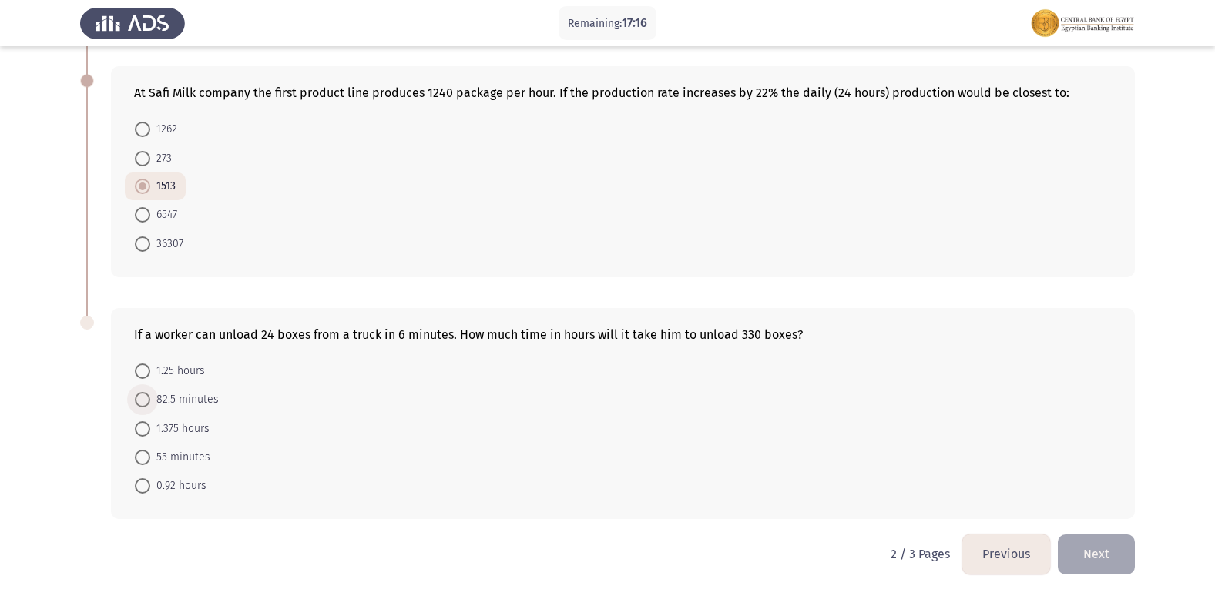
click at [146, 393] on span at bounding box center [142, 399] width 15 height 15
click at [146, 393] on input "82.5 minutes" at bounding box center [142, 399] width 15 height 15
radio input "true"
click at [1091, 557] on button "Next" at bounding box center [1096, 554] width 77 height 39
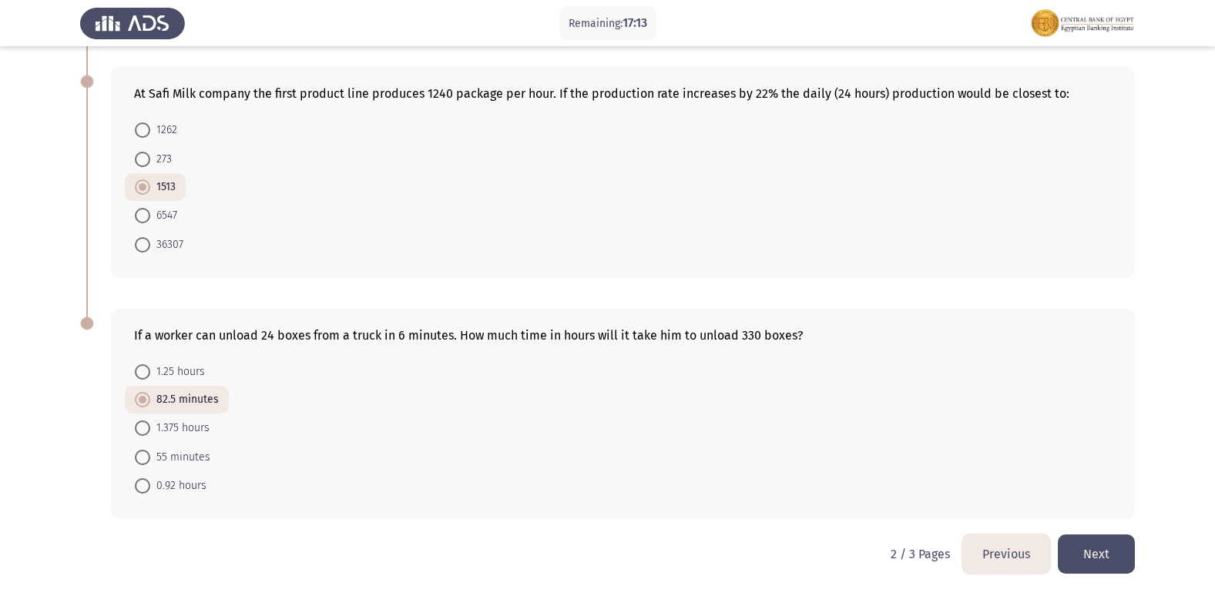
scroll to position [0, 0]
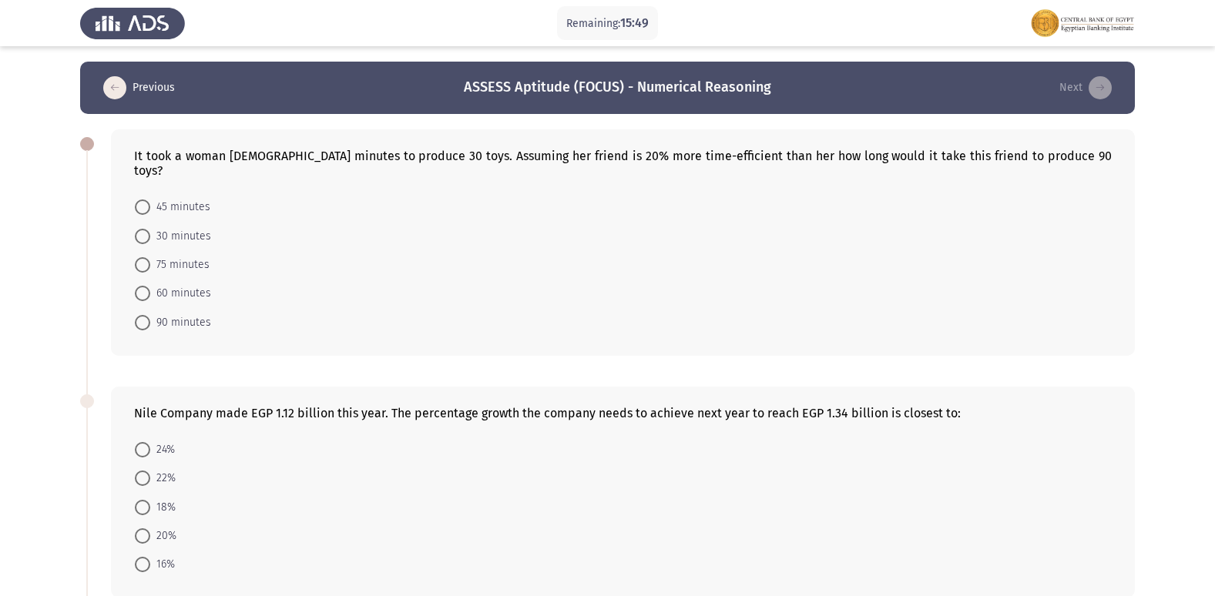
click at [139, 315] on span at bounding box center [142, 322] width 15 height 15
click at [139, 315] on input "90 minutes" at bounding box center [142, 322] width 15 height 15
radio input "true"
click at [387, 434] on form "24% 22% 18% 20% 16%" at bounding box center [622, 506] width 977 height 144
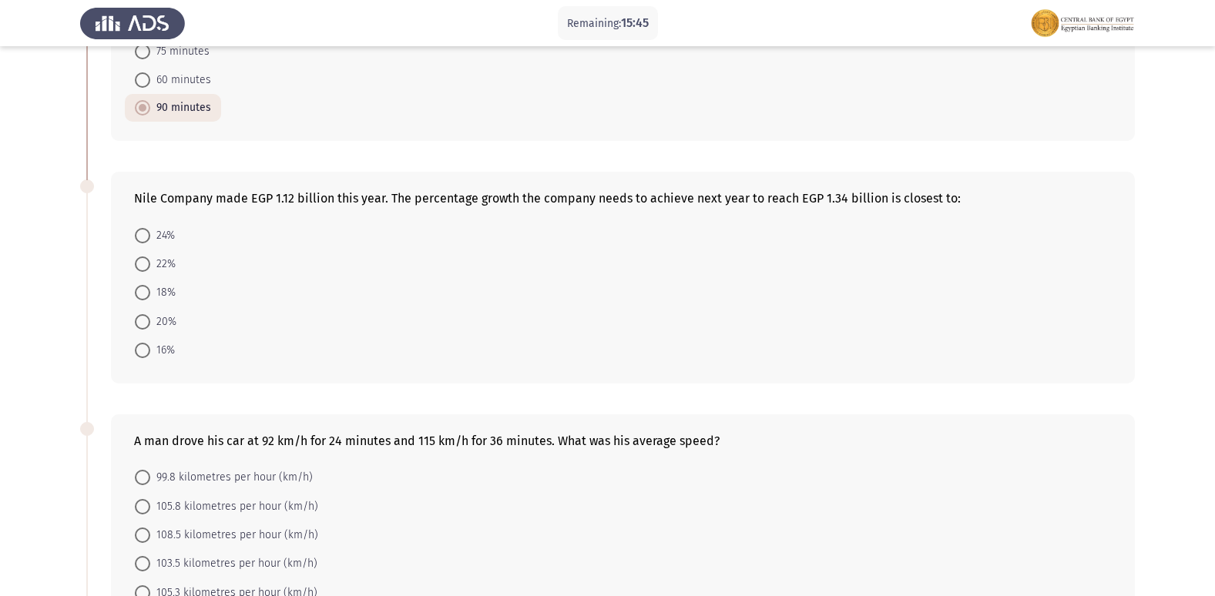
scroll to position [216, 0]
click at [147, 312] on span at bounding box center [142, 319] width 15 height 15
click at [147, 312] on input "20%" at bounding box center [142, 319] width 15 height 15
radio input "true"
click at [534, 474] on form "99.8 kilometres per hour (km/h) 105.8 kilometres per hour (km/h) 108.5 kilometr…" at bounding box center [622, 532] width 977 height 144
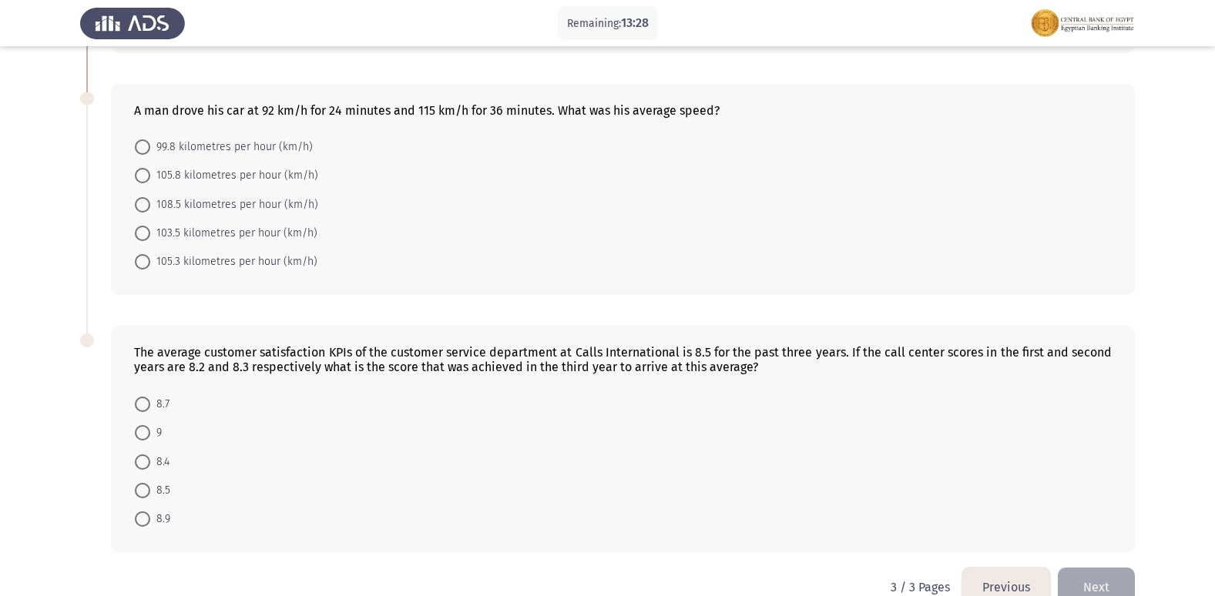
scroll to position [561, 0]
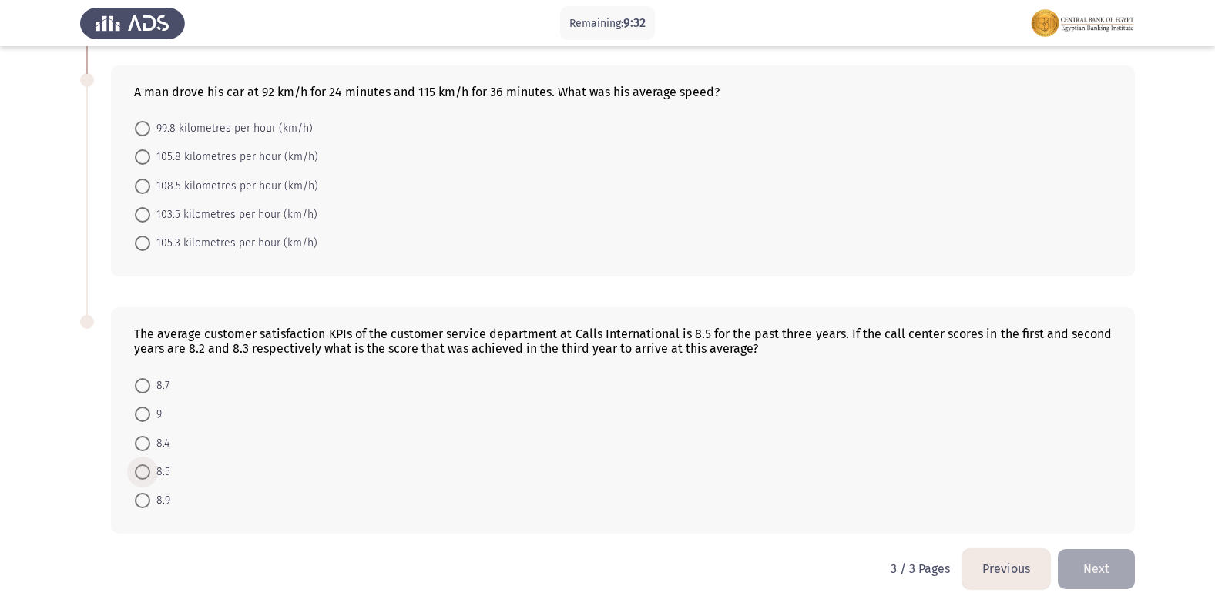
click at [141, 464] on span at bounding box center [142, 471] width 15 height 15
click at [141, 464] on input "8.5" at bounding box center [142, 471] width 15 height 15
radio input "true"
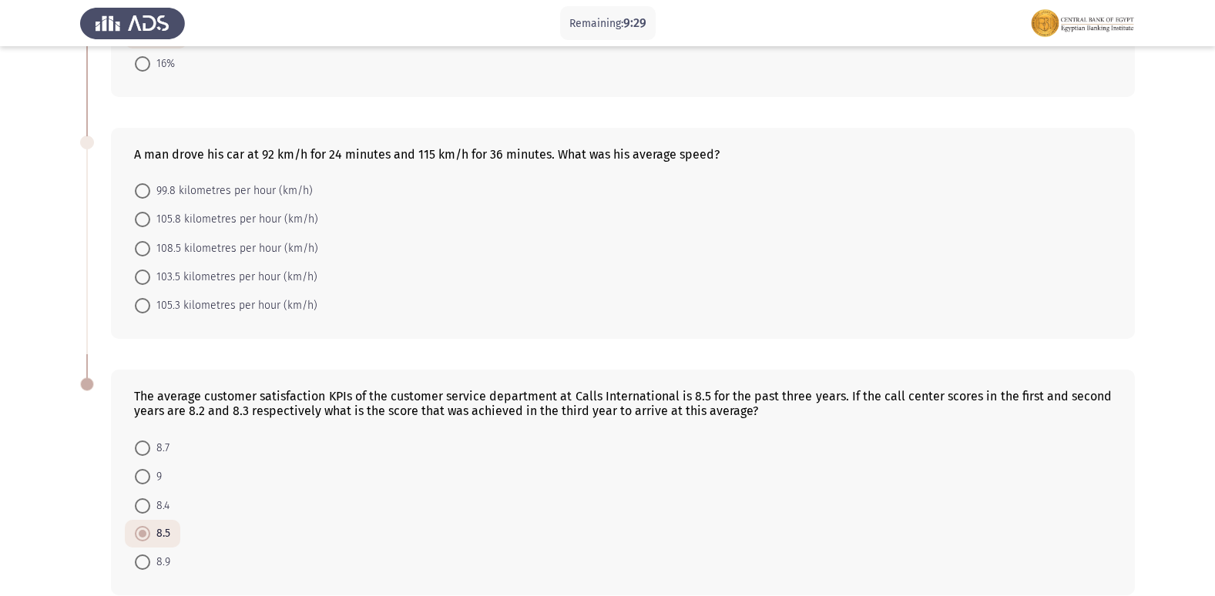
scroll to position [468, 0]
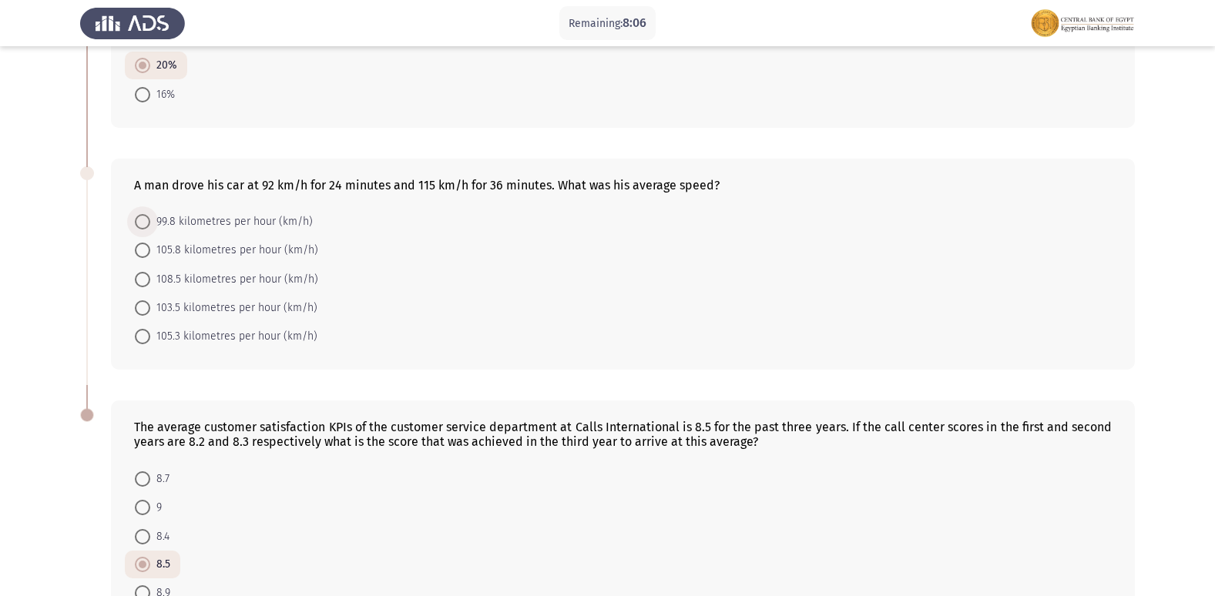
click at [146, 214] on span at bounding box center [142, 221] width 15 height 15
click at [146, 214] on input "99.8 kilometres per hour (km/h)" at bounding box center [142, 221] width 15 height 15
radio input "true"
click at [145, 242] on span at bounding box center [142, 249] width 15 height 15
click at [145, 242] on input "105.8 kilometres per hour (km/h)" at bounding box center [142, 249] width 15 height 15
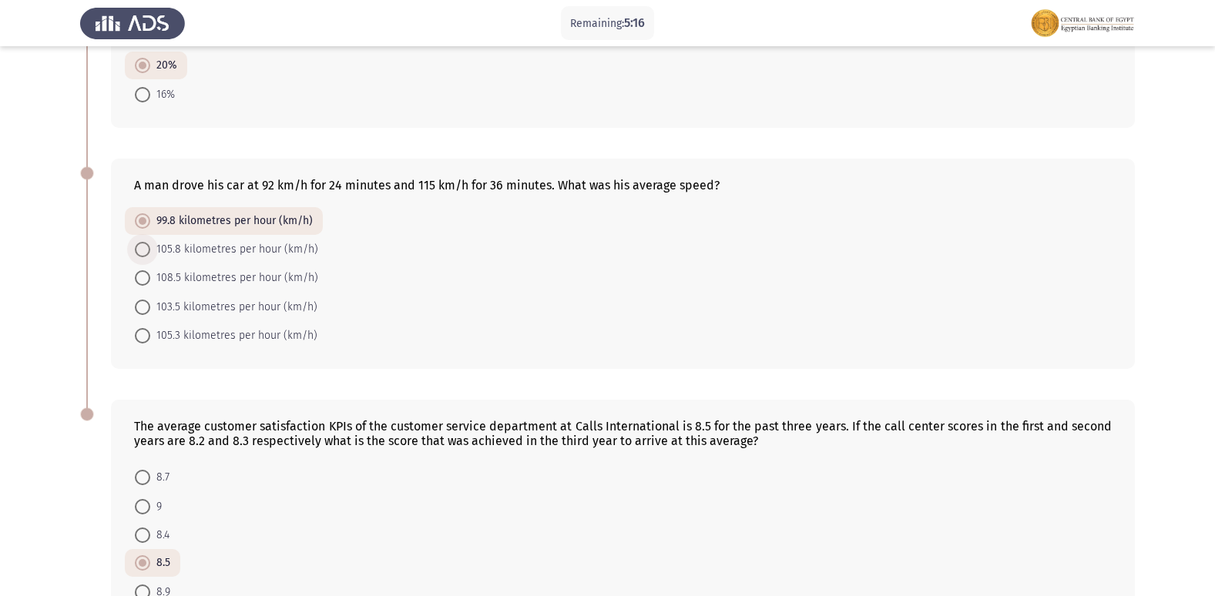
radio input "true"
click at [377, 271] on form "99.8 kilometres per hour (km/h) 105.8 kilometres per hour (km/h) 108.5 kilometr…" at bounding box center [622, 278] width 977 height 142
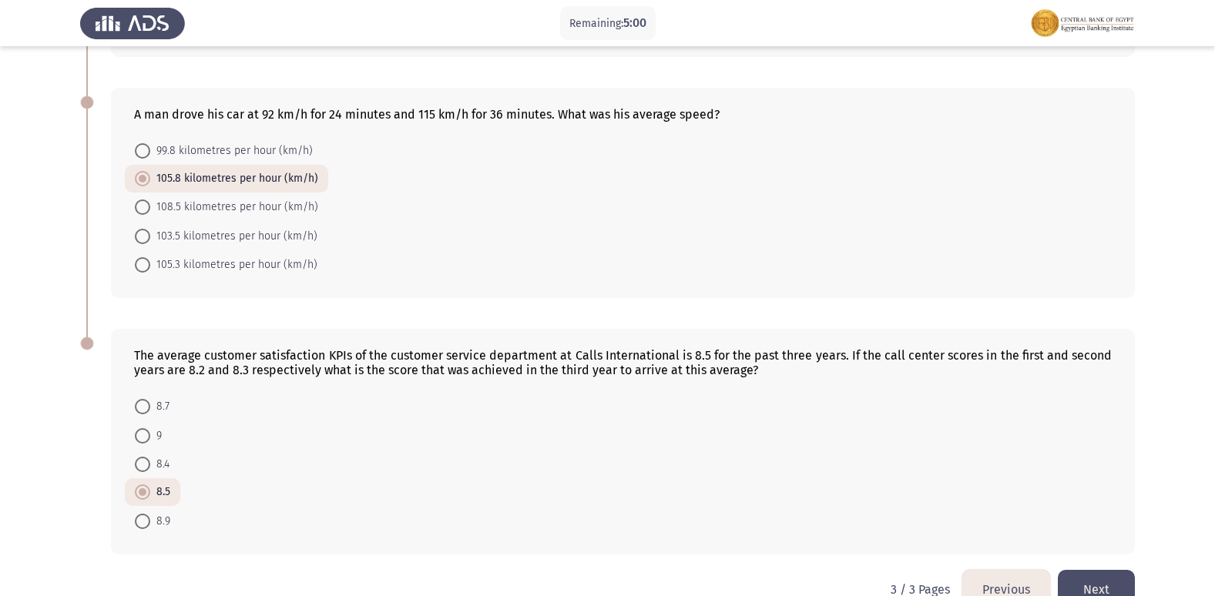
scroll to position [560, 0]
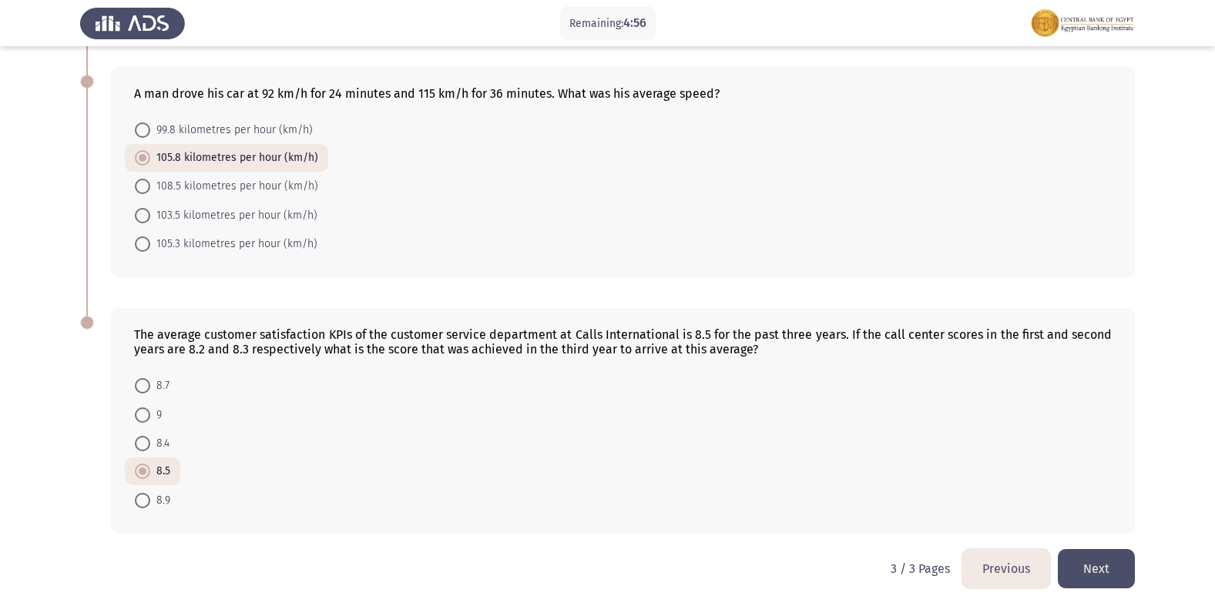
click at [1009, 553] on button "Previous" at bounding box center [1006, 568] width 88 height 39
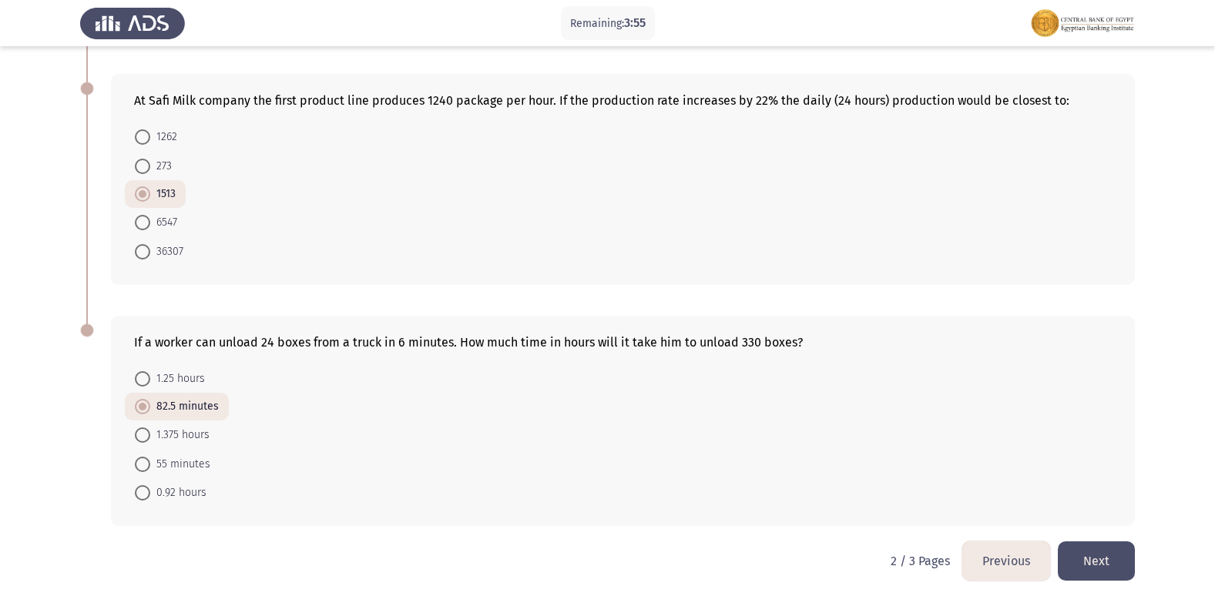
scroll to position [816, 0]
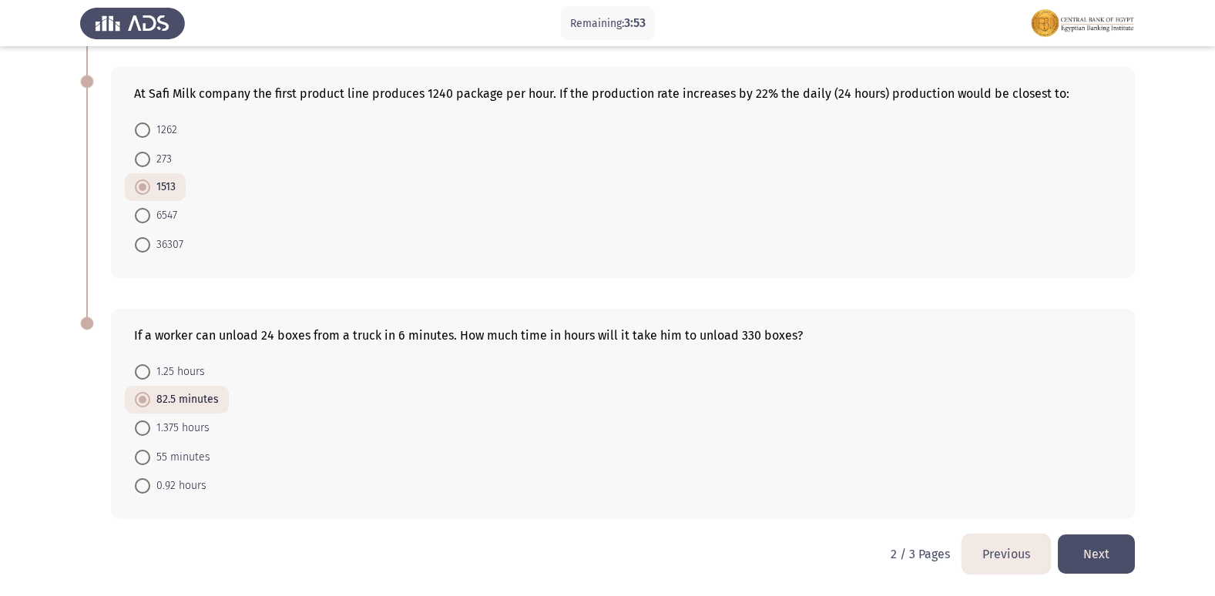
click at [983, 558] on button "Previous" at bounding box center [1006, 554] width 88 height 39
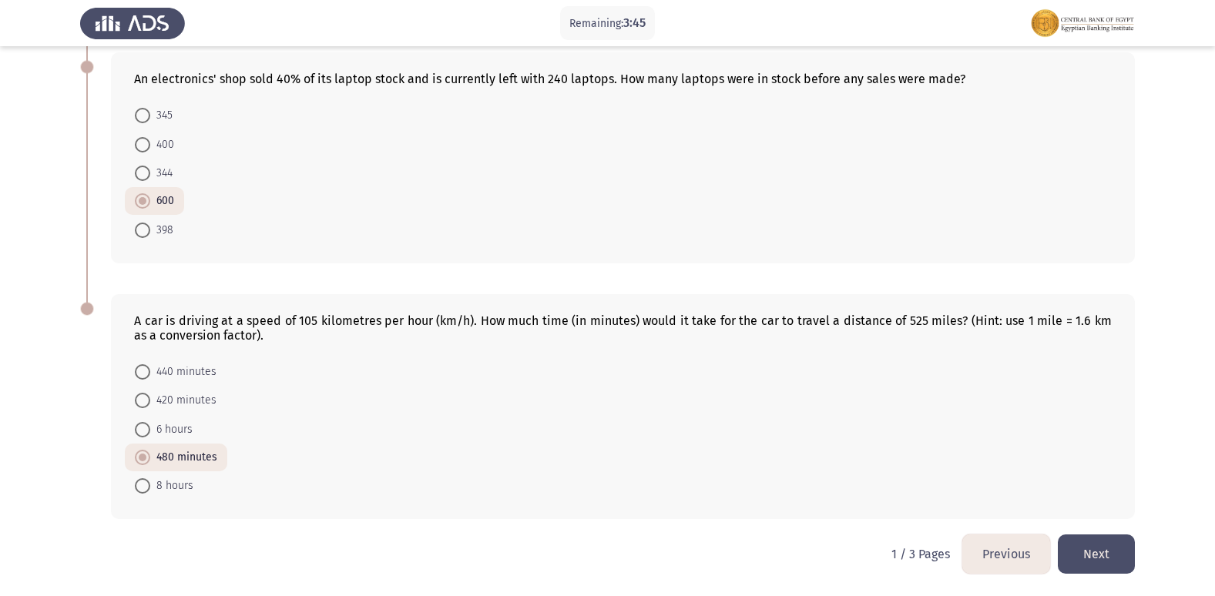
click at [1101, 549] on button "Next" at bounding box center [1096, 554] width 77 height 39
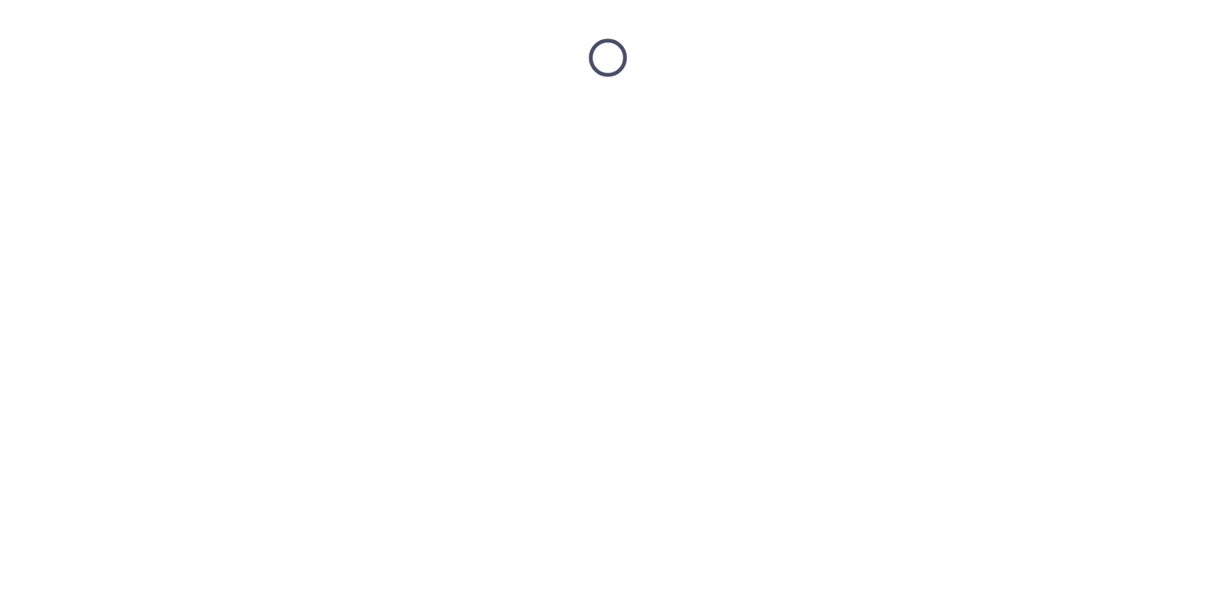
scroll to position [0, 0]
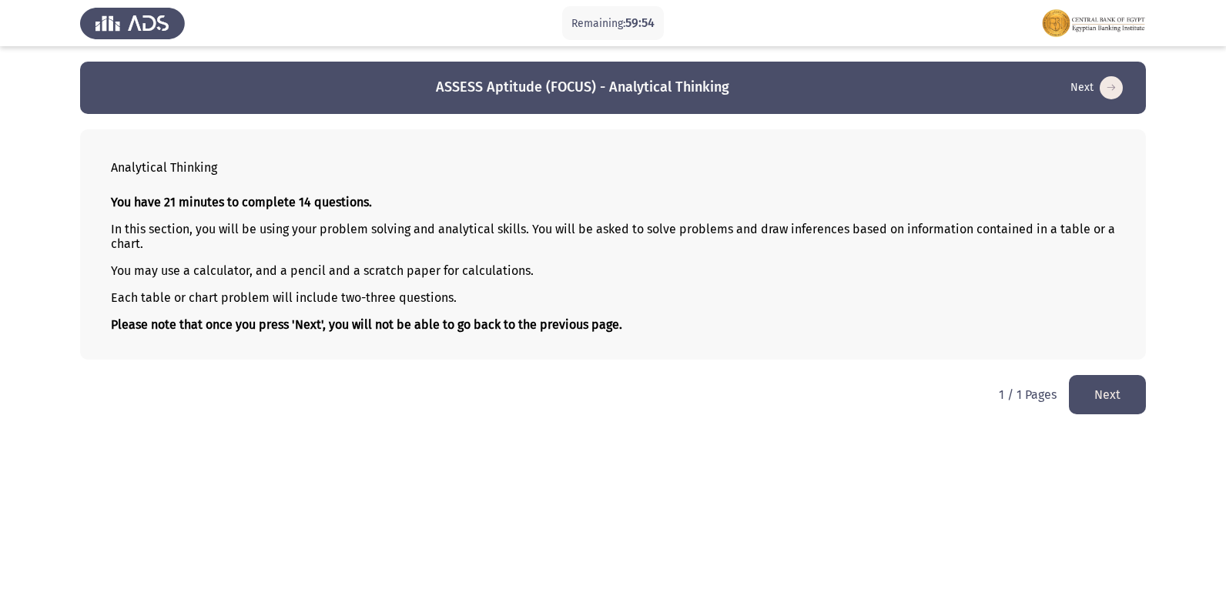
click at [1117, 397] on button "Next" at bounding box center [1107, 394] width 77 height 39
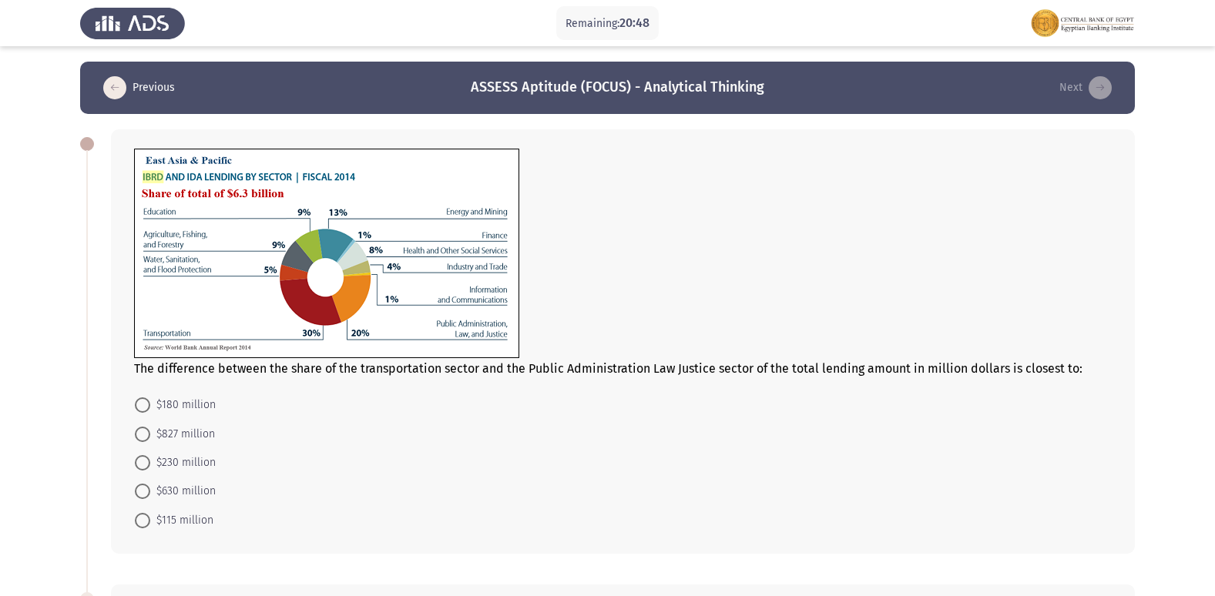
click at [835, 412] on form "$180 million $827 million $230 million $630 million $115 million" at bounding box center [622, 462] width 977 height 144
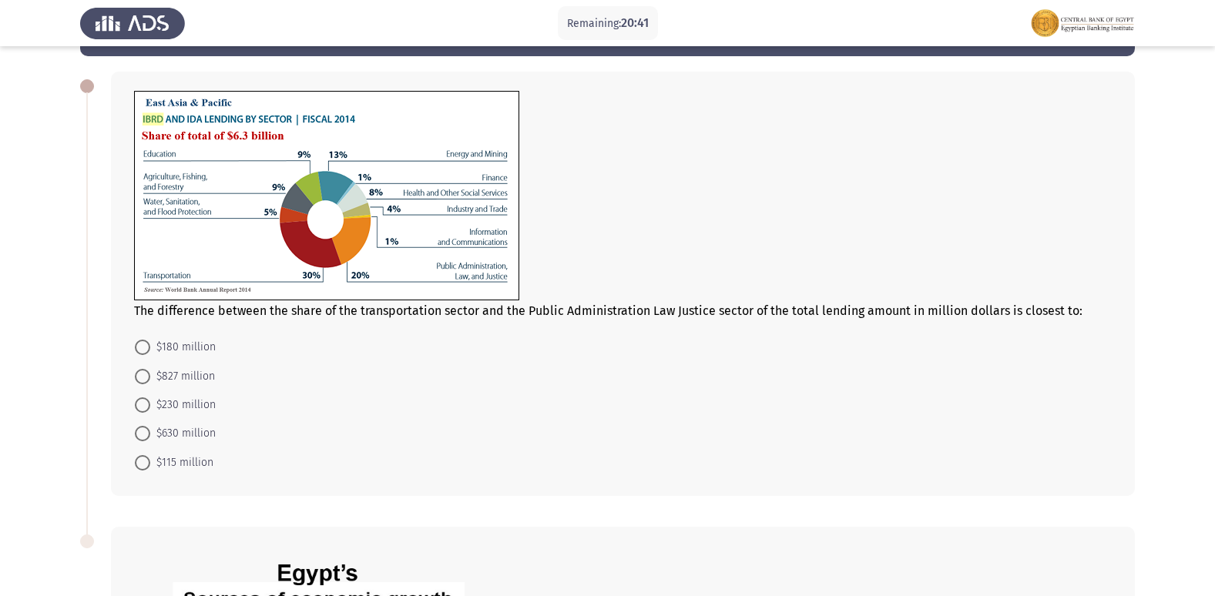
scroll to position [62, 0]
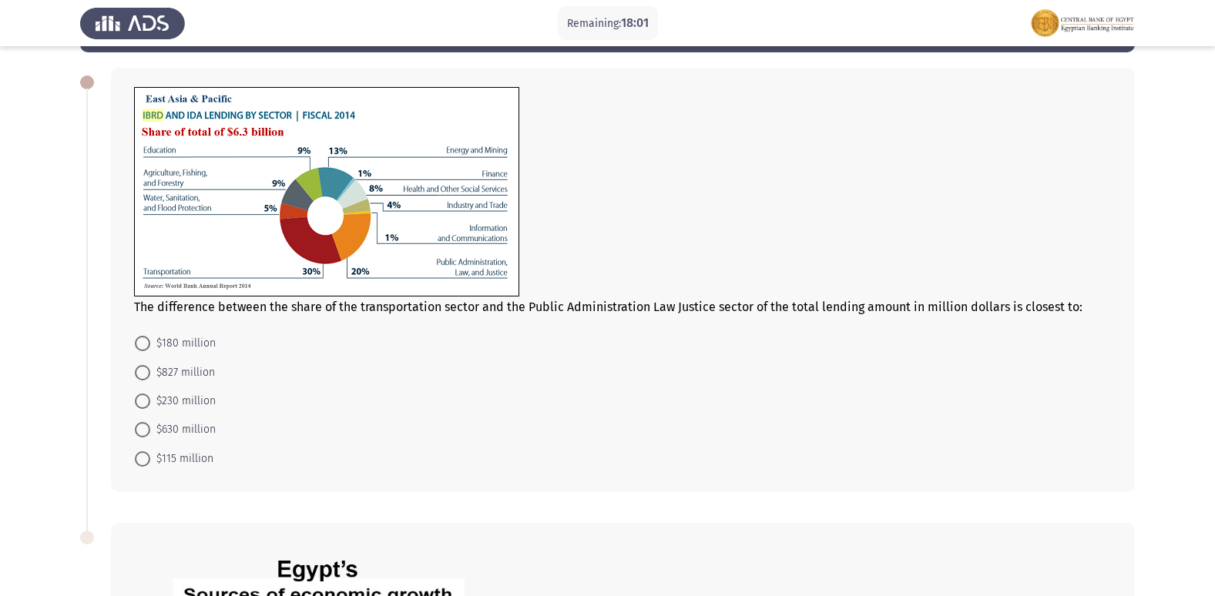
click at [145, 431] on span at bounding box center [142, 429] width 15 height 15
click at [145, 431] on input "$630 million" at bounding box center [142, 429] width 15 height 15
radio input "true"
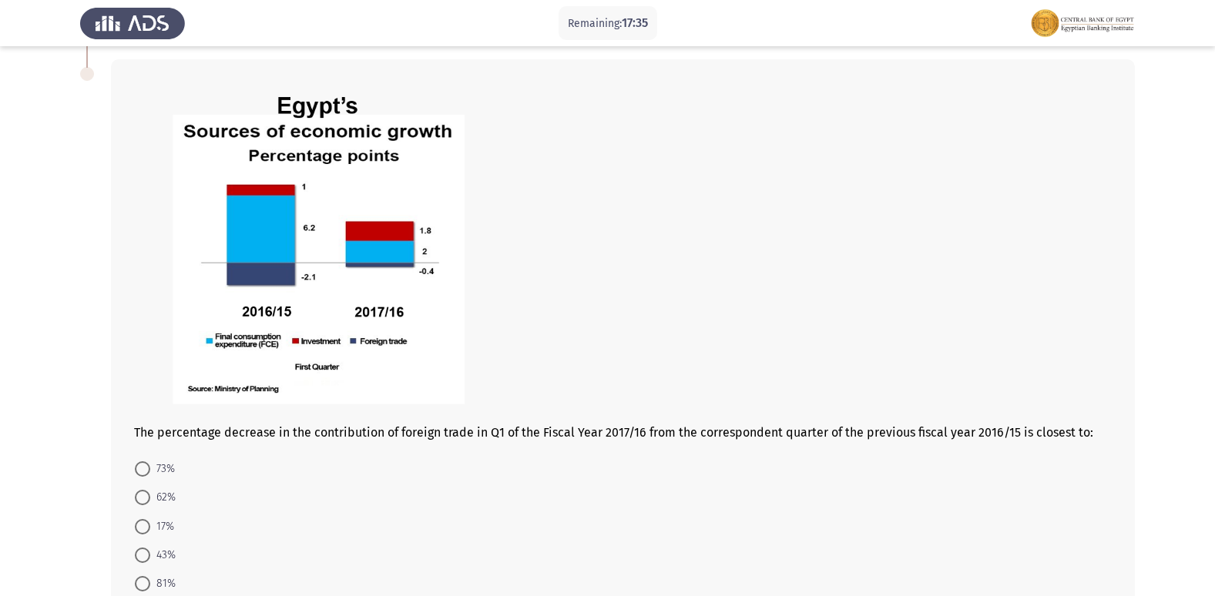
scroll to position [555, 0]
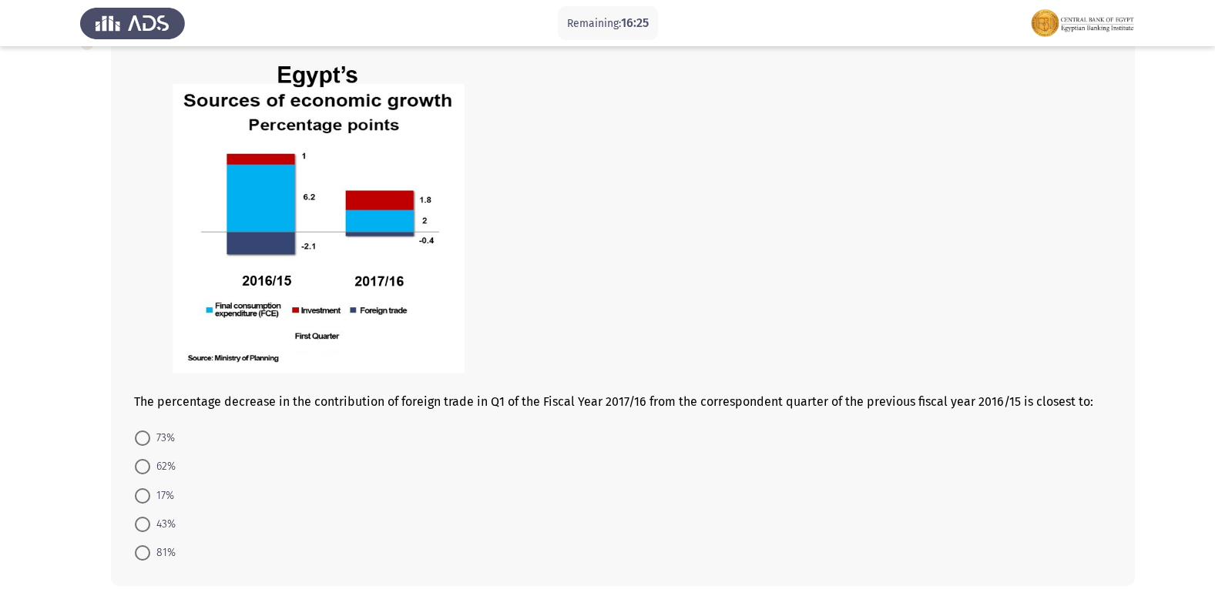
click at [138, 550] on span at bounding box center [142, 552] width 15 height 15
click at [138, 550] on input "81%" at bounding box center [142, 552] width 15 height 15
radio input "true"
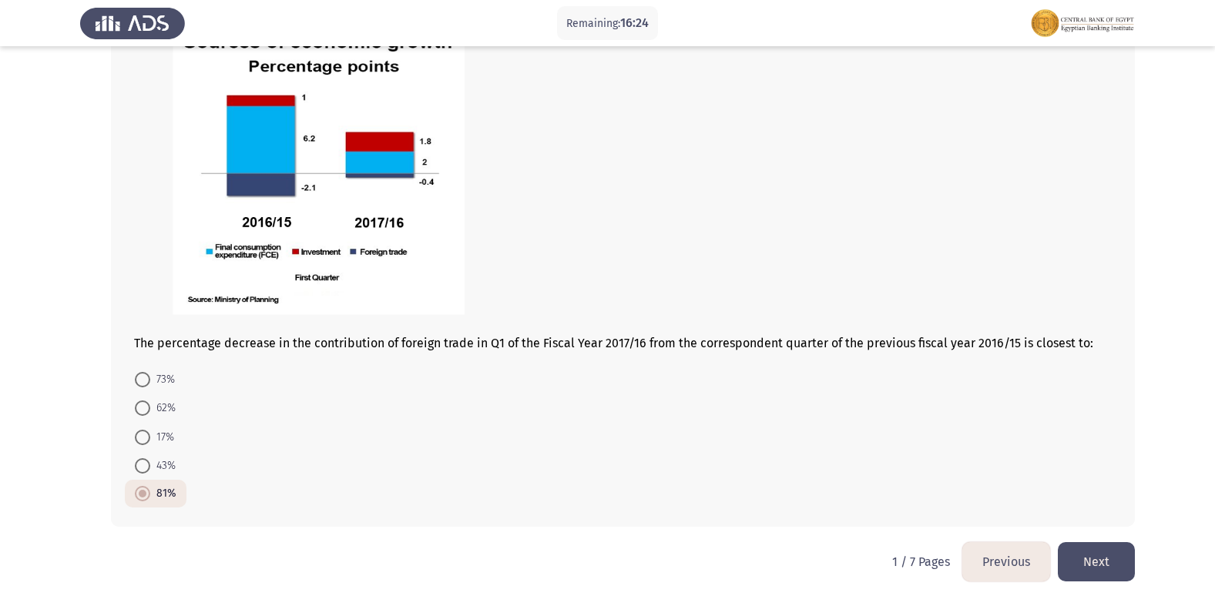
scroll to position [621, 0]
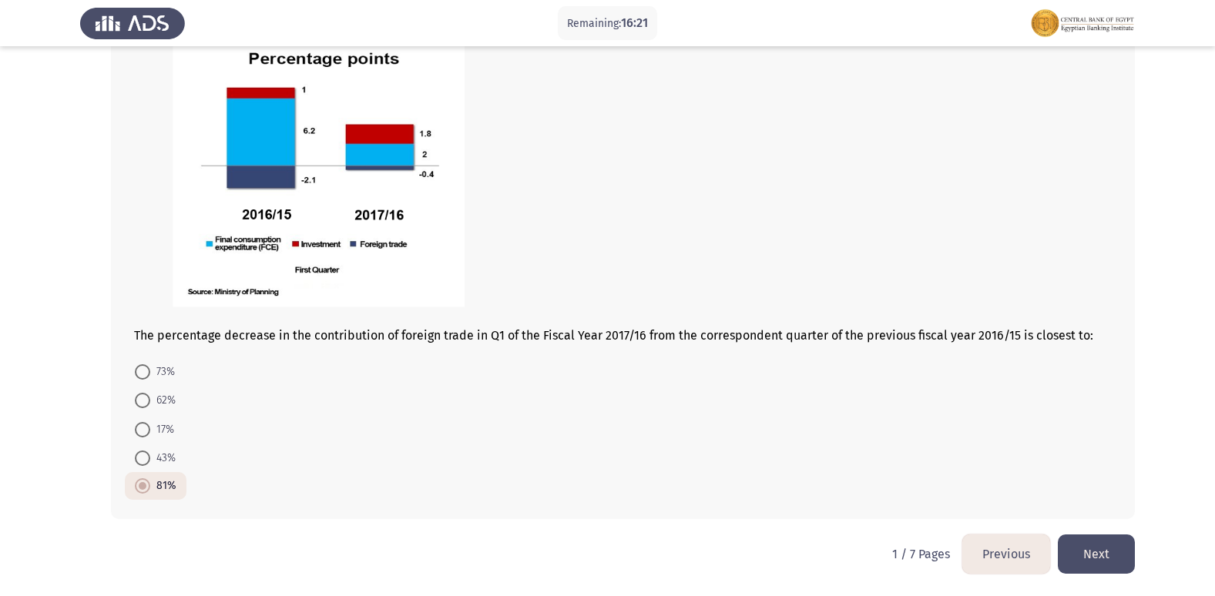
click at [1068, 543] on button "Next" at bounding box center [1096, 554] width 77 height 39
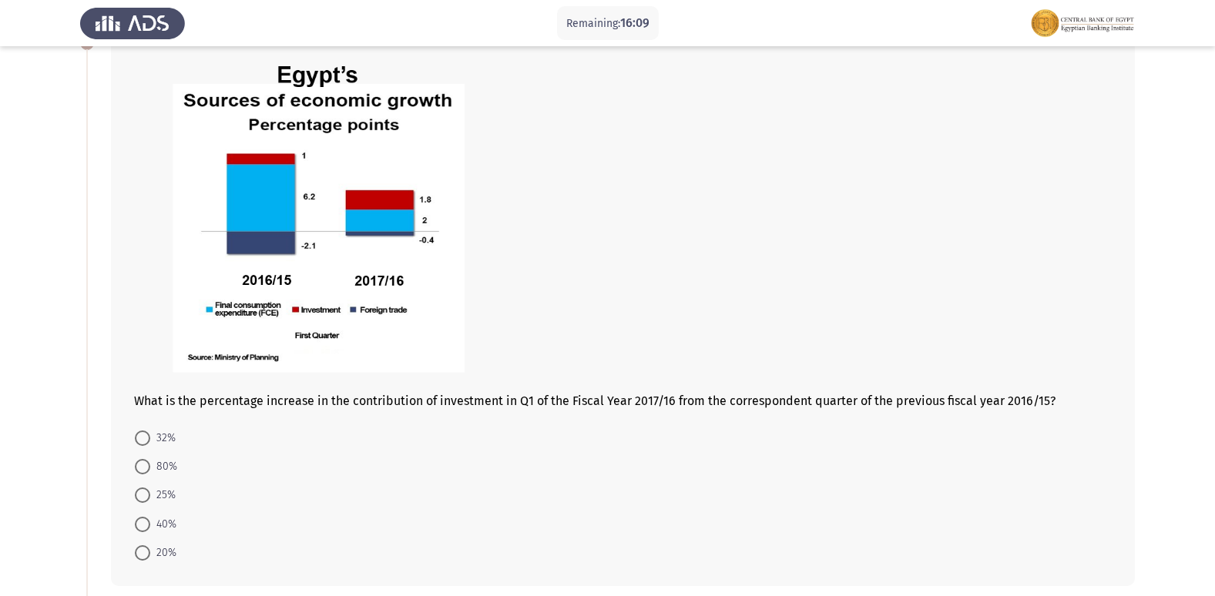
scroll to position [123, 0]
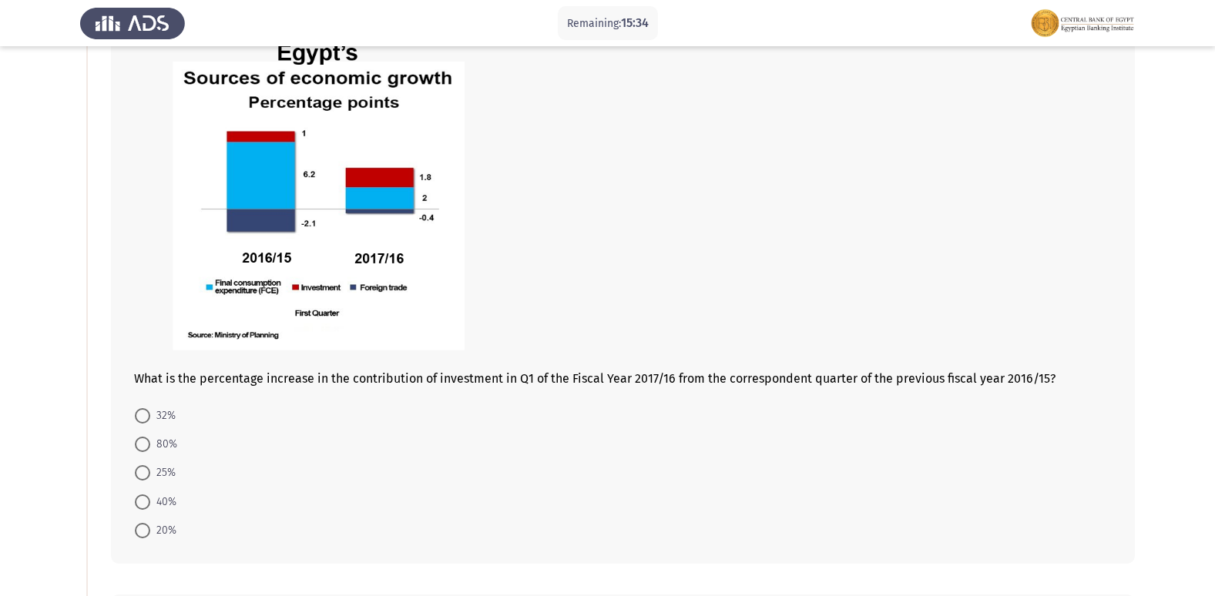
click at [144, 501] on span at bounding box center [142, 501] width 15 height 15
click at [144, 501] on input "40%" at bounding box center [142, 501] width 15 height 15
radio input "true"
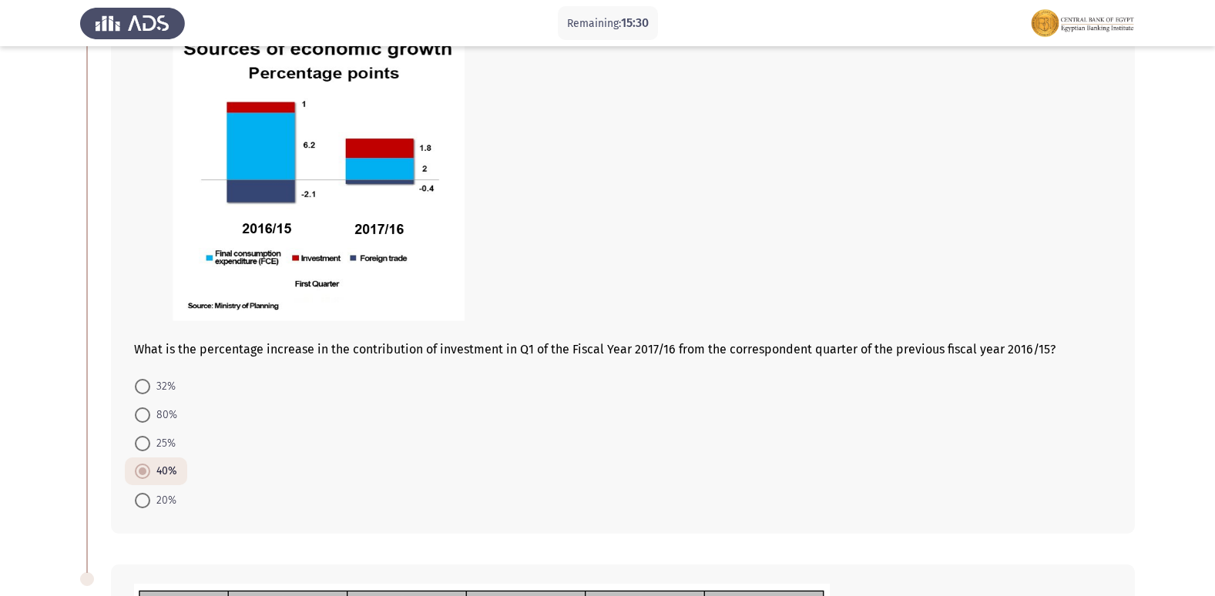
scroll to position [154, 0]
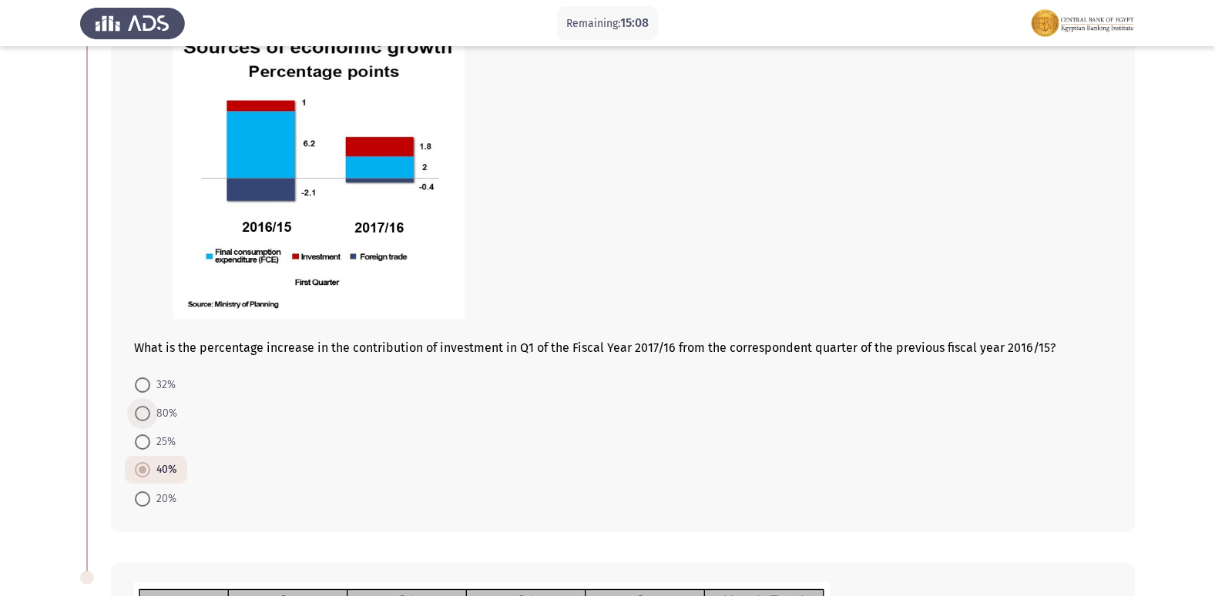
click at [139, 411] on span at bounding box center [142, 413] width 15 height 15
click at [139, 411] on input "80%" at bounding box center [142, 413] width 15 height 15
radio input "true"
click at [289, 448] on form "32% 80% 25% 40% 20%" at bounding box center [622, 441] width 977 height 142
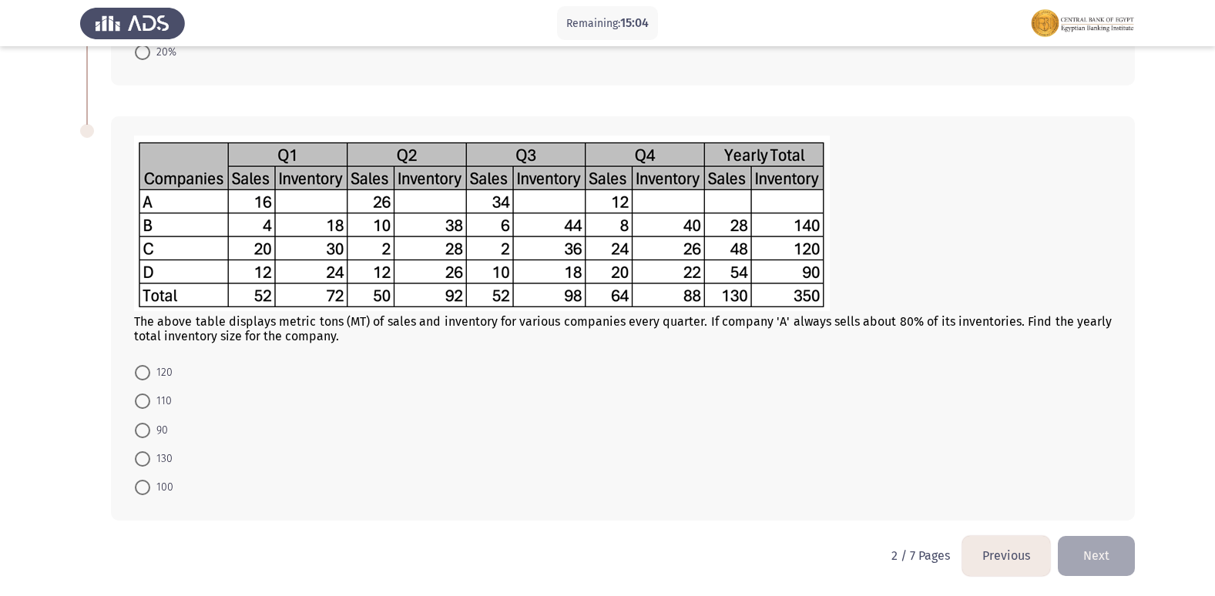
scroll to position [602, 0]
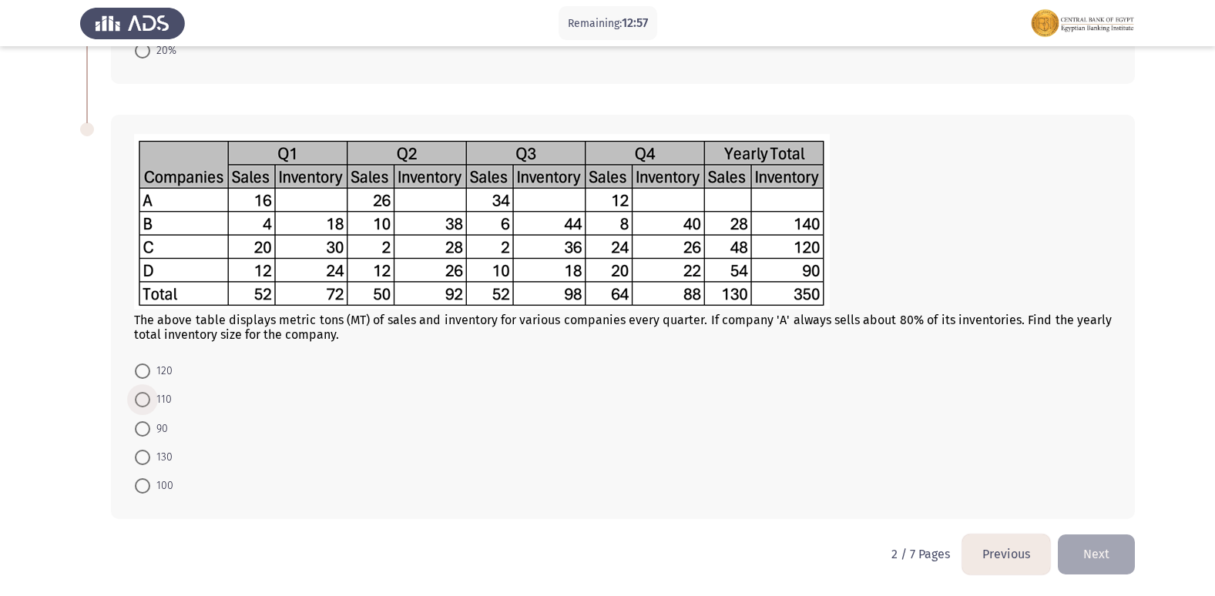
click at [144, 404] on span at bounding box center [142, 399] width 15 height 15
click at [144, 404] on input "110" at bounding box center [142, 399] width 15 height 15
radio input "true"
click at [1095, 545] on button "Next" at bounding box center [1096, 554] width 77 height 39
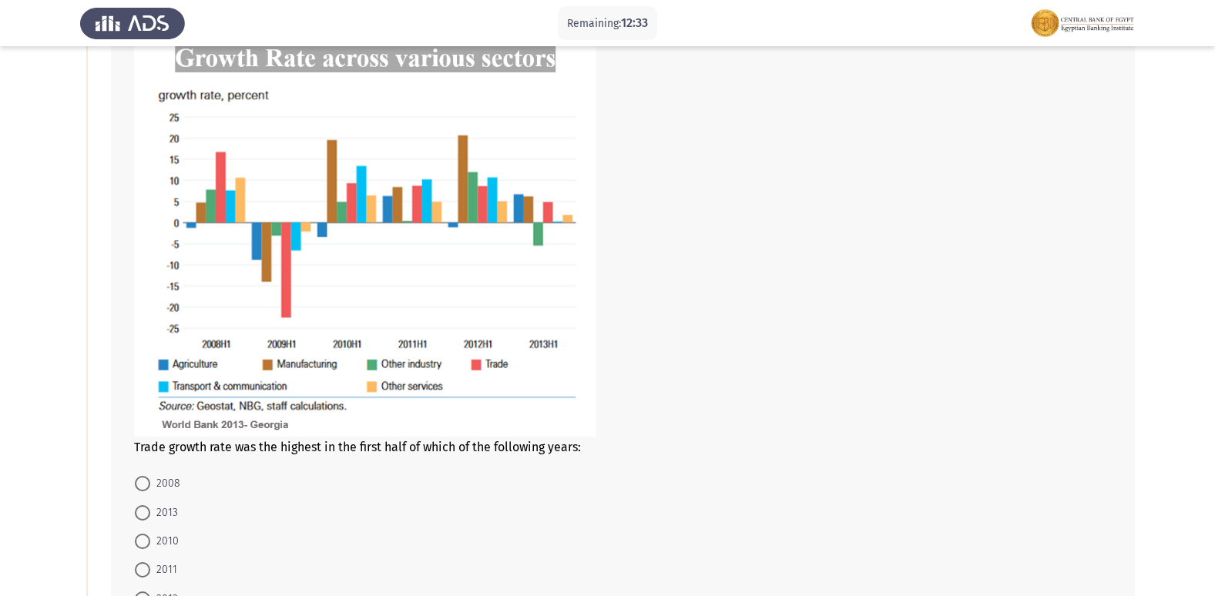
scroll to position [123, 0]
click at [138, 488] on span at bounding box center [142, 482] width 15 height 15
click at [138, 488] on input "2008" at bounding box center [142, 482] width 15 height 15
radio input "true"
click at [349, 530] on form "2008 2013 2010 2011 2012" at bounding box center [622, 539] width 977 height 142
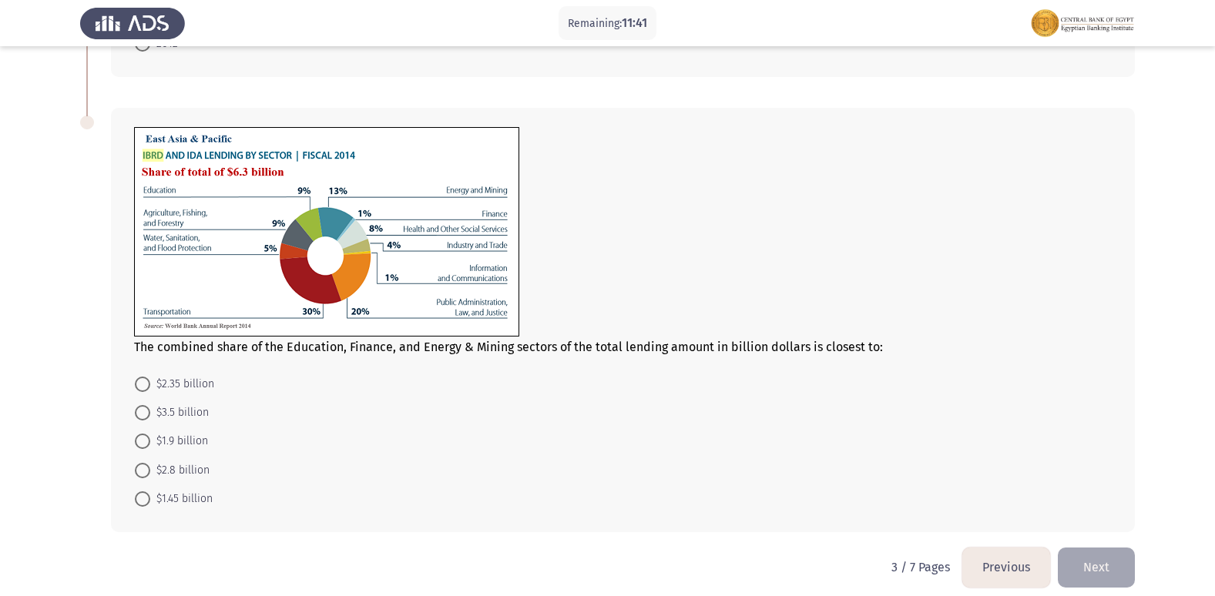
scroll to position [678, 0]
click at [146, 497] on span at bounding box center [142, 497] width 15 height 15
click at [146, 497] on input "$1.45 billion" at bounding box center [142, 497] width 15 height 15
radio input "true"
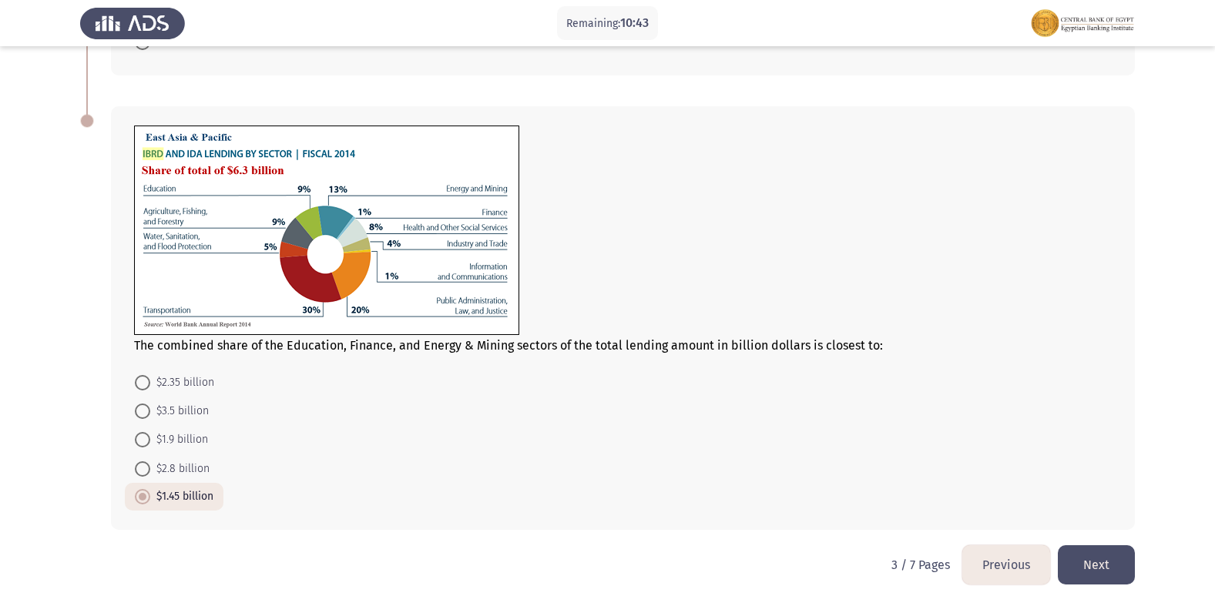
scroll to position [689, 0]
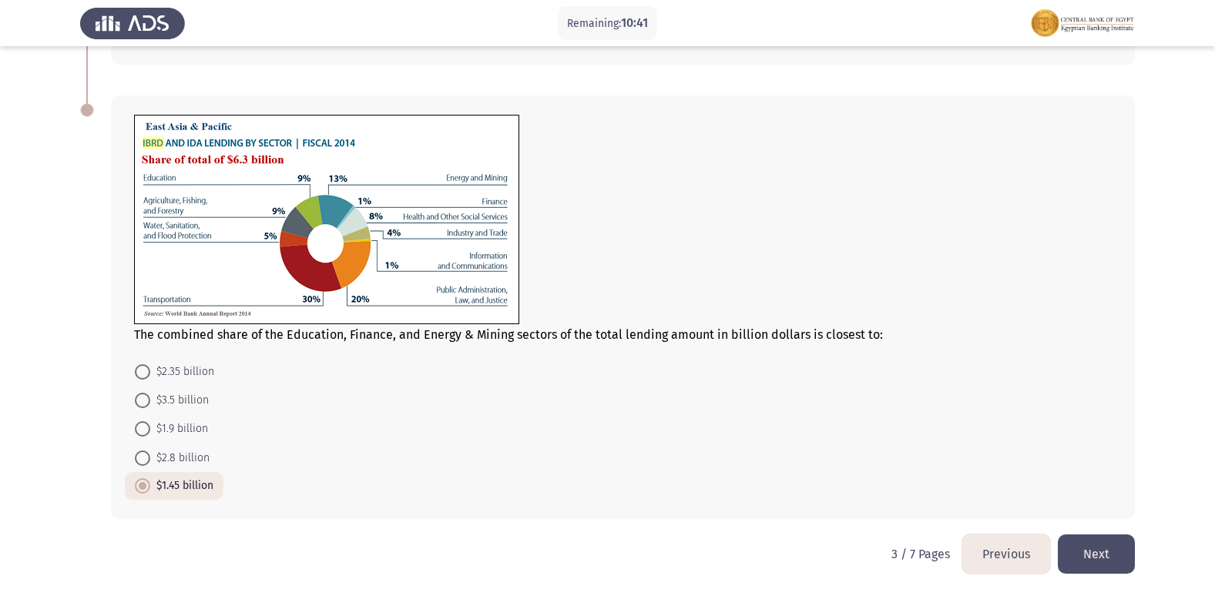
click at [1089, 556] on button "Next" at bounding box center [1096, 554] width 77 height 39
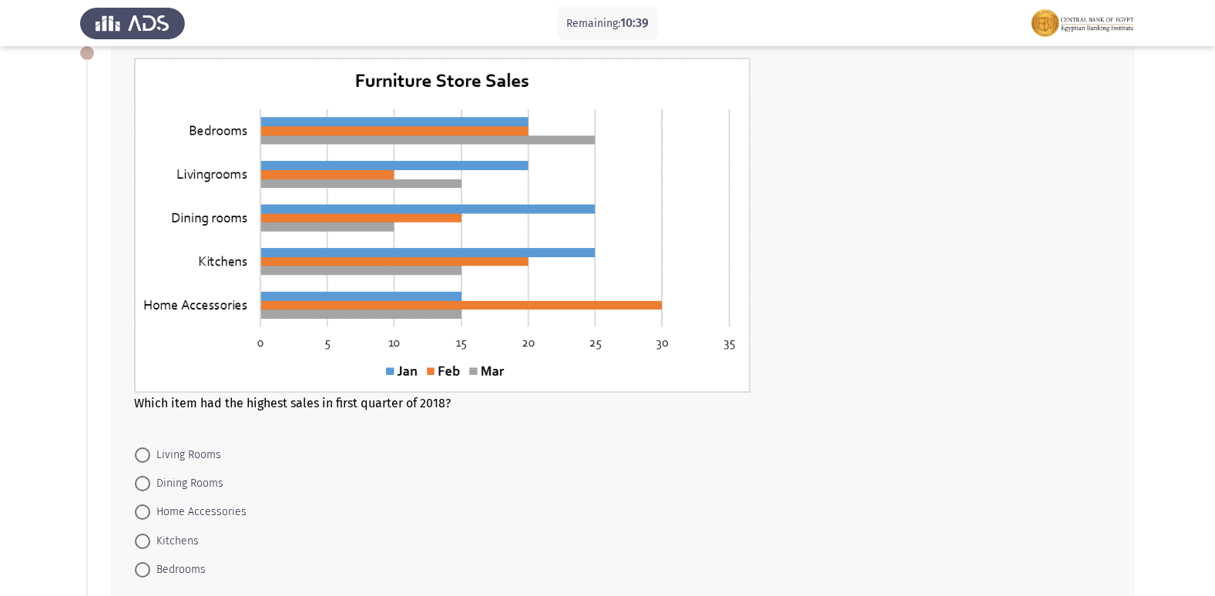
scroll to position [92, 0]
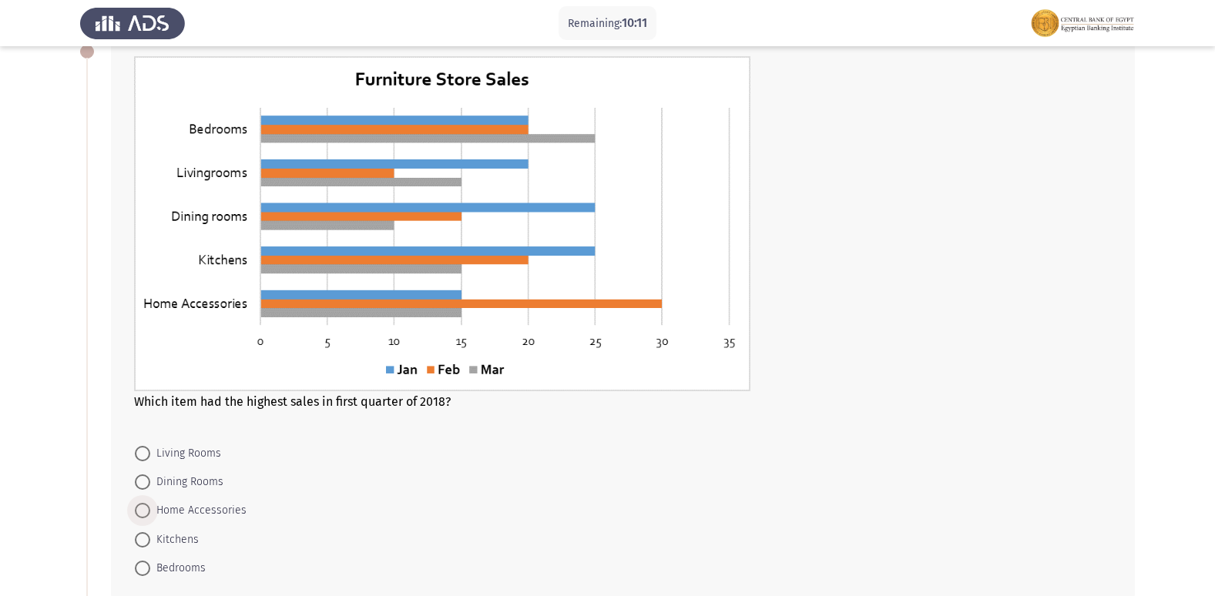
click at [146, 510] on span at bounding box center [142, 510] width 15 height 15
click at [146, 510] on input "Home Accessories" at bounding box center [142, 510] width 15 height 15
radio input "true"
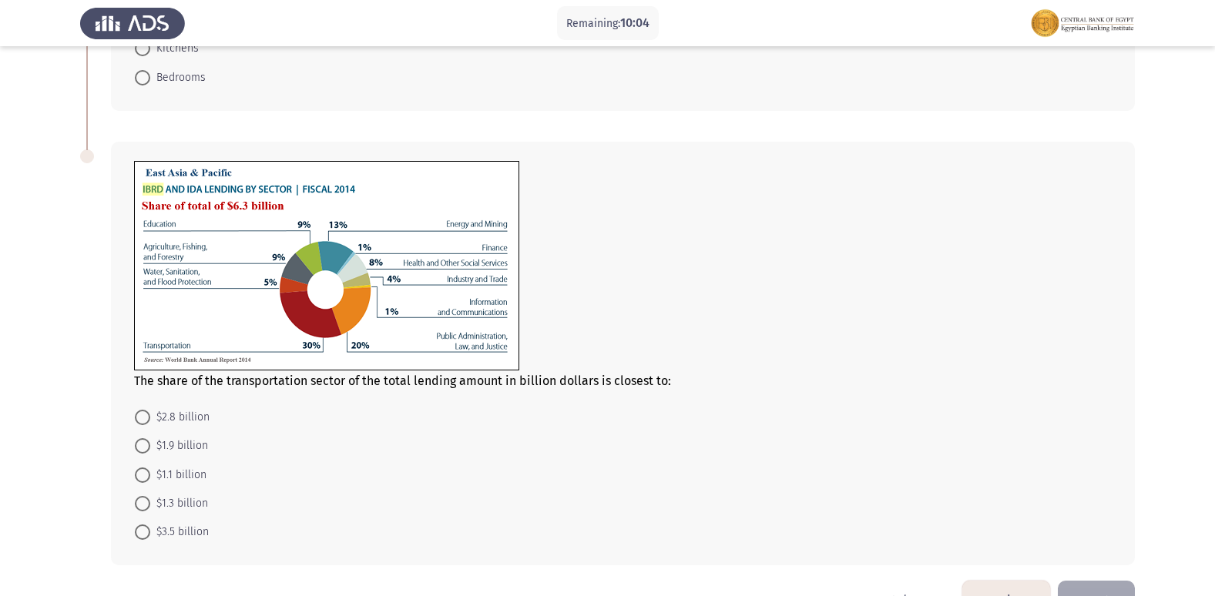
scroll to position [585, 0]
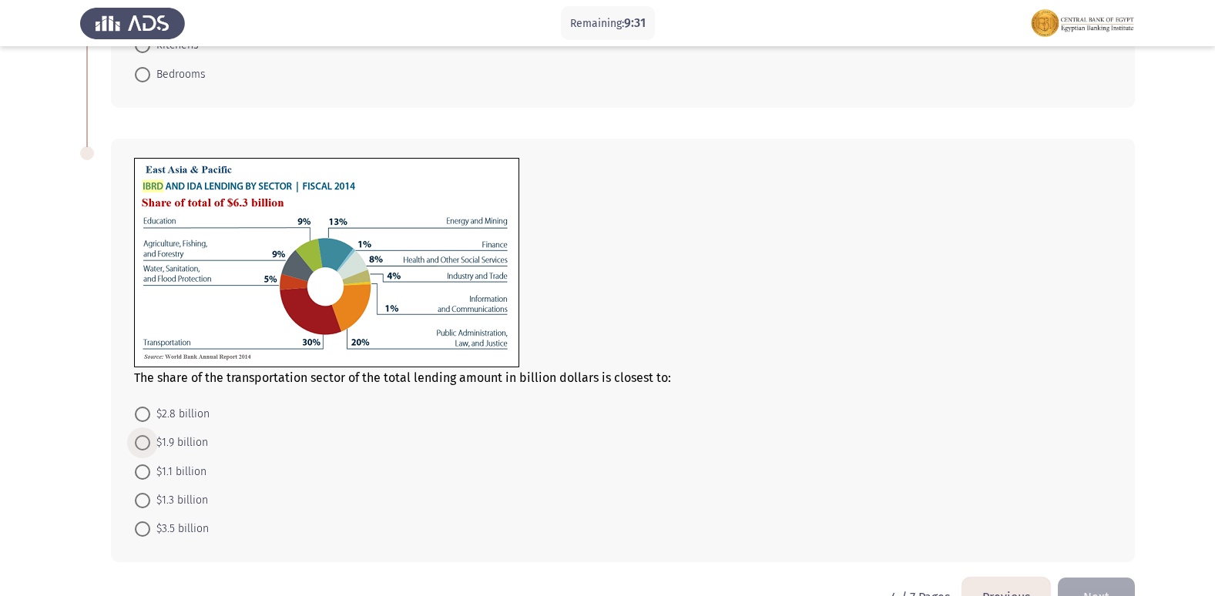
click at [143, 448] on span at bounding box center [142, 442] width 15 height 15
click at [143, 448] on input "$1.9 billion" at bounding box center [142, 442] width 15 height 15
radio input "true"
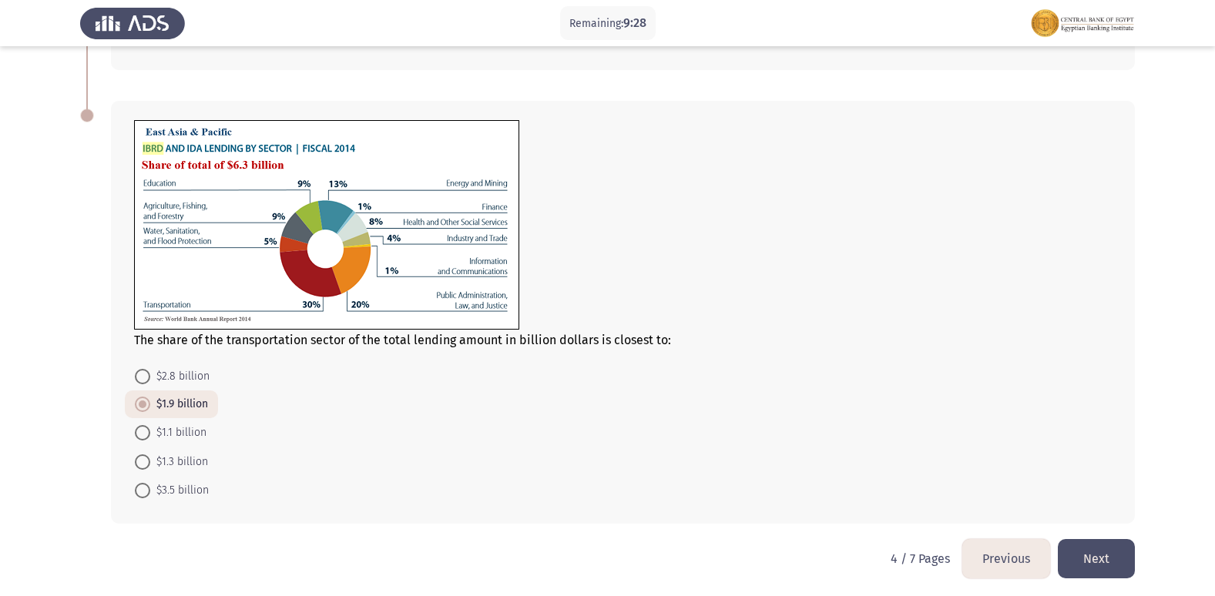
scroll to position [628, 0]
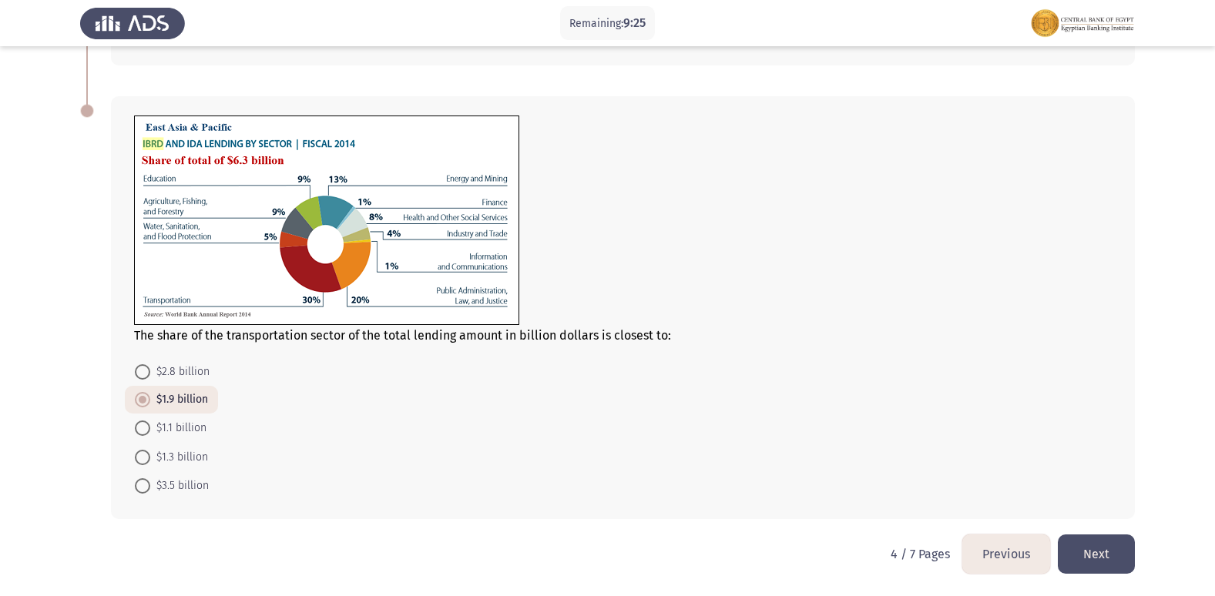
click at [1105, 558] on button "Next" at bounding box center [1096, 554] width 77 height 39
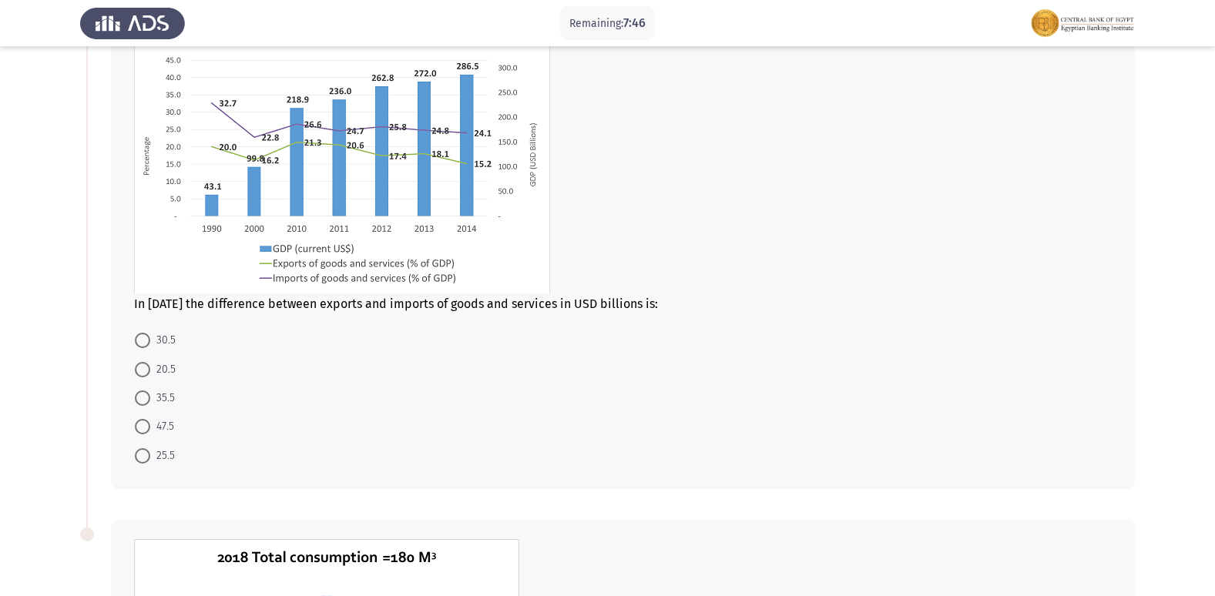
scroll to position [123, 0]
click at [138, 374] on span at bounding box center [142, 371] width 15 height 15
click at [138, 374] on input "20.5" at bounding box center [142, 371] width 15 height 15
radio input "true"
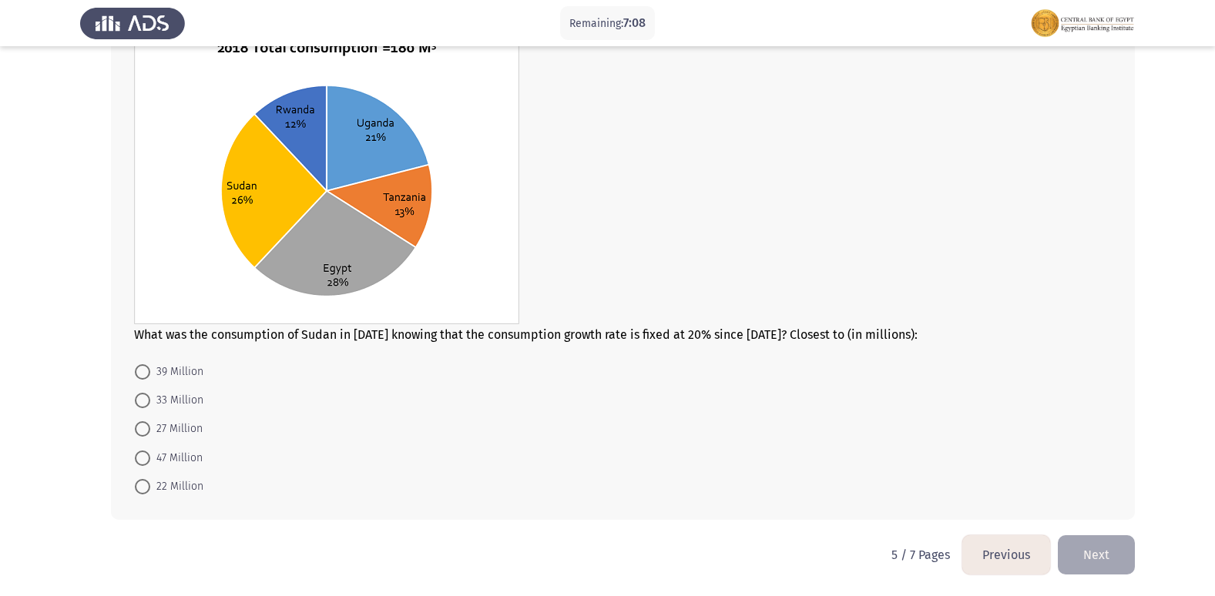
scroll to position [634, 0]
click at [142, 431] on span at bounding box center [142, 428] width 15 height 15
click at [142, 431] on input "27 Million" at bounding box center [142, 428] width 15 height 15
radio input "true"
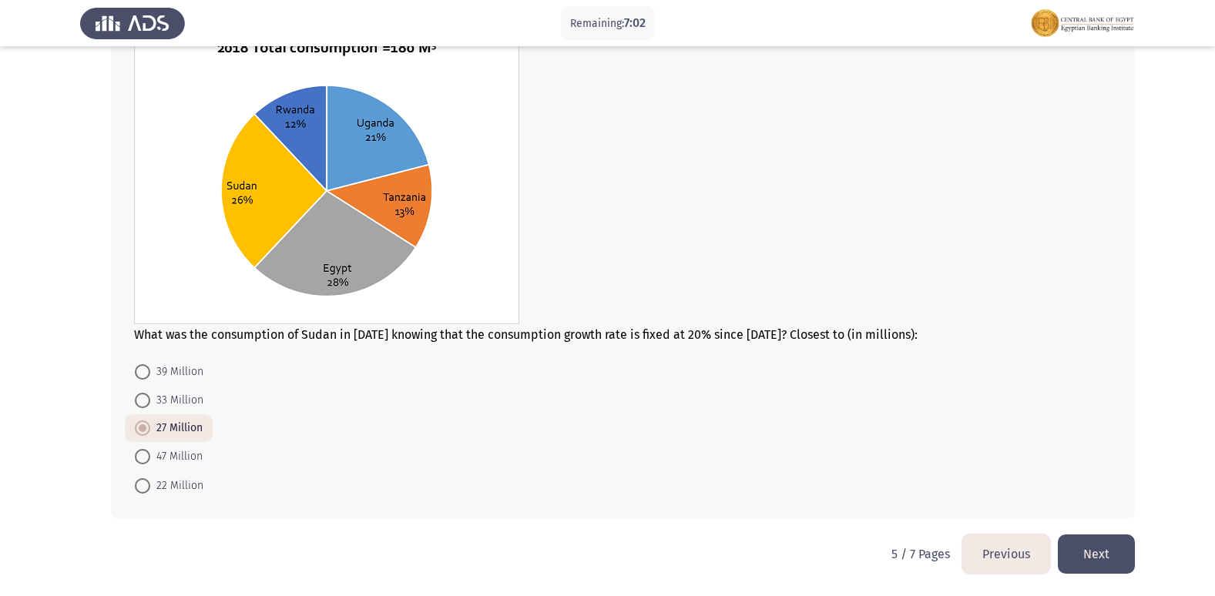
click at [146, 461] on span at bounding box center [142, 456] width 15 height 15
click at [146, 461] on input "47 Million" at bounding box center [142, 456] width 15 height 15
radio input "true"
click at [1079, 545] on button "Next" at bounding box center [1096, 554] width 77 height 39
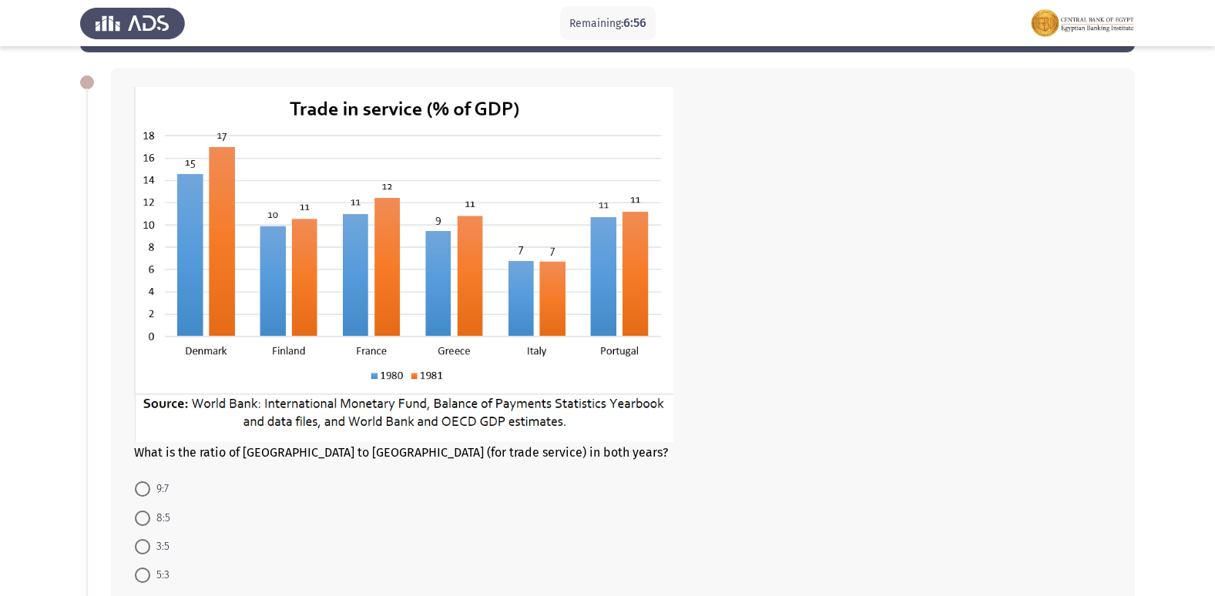
scroll to position [92, 0]
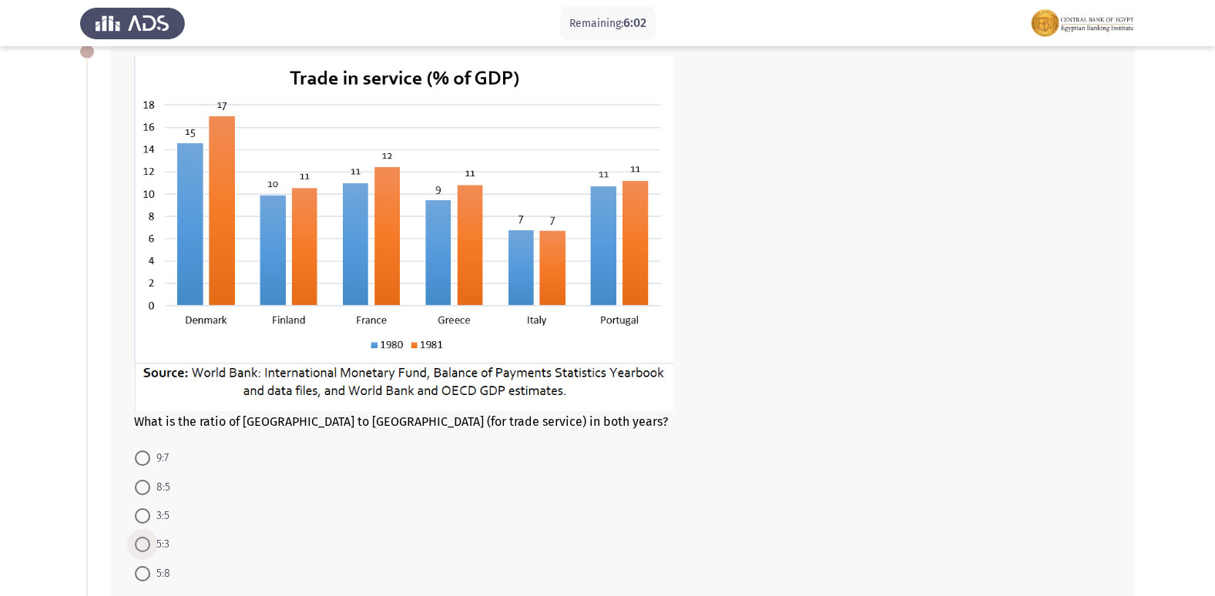
click at [148, 545] on span at bounding box center [142, 544] width 15 height 15
click at [148, 545] on input "5:3" at bounding box center [142, 544] width 15 height 15
radio input "true"
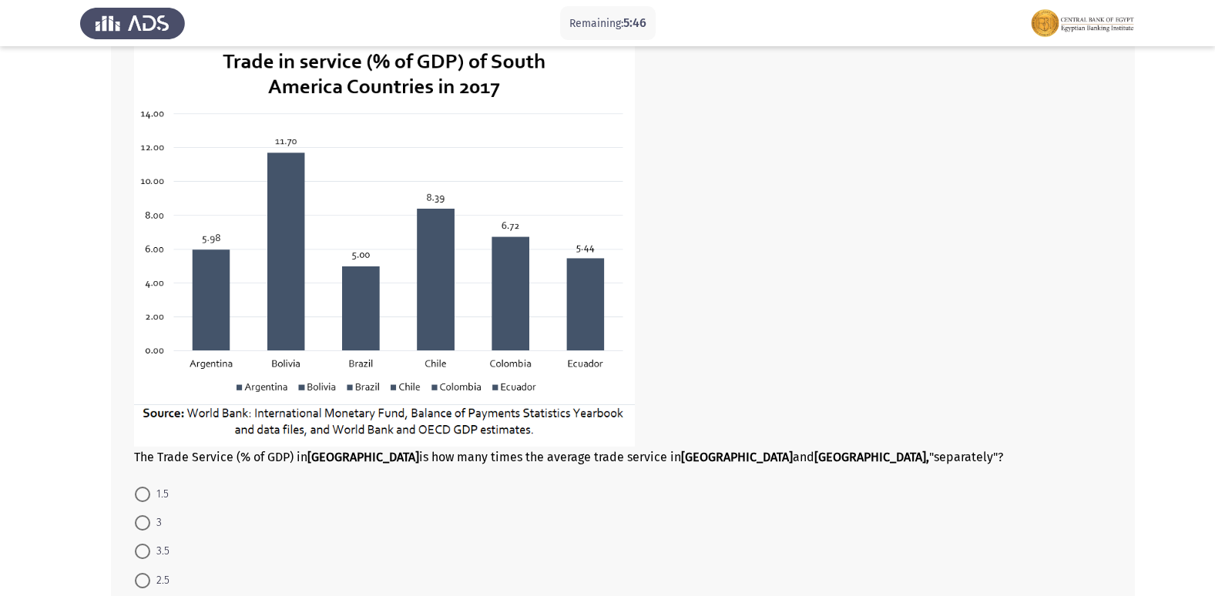
scroll to position [739, 0]
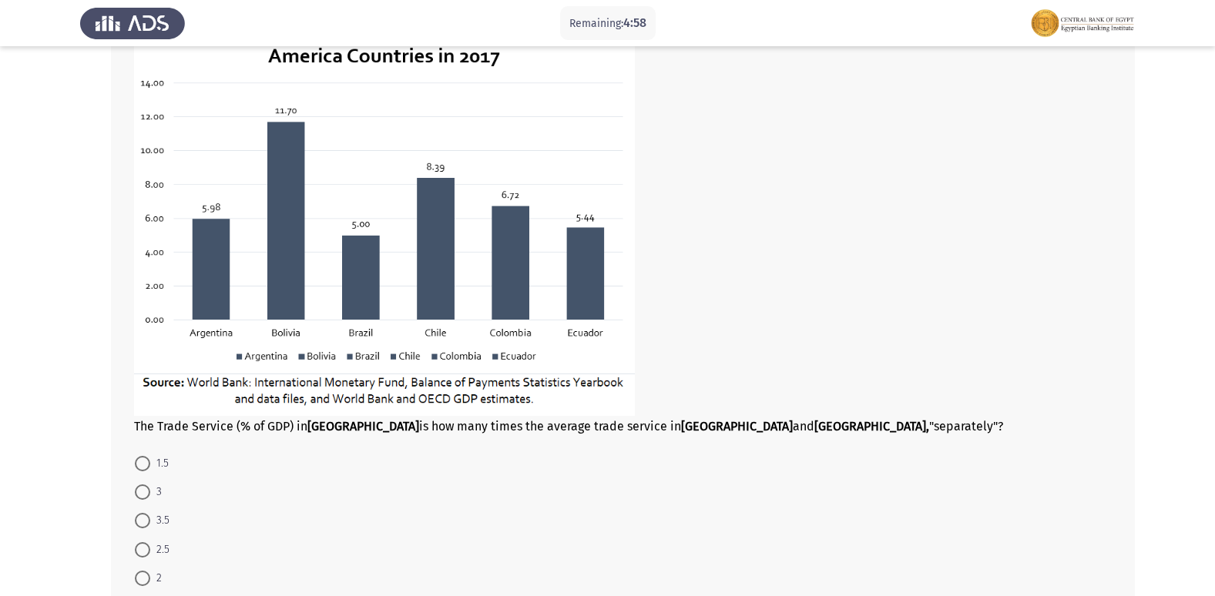
click at [141, 460] on span at bounding box center [142, 463] width 15 height 15
click at [141, 460] on input "1.5" at bounding box center [142, 463] width 15 height 15
radio input "true"
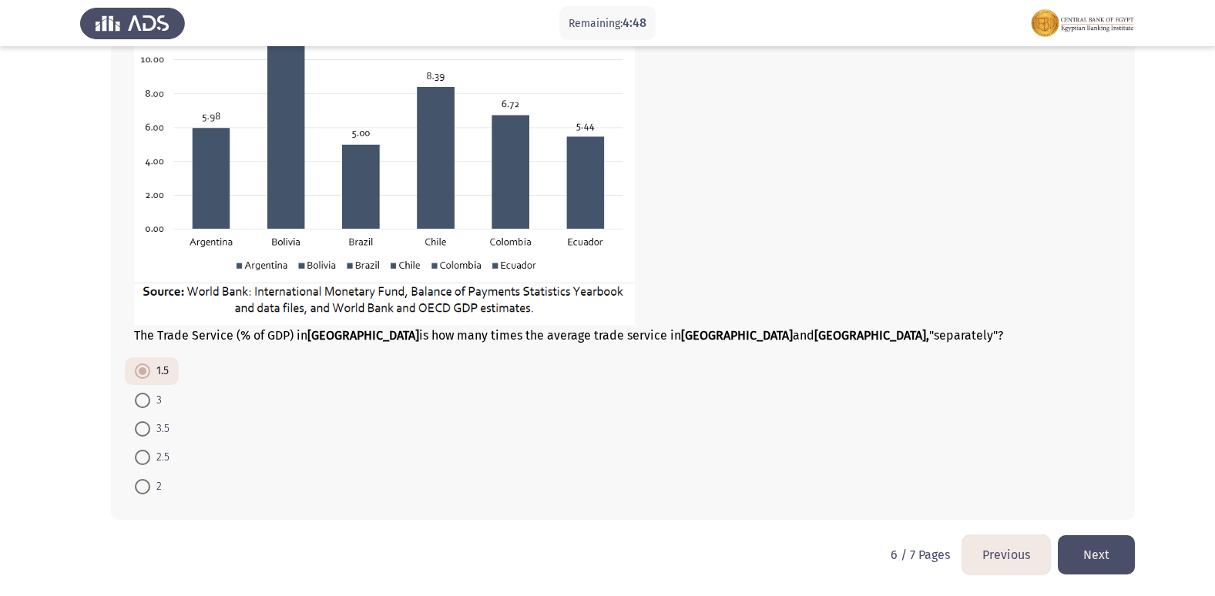
scroll to position [831, 0]
click at [1113, 550] on button "Next" at bounding box center [1096, 554] width 77 height 39
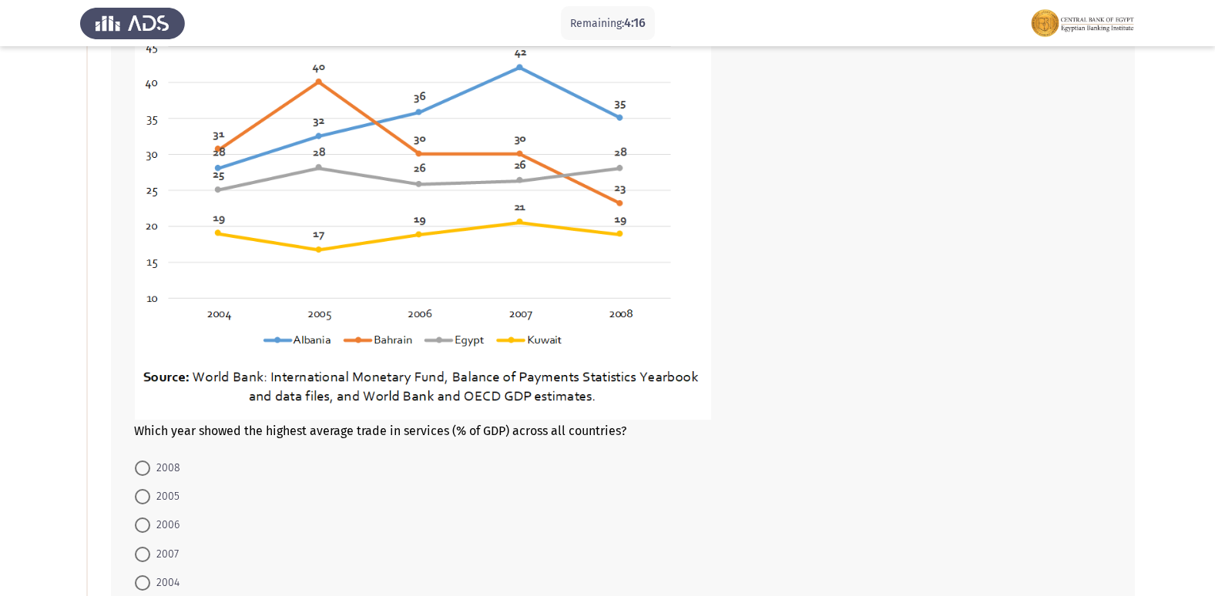
scroll to position [185, 0]
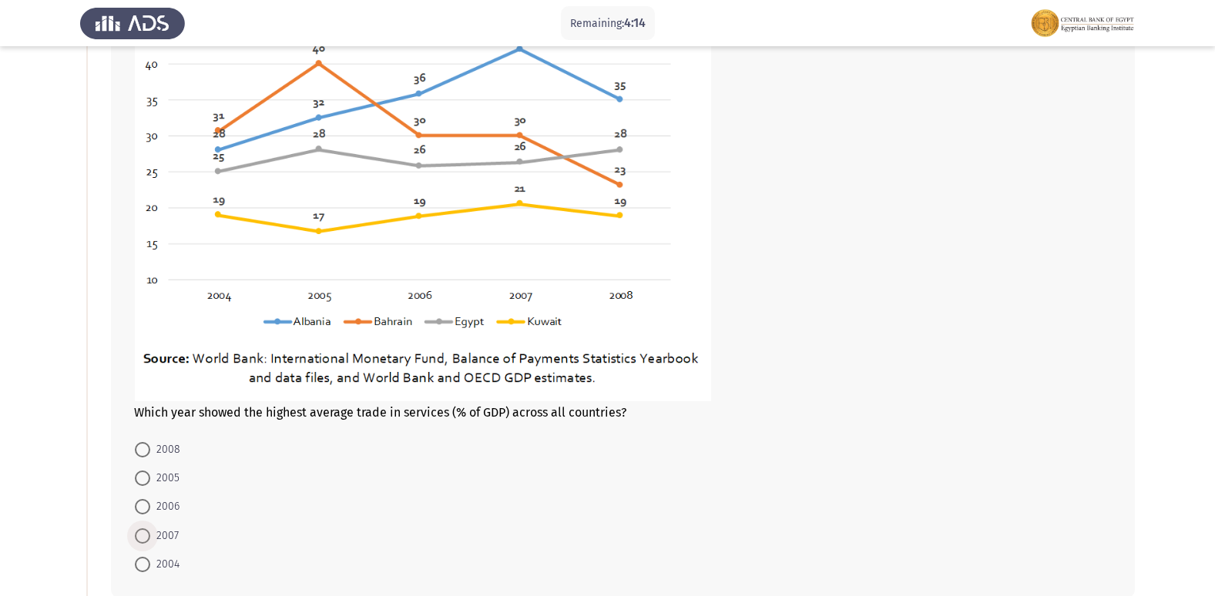
click at [140, 532] on span at bounding box center [142, 535] width 15 height 15
click at [140, 532] on input "2007" at bounding box center [142, 535] width 15 height 15
radio input "true"
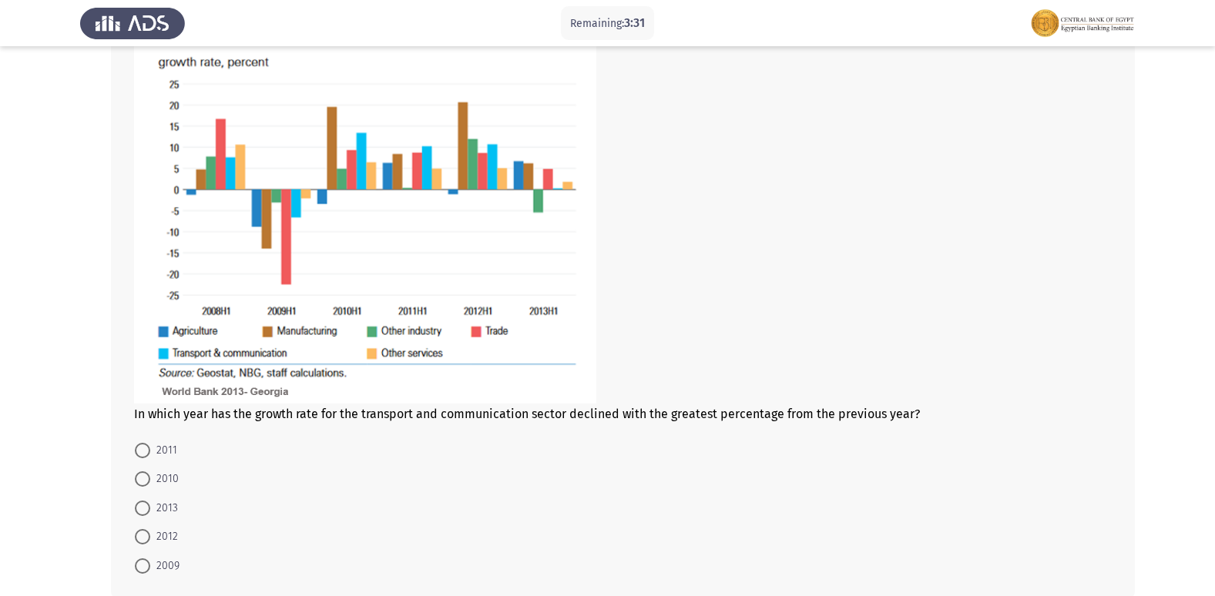
scroll to position [863, 0]
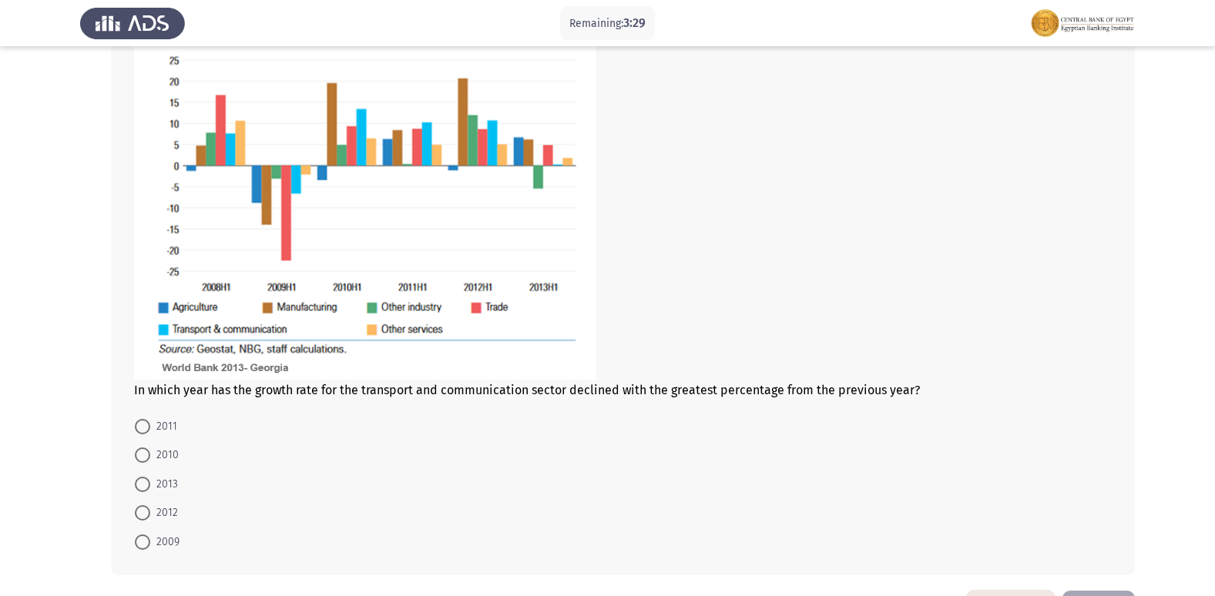
click at [139, 543] on span at bounding box center [142, 542] width 15 height 15
click at [139, 543] on input "2009" at bounding box center [142, 542] width 15 height 15
radio input "true"
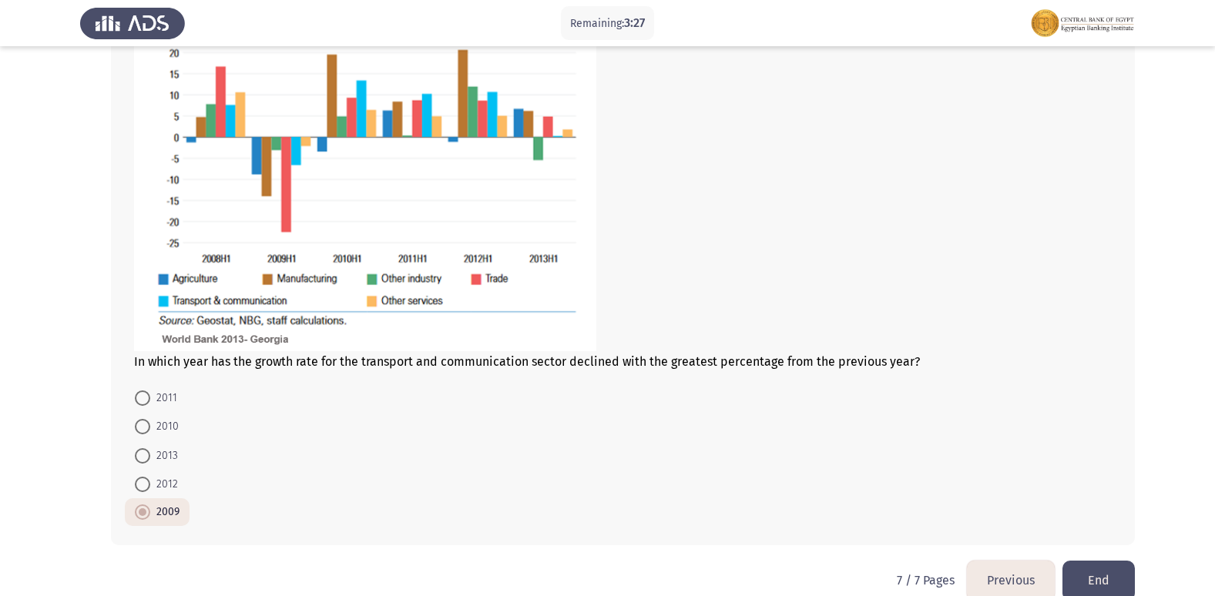
scroll to position [917, 0]
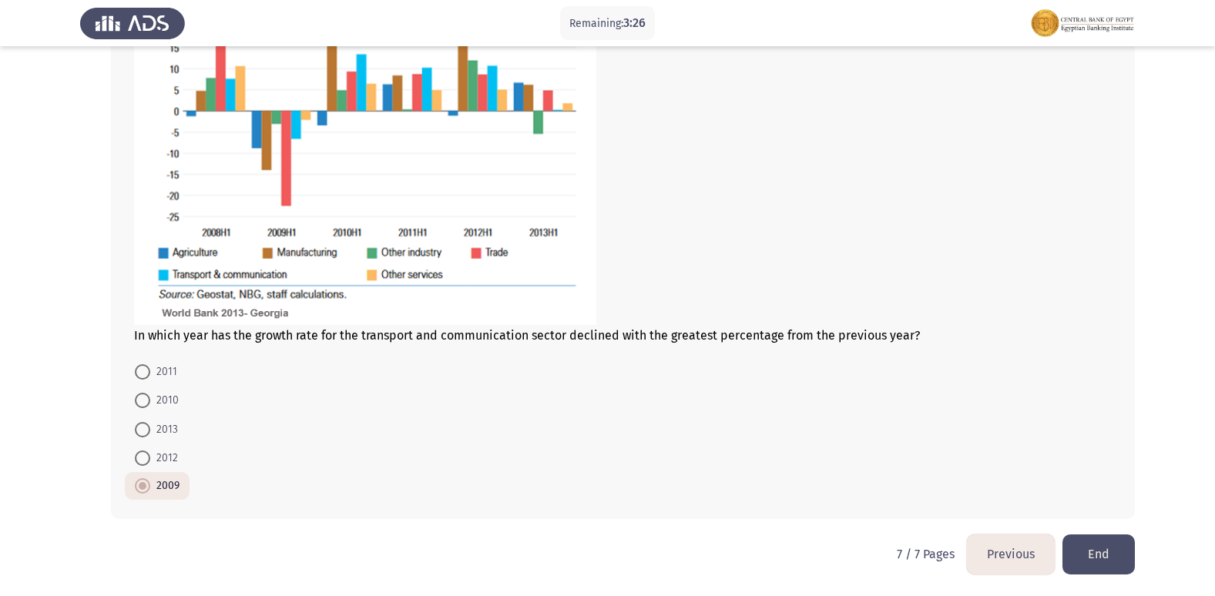
click at [995, 550] on button "Previous" at bounding box center [1011, 554] width 88 height 39
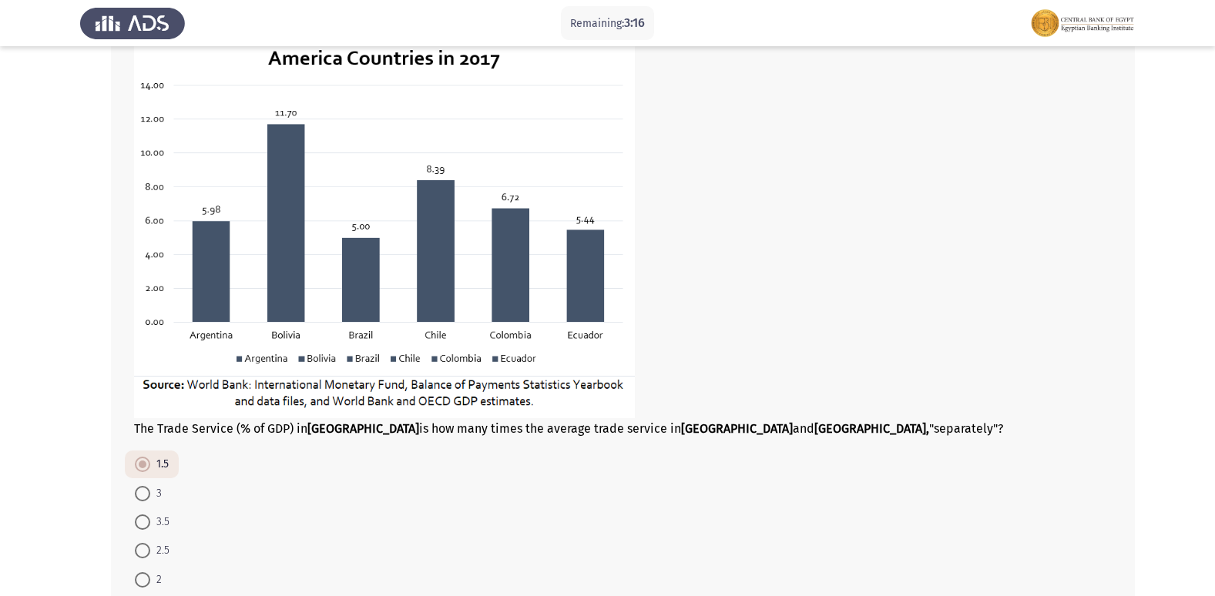
scroll to position [739, 0]
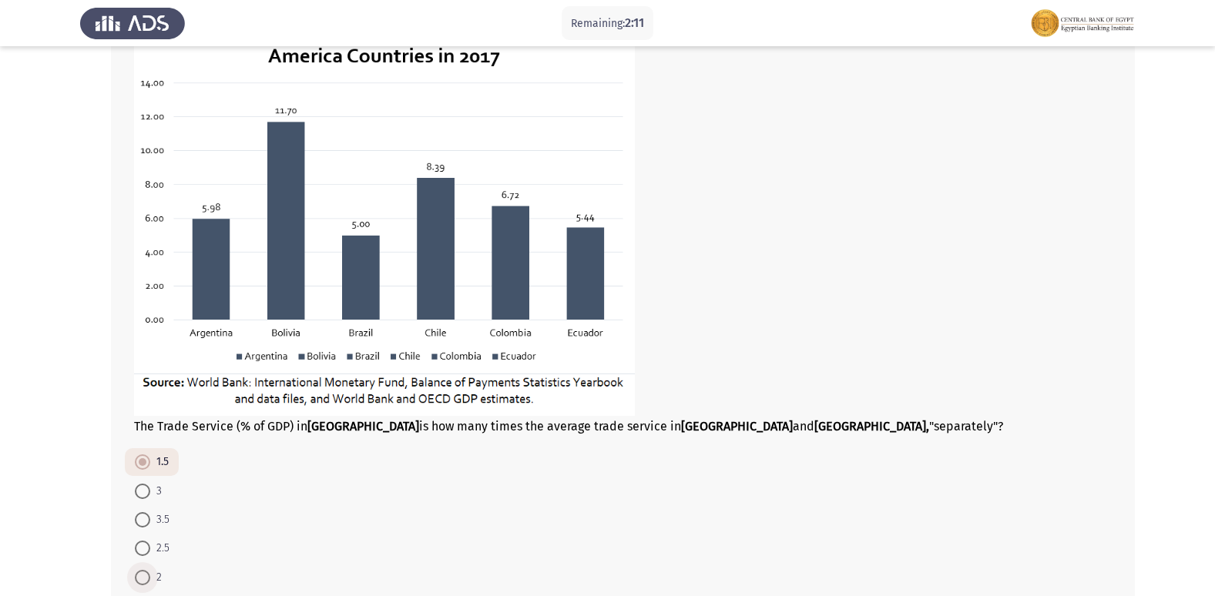
click at [144, 570] on span at bounding box center [142, 577] width 15 height 15
click at [144, 570] on input "2" at bounding box center [142, 577] width 15 height 15
radio input "true"
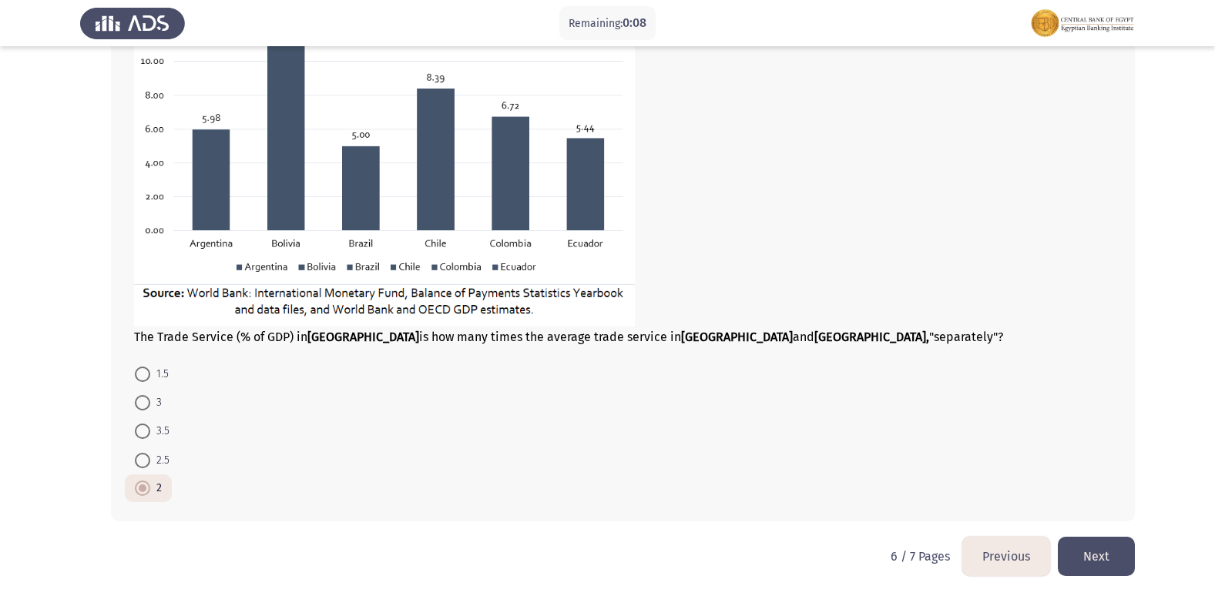
scroll to position [831, 0]
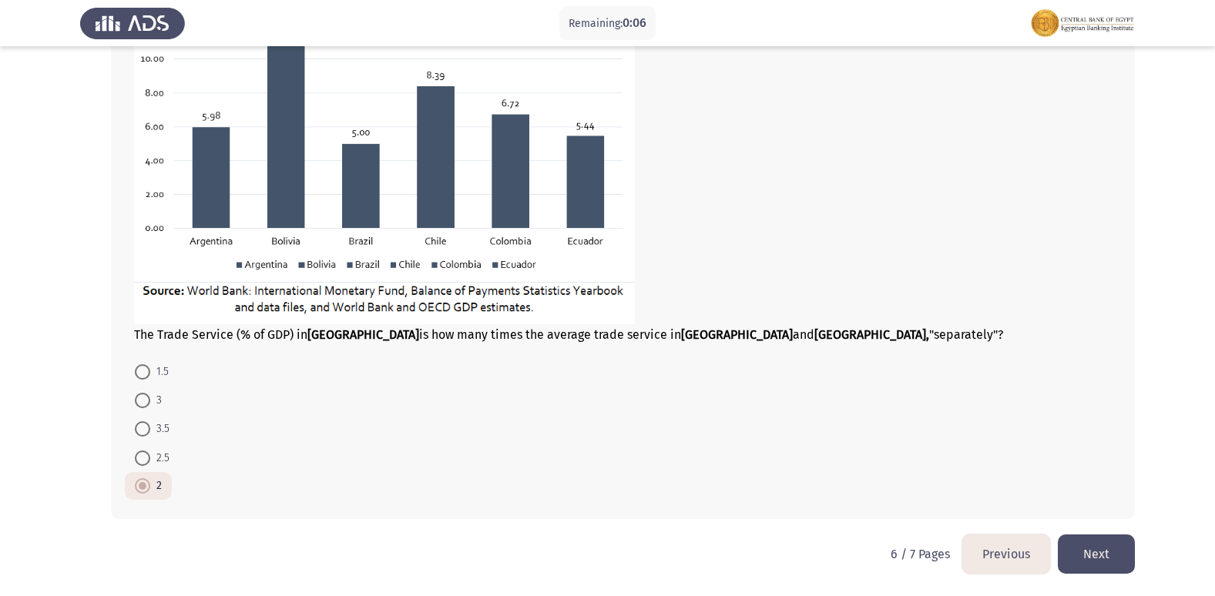
click at [1080, 549] on button "Next" at bounding box center [1096, 554] width 77 height 39
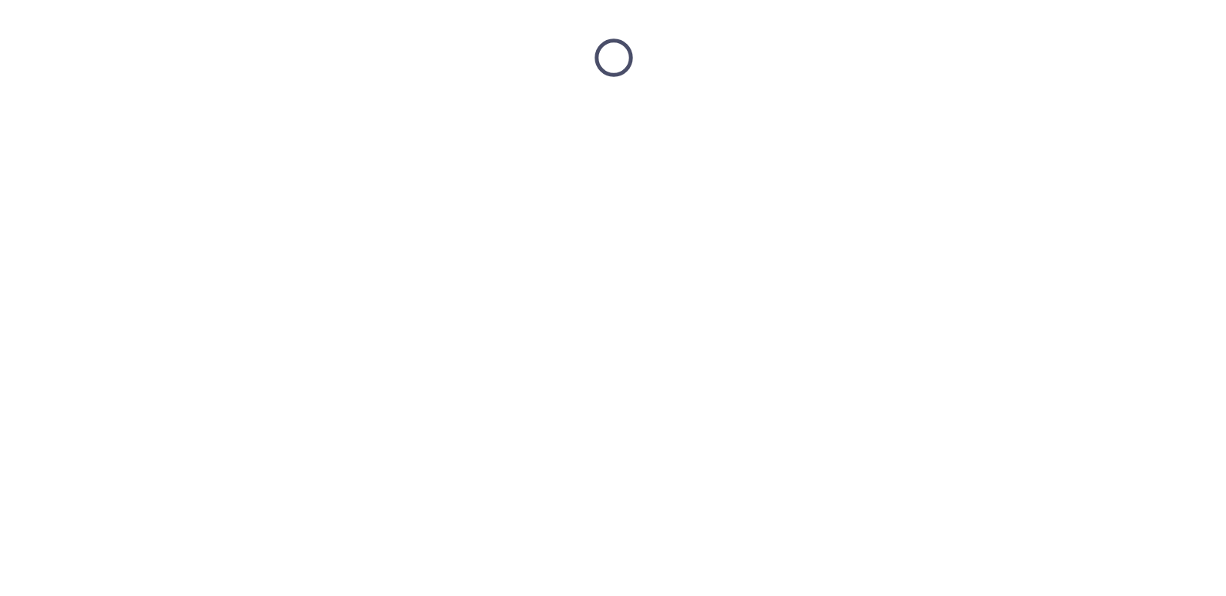
scroll to position [0, 0]
